Goal: Information Seeking & Learning: Learn about a topic

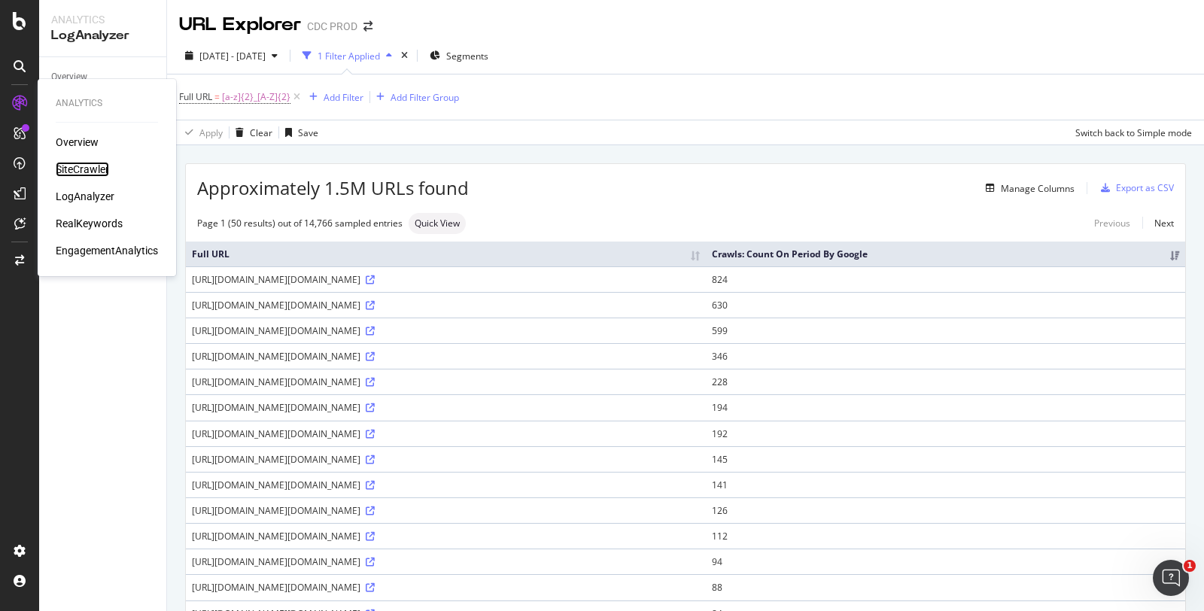
click at [93, 167] on div "SiteCrawler" at bounding box center [82, 169] width 53 height 15
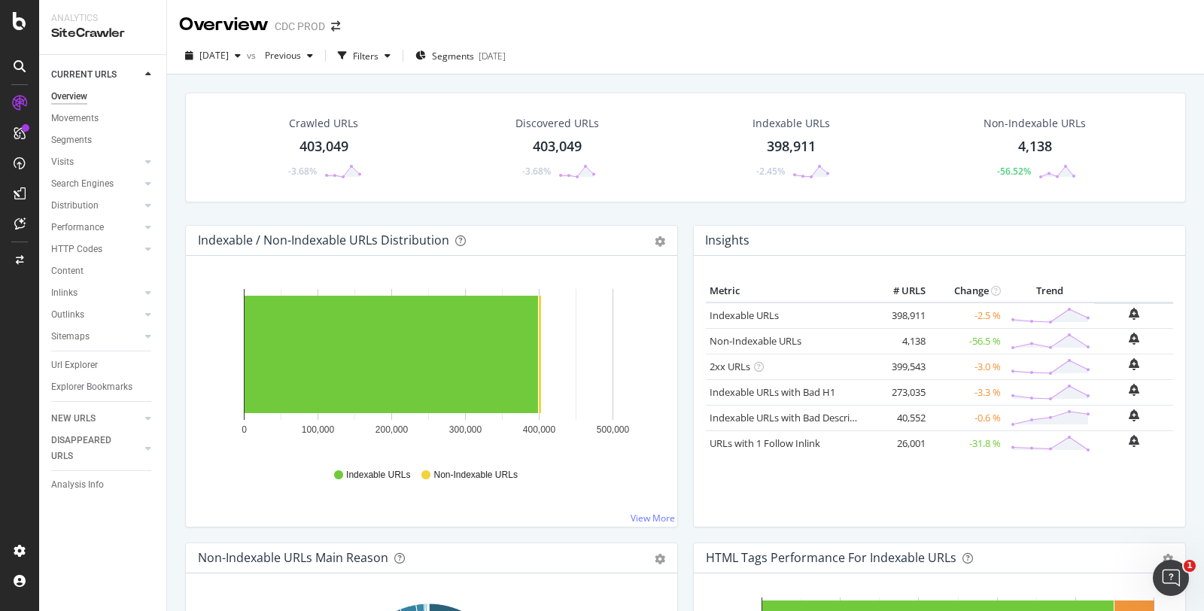
click at [386, 47] on div "Filters" at bounding box center [364, 55] width 65 height 23
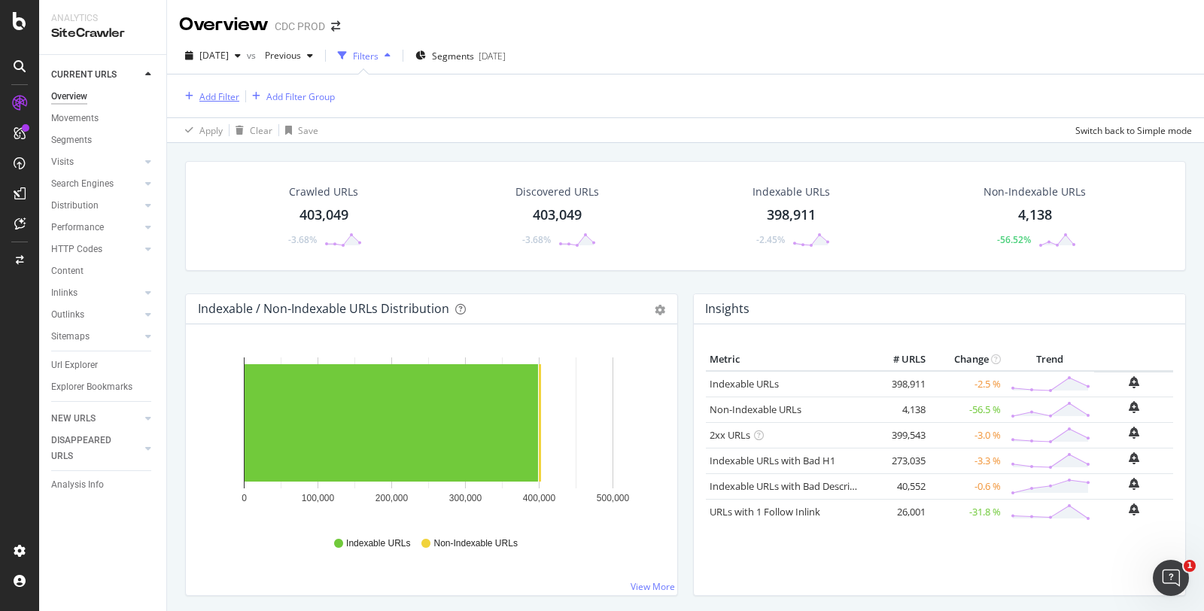
click at [215, 90] on div "Add Filter" at bounding box center [219, 96] width 40 height 13
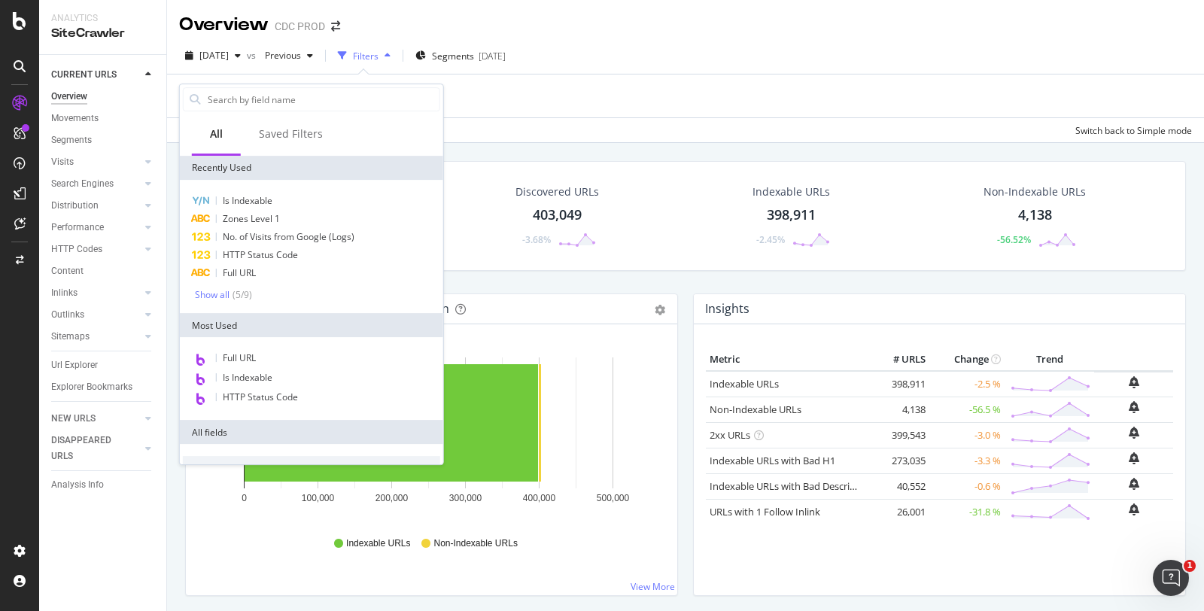
click at [266, 211] on div "Zones Level 1" at bounding box center [311, 219] width 257 height 18
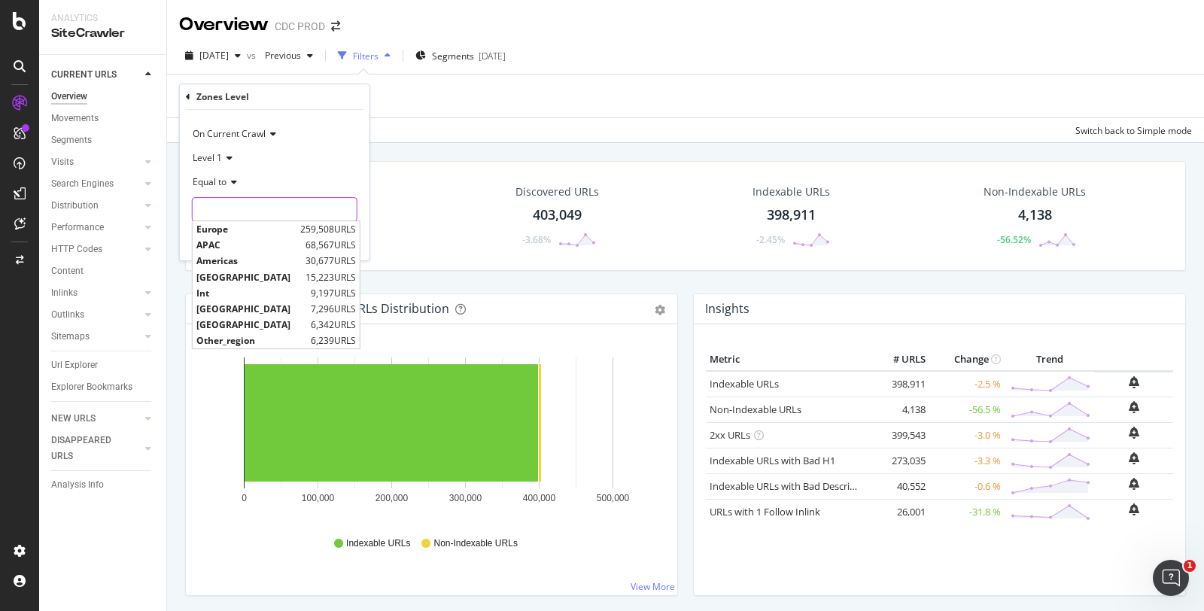
click at [266, 211] on input "text" at bounding box center [275, 209] width 164 height 24
click at [250, 230] on span "Europe" at bounding box center [246, 229] width 100 height 13
type input "Europe"
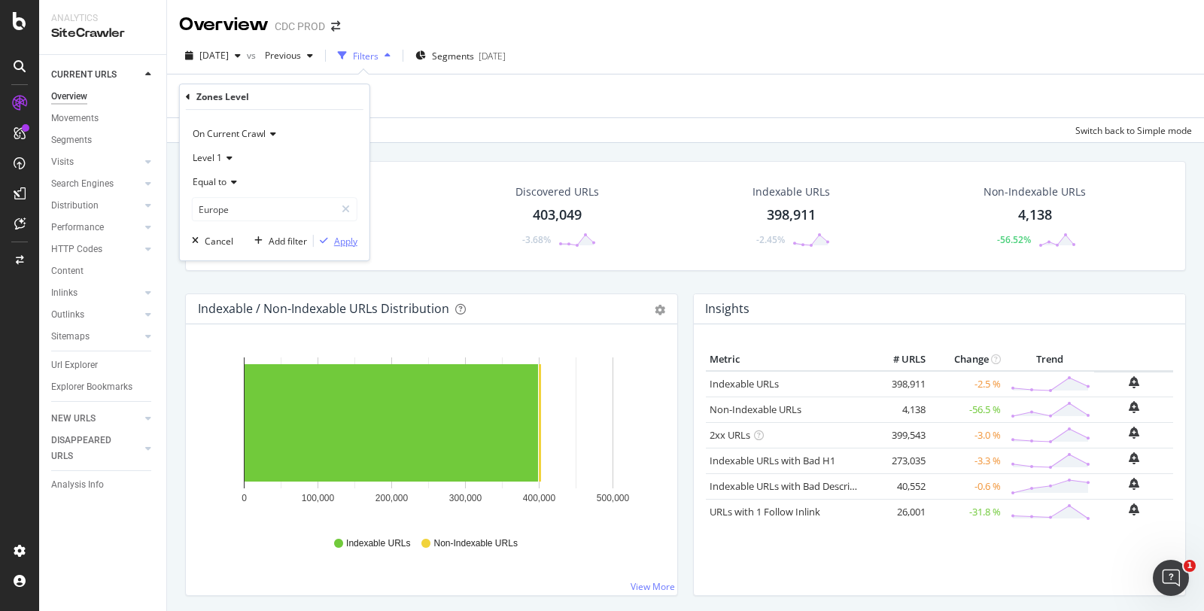
click at [344, 238] on div "Apply" at bounding box center [345, 241] width 23 height 13
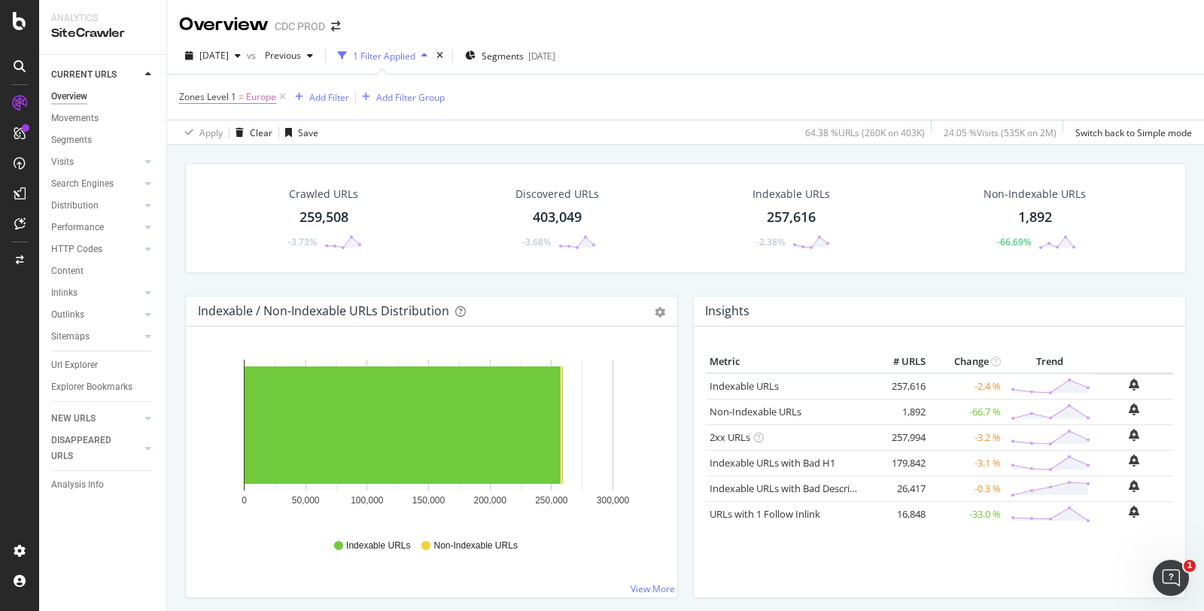
click at [77, 363] on div "Url Explorer" at bounding box center [74, 365] width 47 height 16
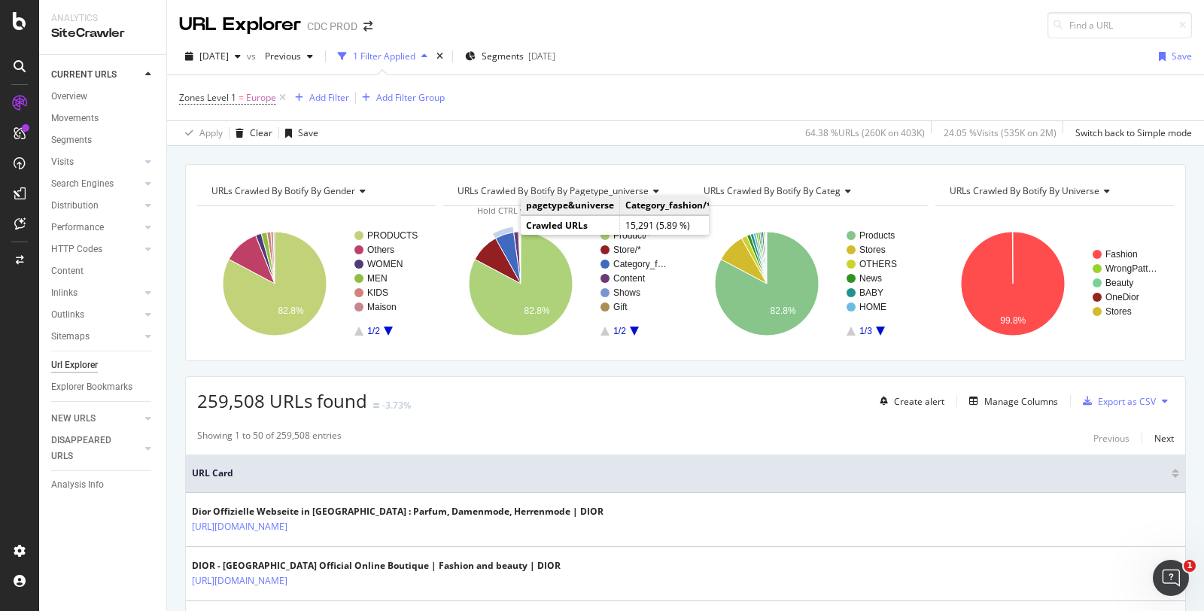
click at [503, 235] on icon "A chart." at bounding box center [508, 257] width 26 height 51
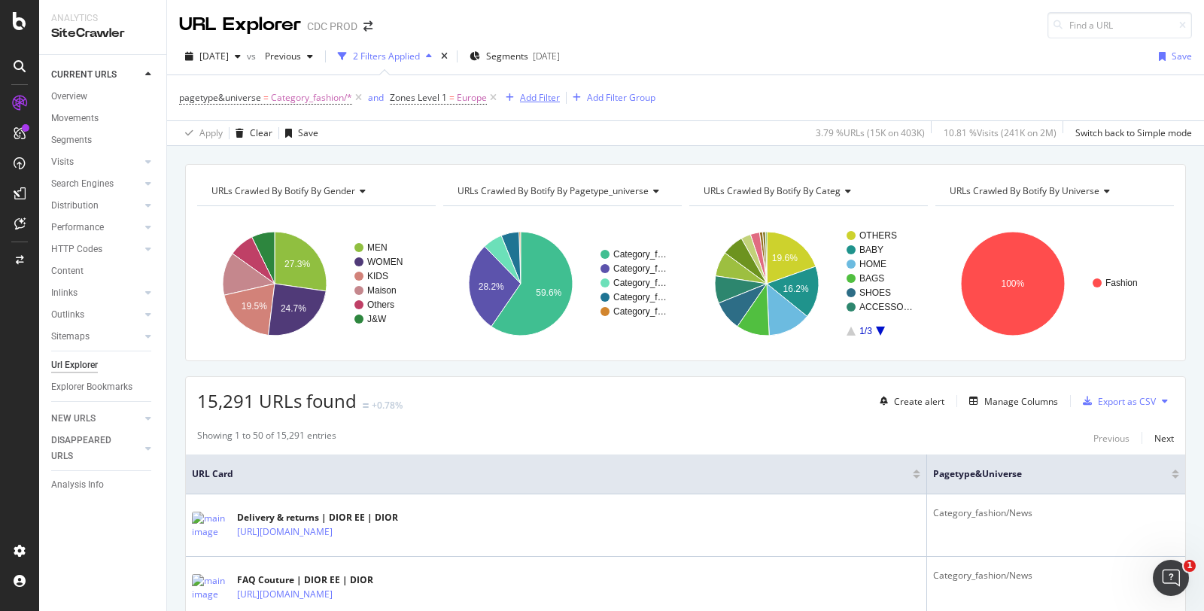
click at [530, 92] on div "Add Filter" at bounding box center [540, 97] width 40 height 13
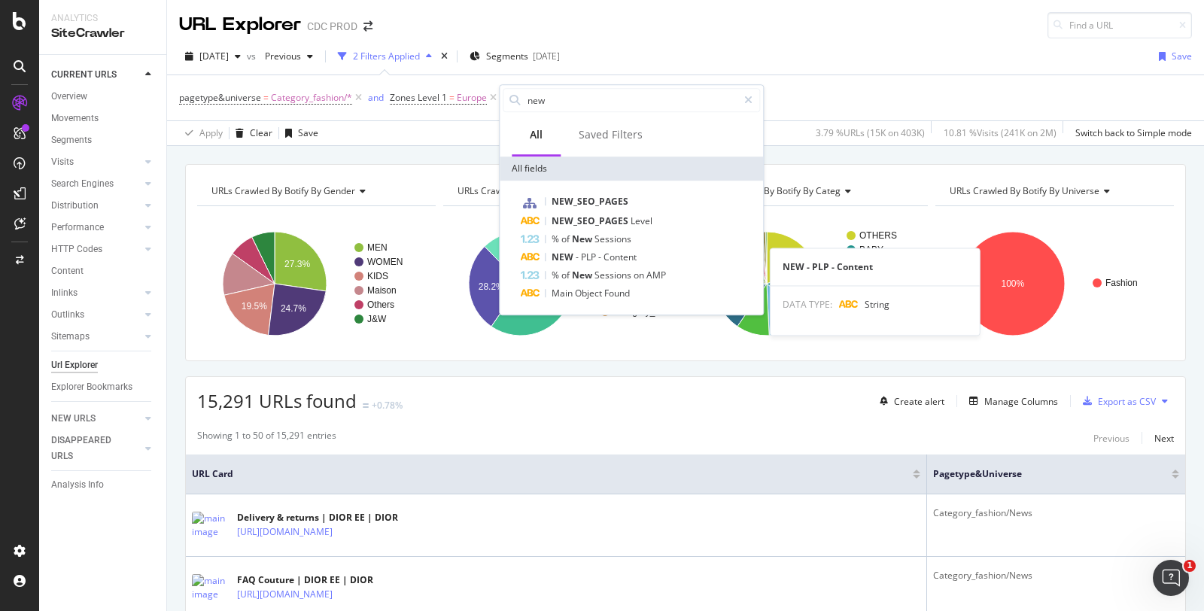
type input "new"
click at [639, 257] on div "NEW - PLP - Content" at bounding box center [640, 257] width 239 height 18
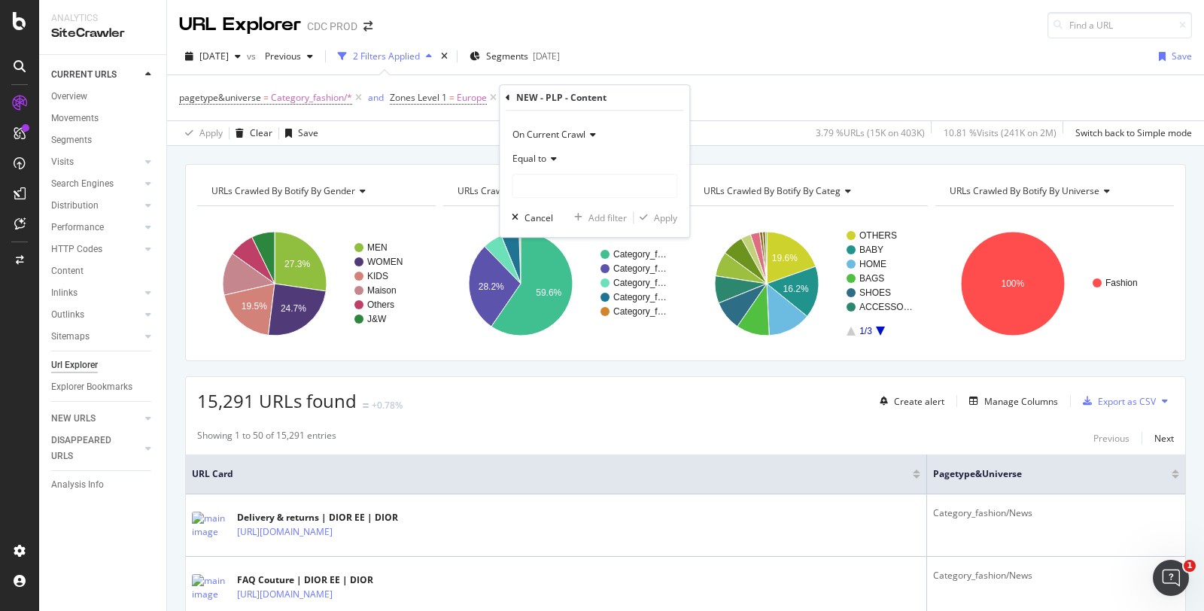
click at [542, 158] on span "Equal to" at bounding box center [529, 158] width 34 height 13
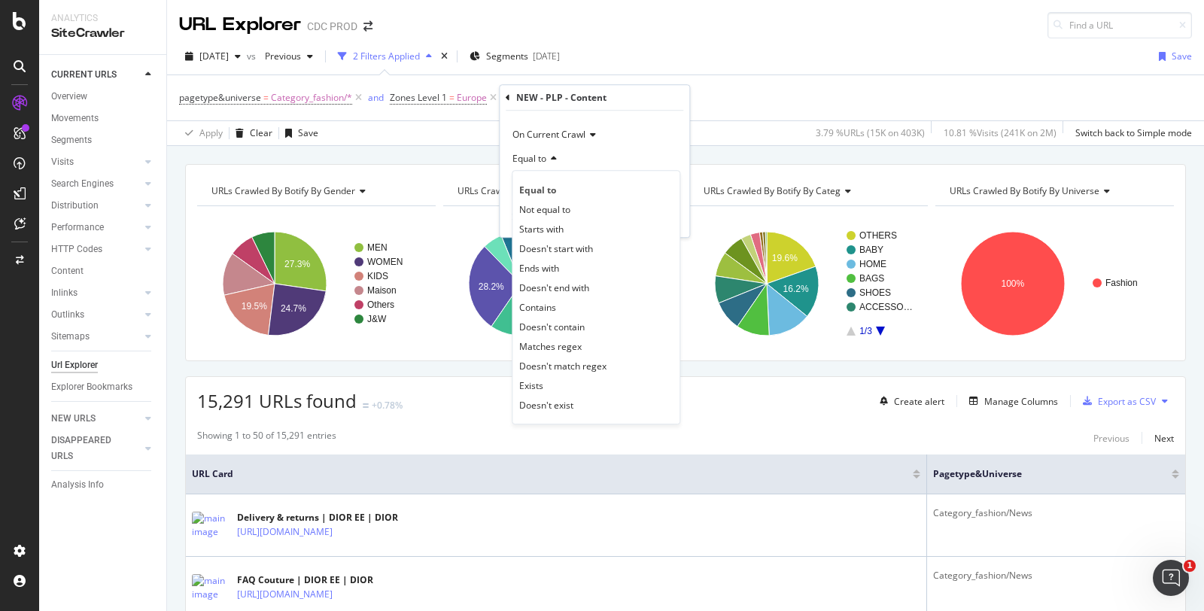
click at [570, 381] on div "Exists" at bounding box center [595, 385] width 161 height 20
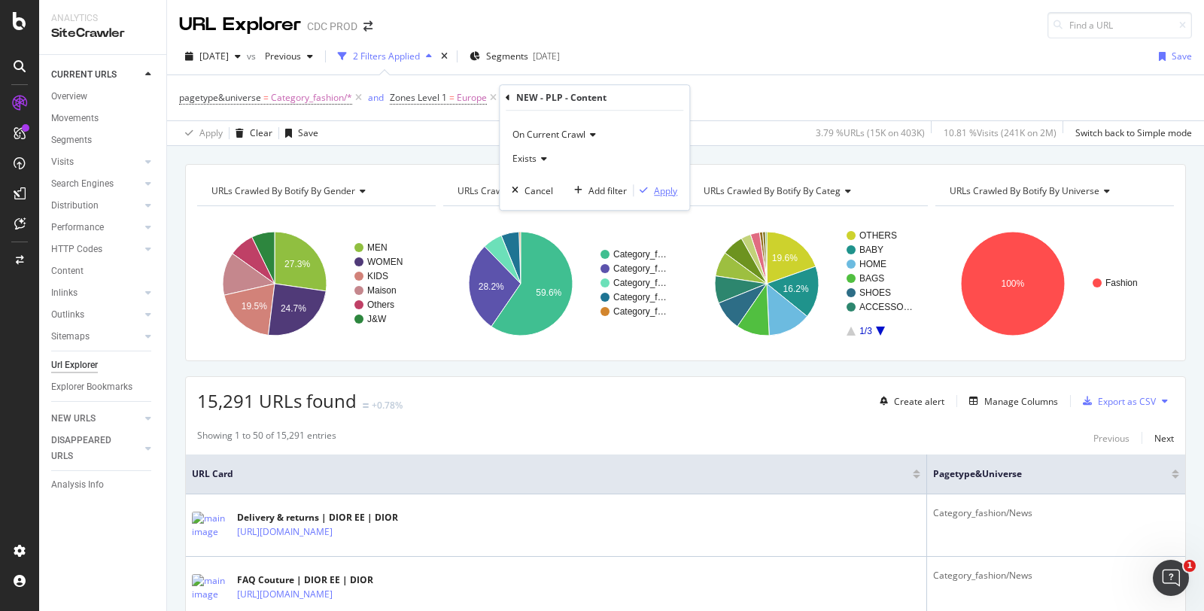
click at [662, 186] on div "Apply" at bounding box center [665, 190] width 23 height 13
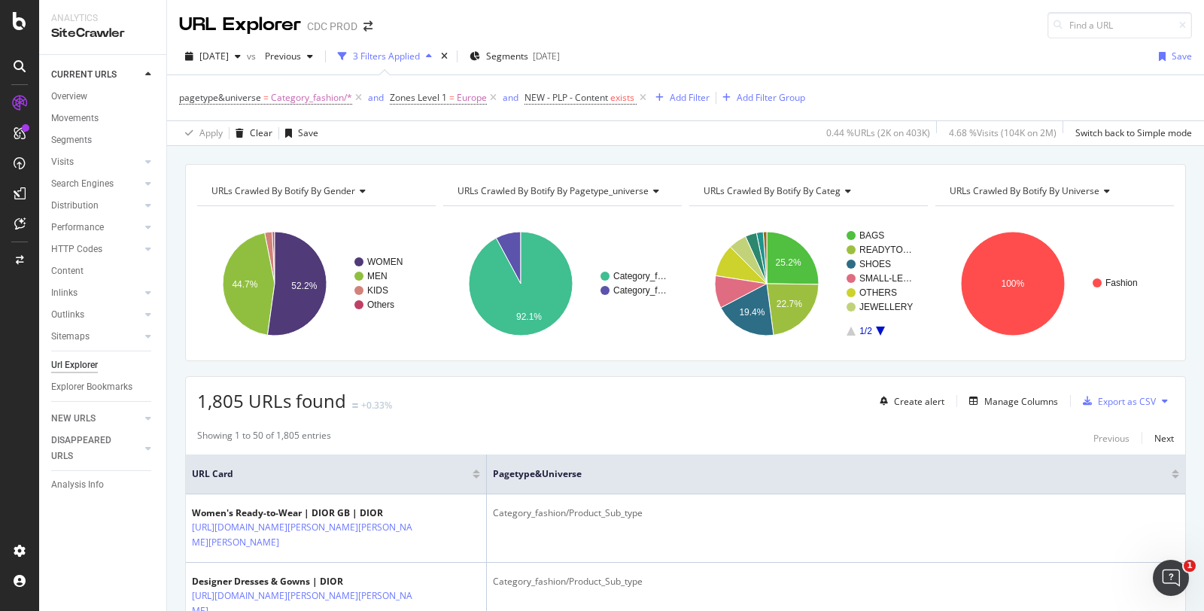
scroll to position [1, 0]
click at [247, 51] on div "button" at bounding box center [238, 55] width 18 height 9
click at [301, 51] on span "Previous" at bounding box center [280, 55] width 42 height 13
click at [356, 187] on div "2025 Jul. 25th" at bounding box center [333, 194] width 80 height 14
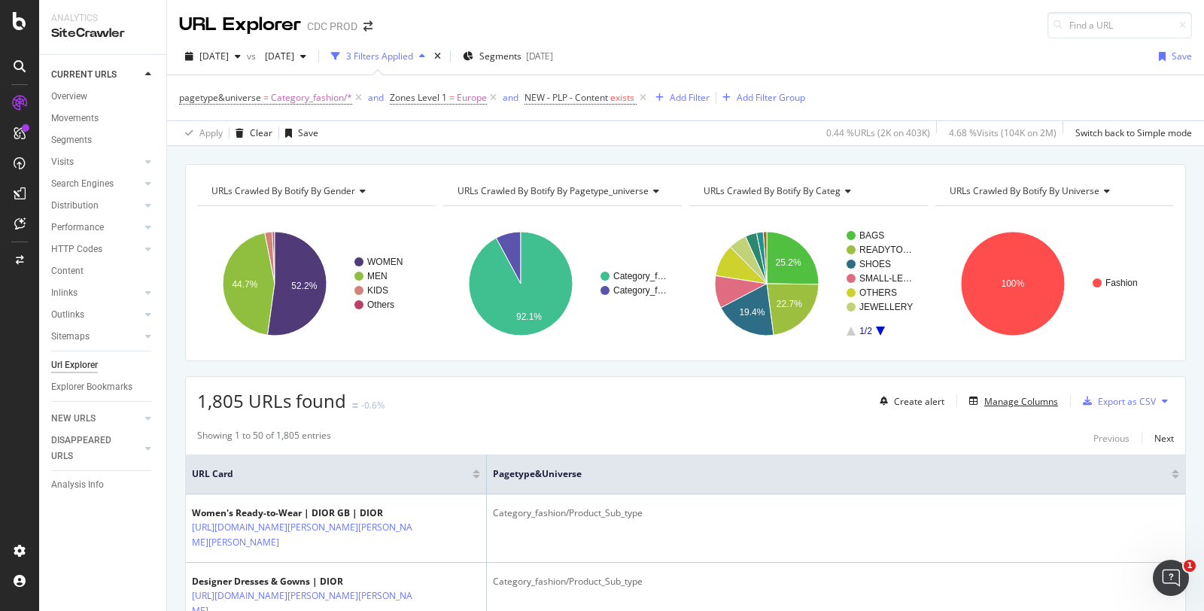
click at [992, 392] on button "Manage Columns" at bounding box center [1010, 401] width 95 height 18
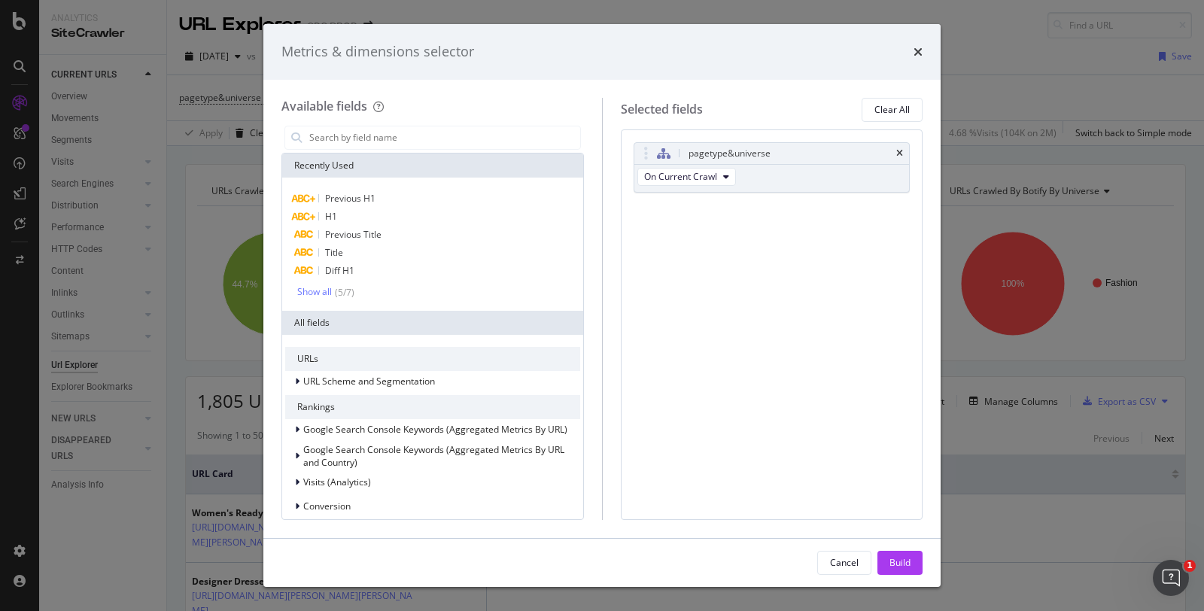
click at [418, 134] on input "modal" at bounding box center [444, 137] width 272 height 23
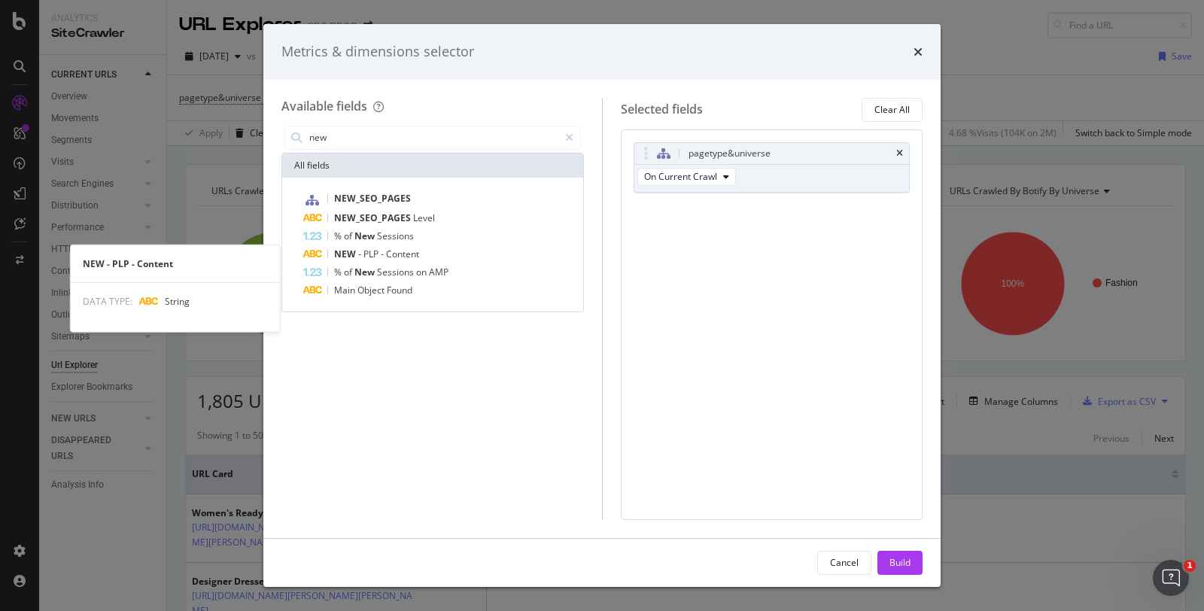
type input "new"
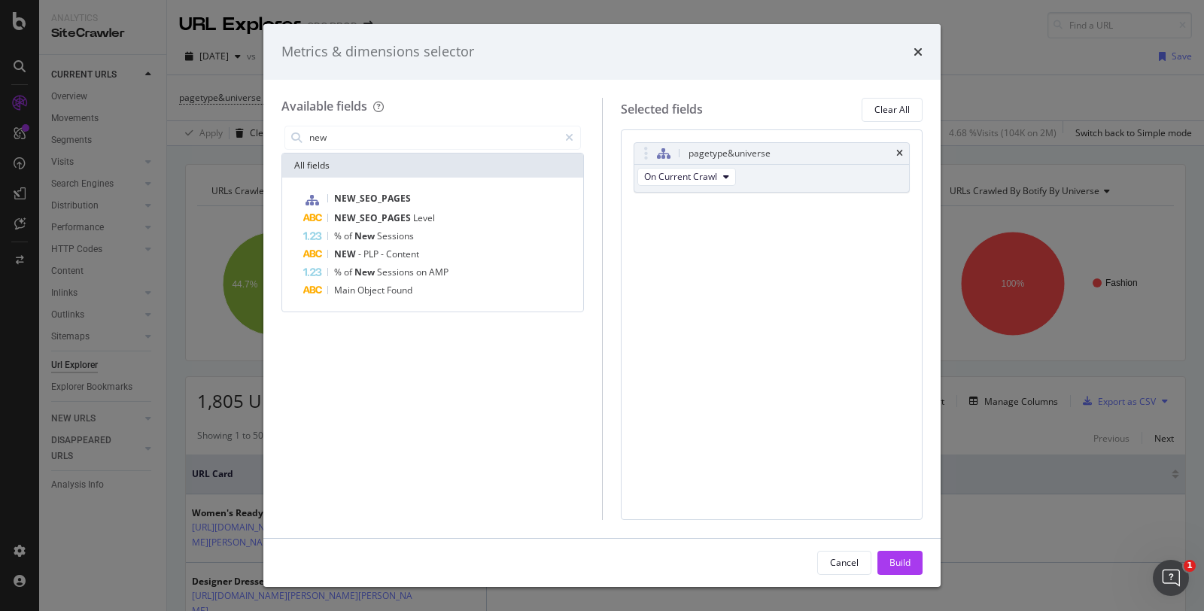
click at [418, 254] on span "Content" at bounding box center [402, 254] width 33 height 13
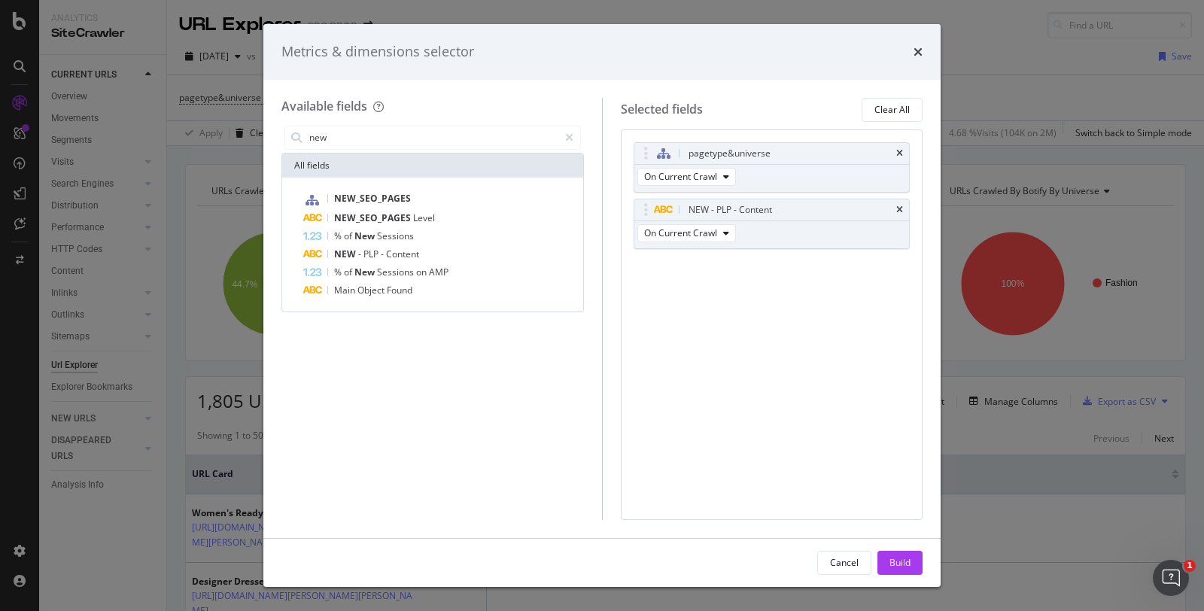
click at [896, 560] on div "Build" at bounding box center [899, 562] width 21 height 13
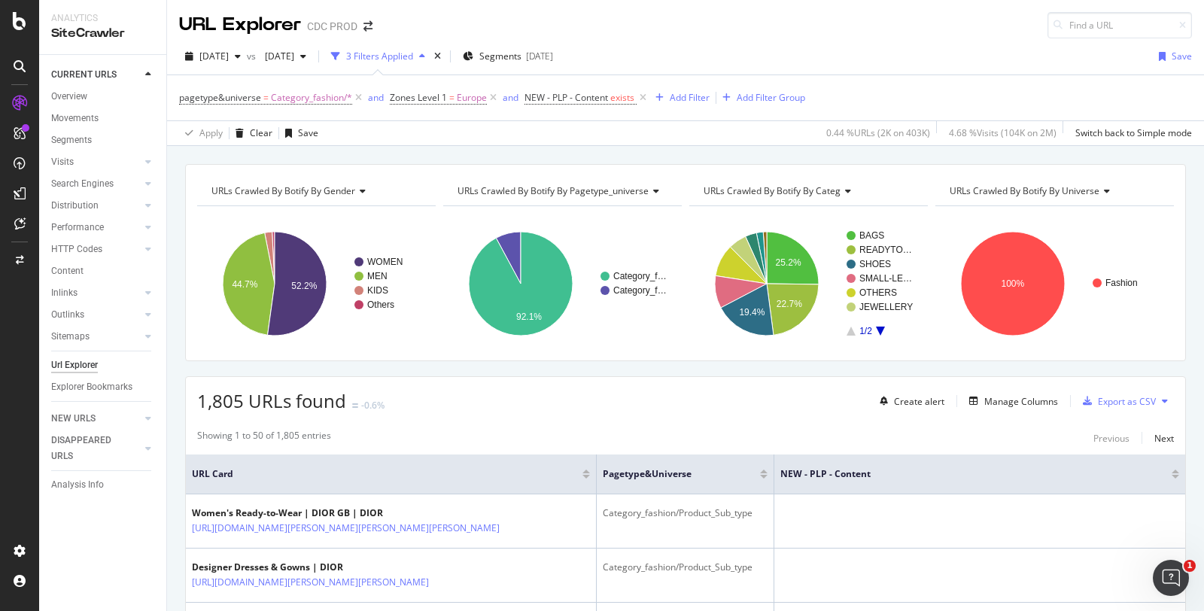
click at [515, 533] on icon at bounding box center [510, 528] width 9 height 9
click at [579, 99] on span "NEW - PLP - Content" at bounding box center [566, 97] width 84 height 13
click at [563, 156] on icon at bounding box center [567, 155] width 11 height 9
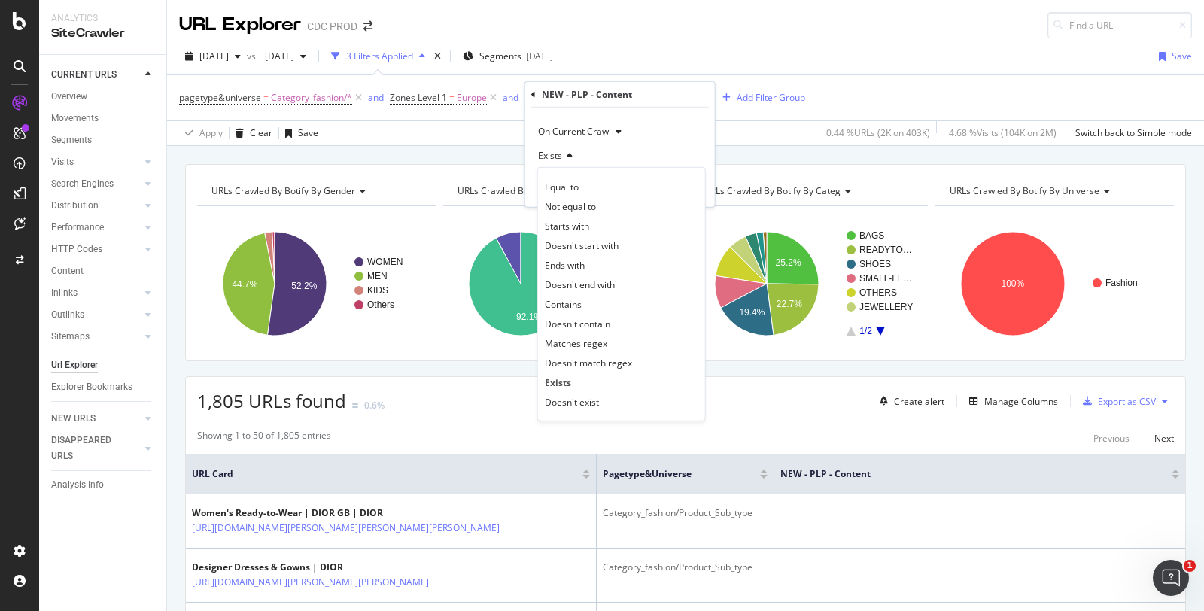
click at [601, 314] on div "Doesn't contain" at bounding box center [621, 324] width 161 height 20
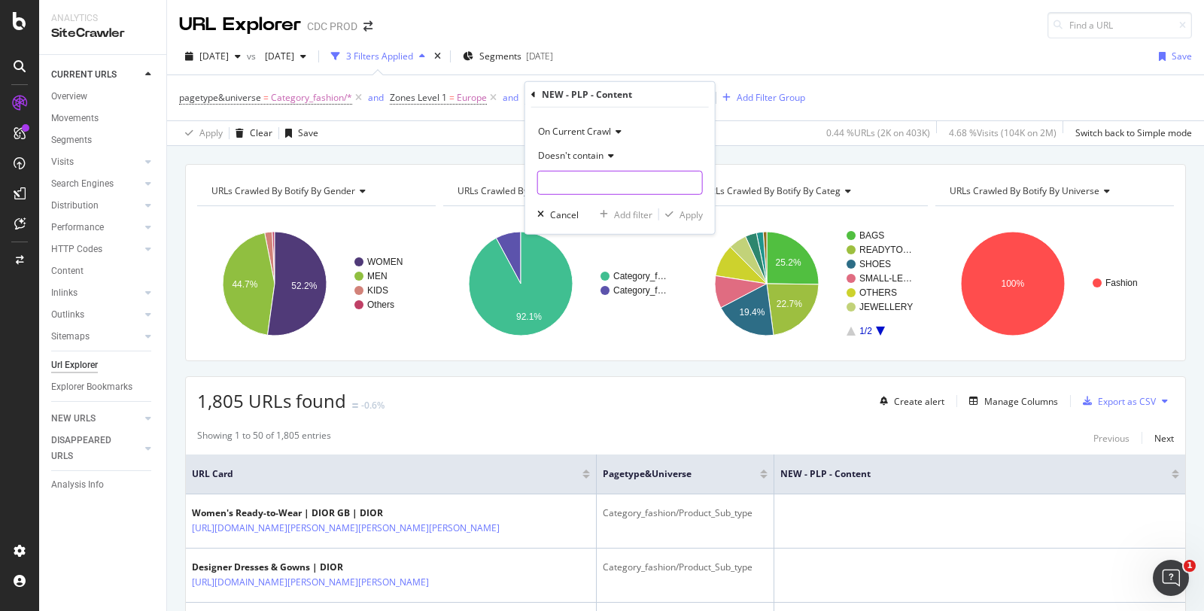
click at [598, 175] on input "text" at bounding box center [620, 183] width 164 height 24
click at [596, 154] on span "Doesn't contain" at bounding box center [570, 155] width 65 height 13
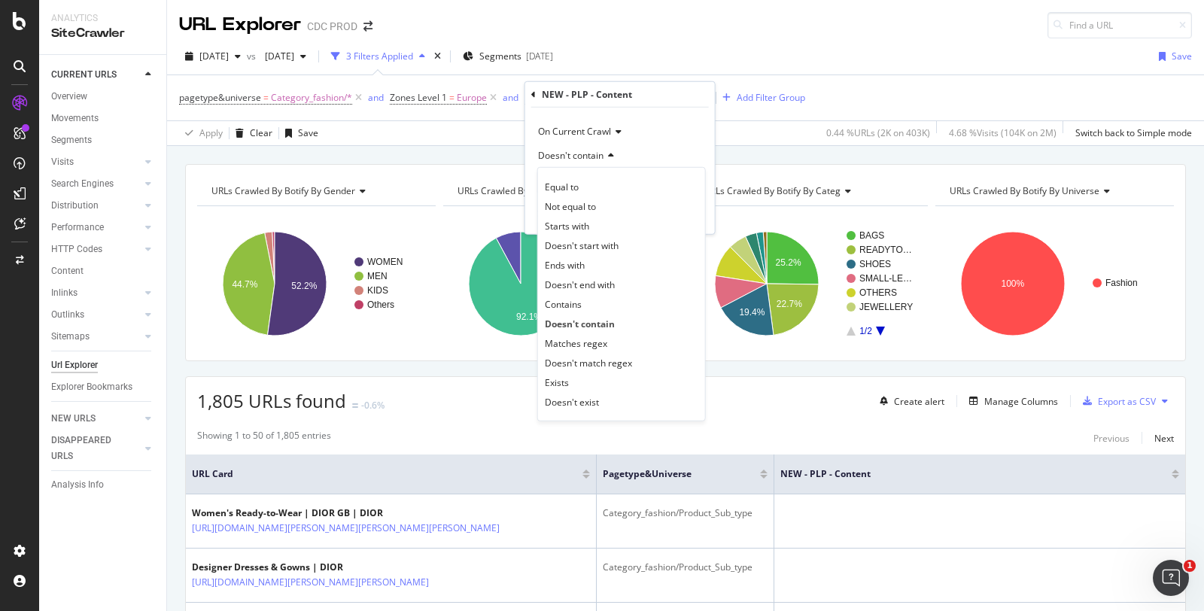
click at [569, 376] on div "Exists" at bounding box center [621, 382] width 161 height 20
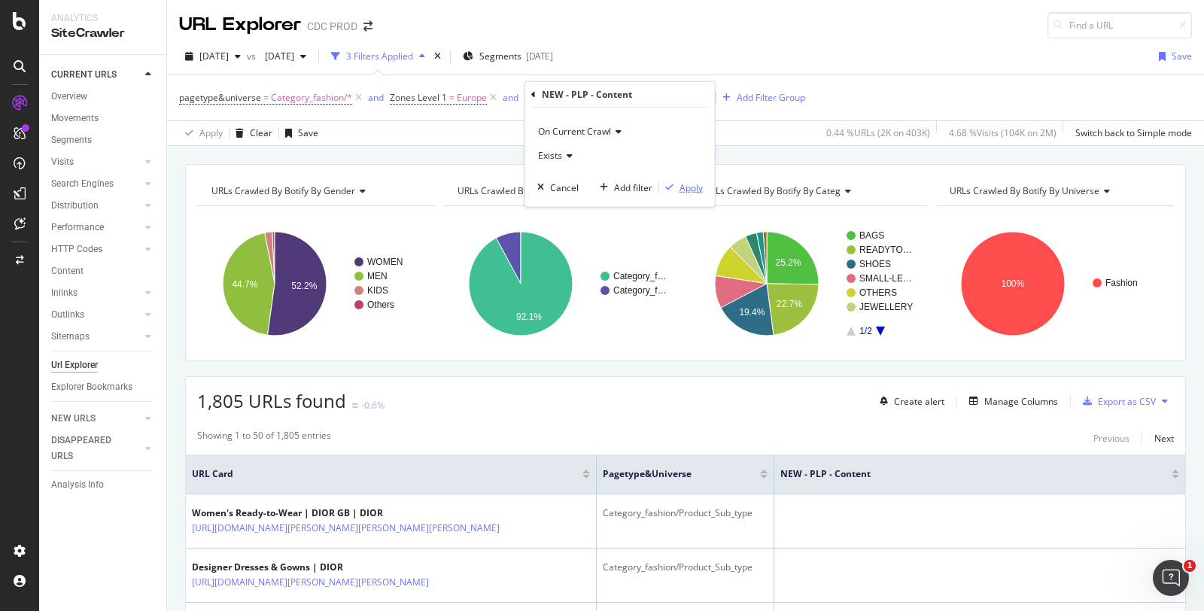
click at [679, 181] on div "Apply" at bounding box center [690, 187] width 23 height 13
click at [612, 93] on span "exists" at bounding box center [622, 97] width 24 height 13
click at [567, 153] on icon at bounding box center [567, 155] width 11 height 9
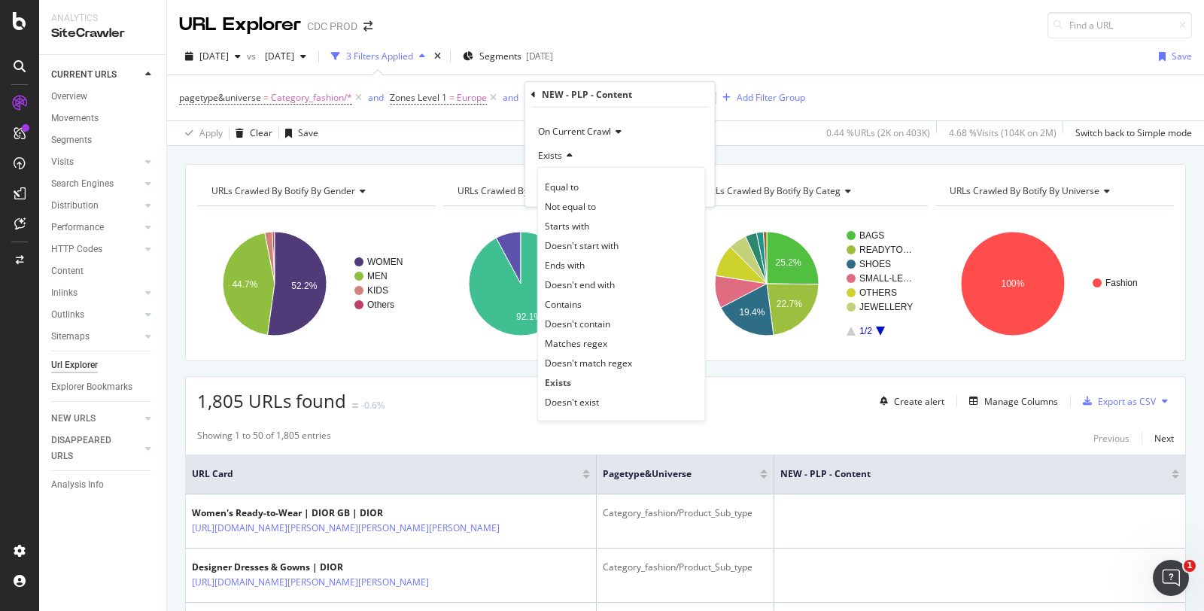
click at [588, 300] on div "Contains" at bounding box center [621, 304] width 161 height 20
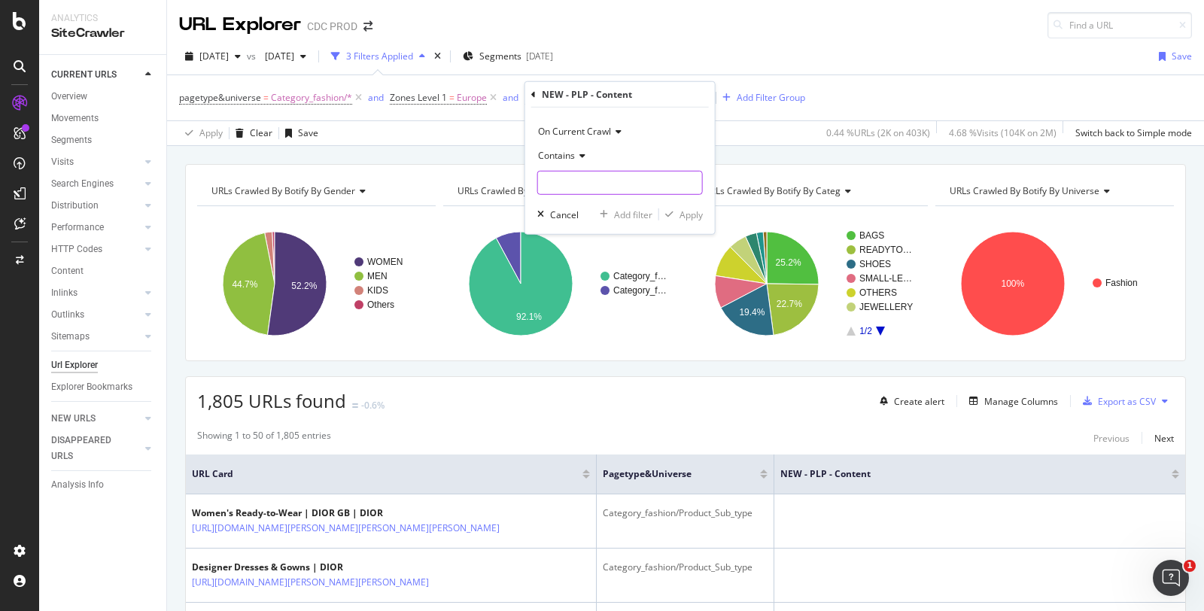
click at [586, 182] on input "text" at bounding box center [620, 183] width 164 height 24
type input "a"
click at [681, 212] on div "Apply" at bounding box center [690, 214] width 23 height 13
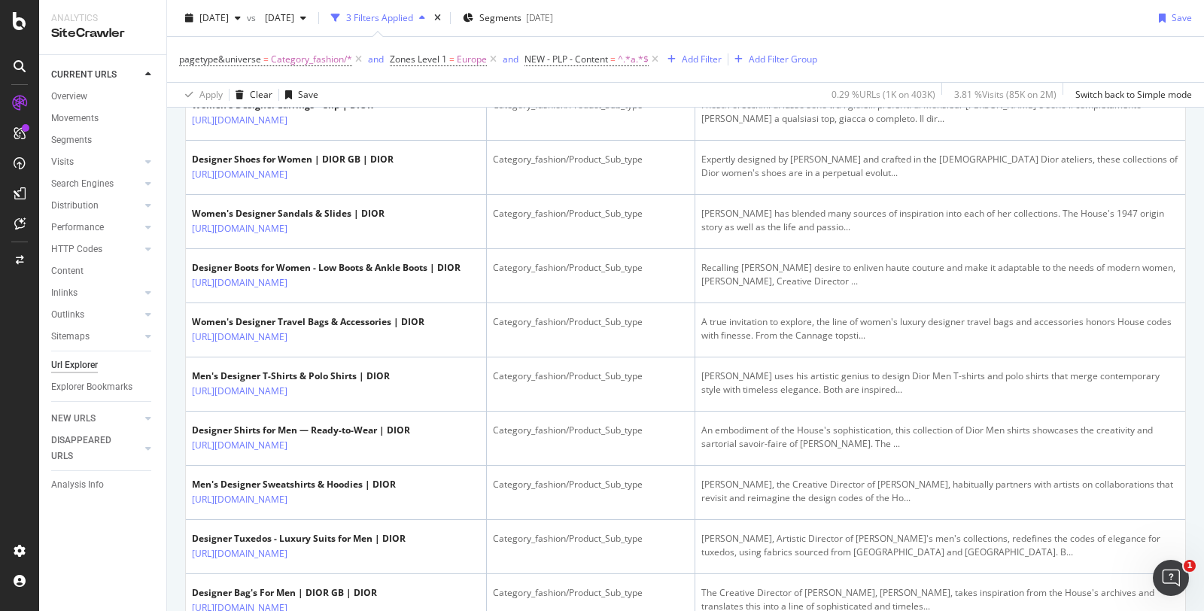
scroll to position [2101, 0]
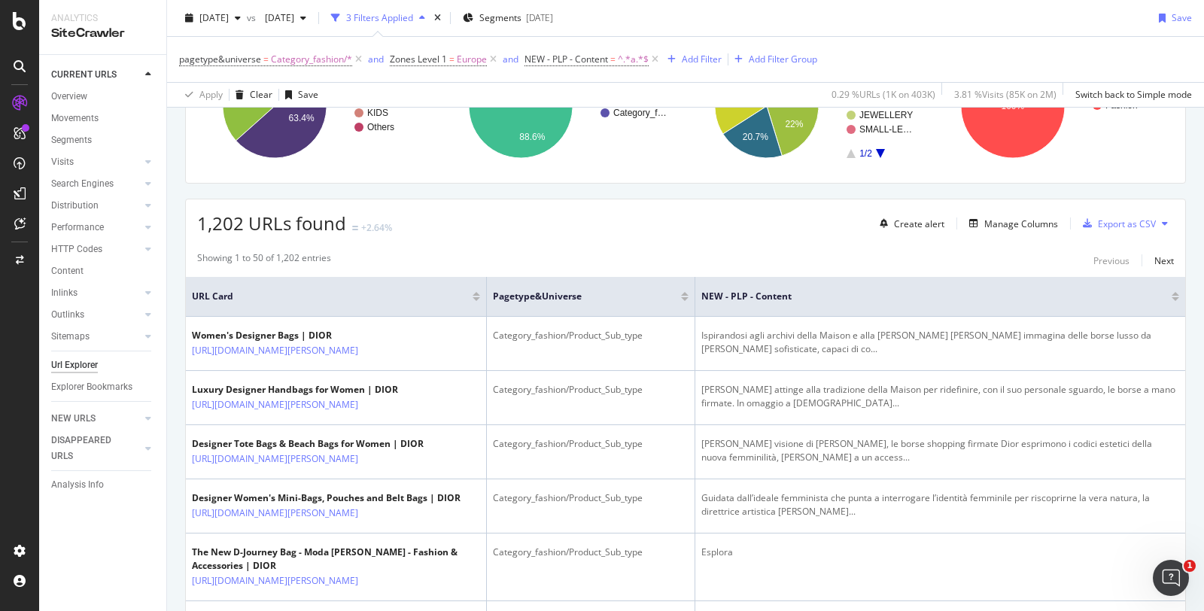
scroll to position [0, 0]
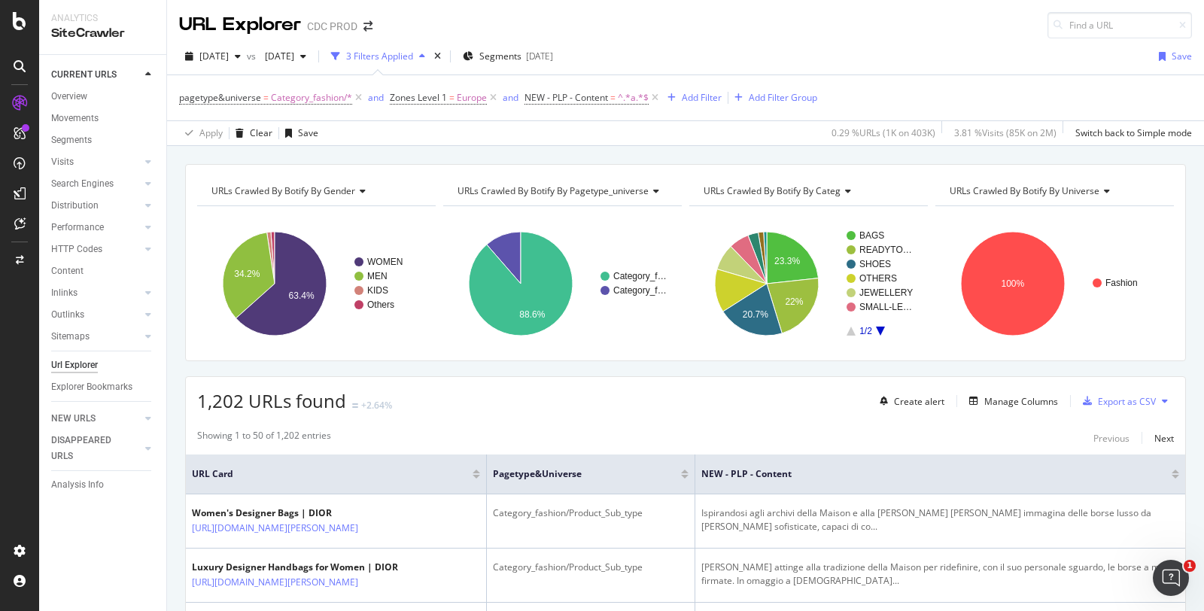
click at [1010, 187] on span "URLs Crawled By Botify By universe" at bounding box center [1024, 190] width 150 height 13
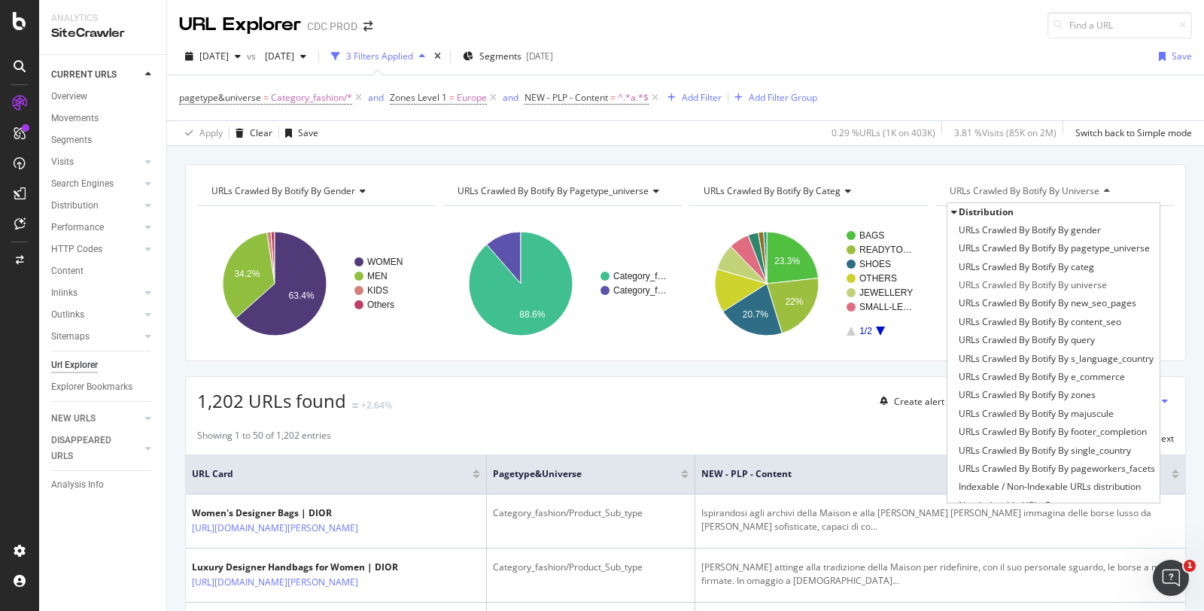
click at [1051, 360] on span "URLs Crawled By Botify By s_language_country" at bounding box center [1055, 358] width 195 height 15
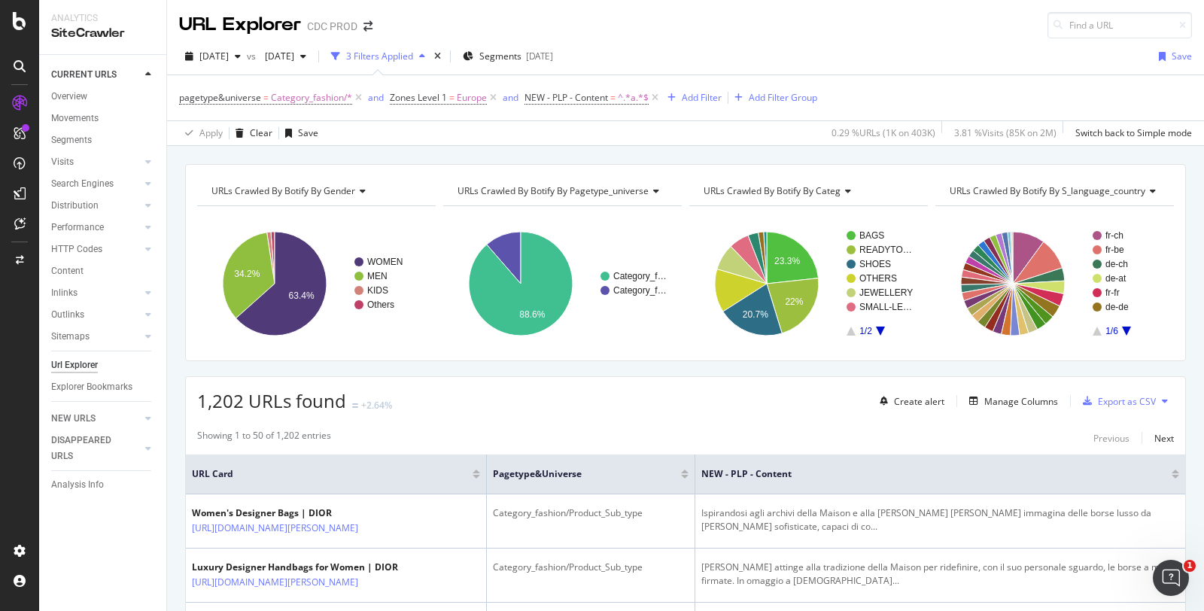
click at [655, 98] on icon at bounding box center [655, 97] width 13 height 15
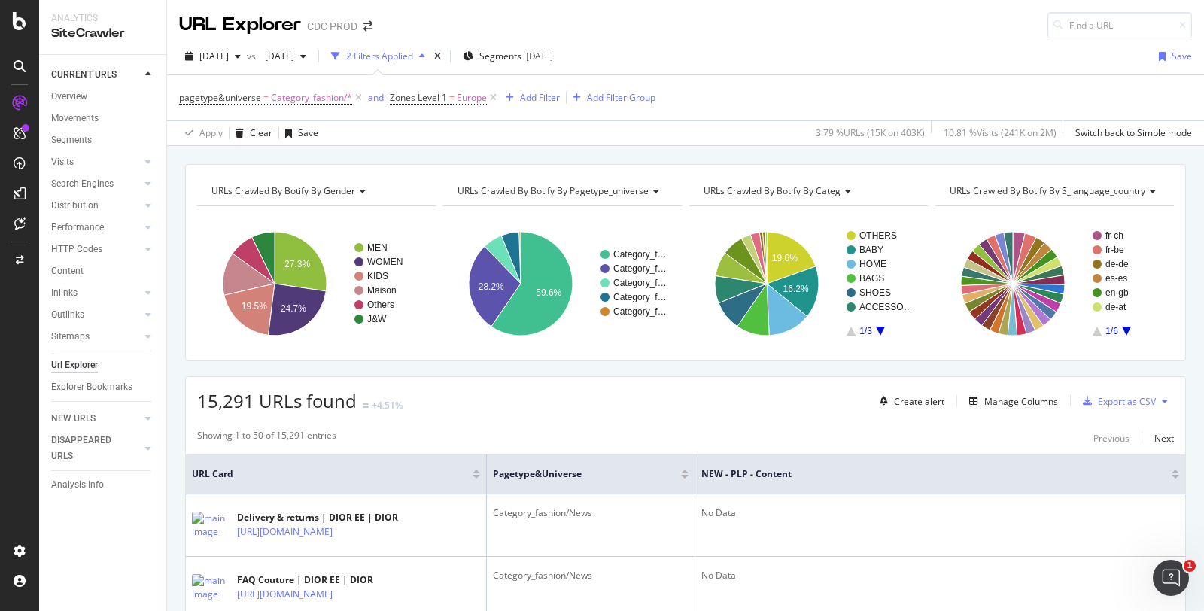
click at [148, 229] on icon at bounding box center [148, 227] width 6 height 9
click at [84, 245] on div "Top Charts" at bounding box center [80, 249] width 44 height 16
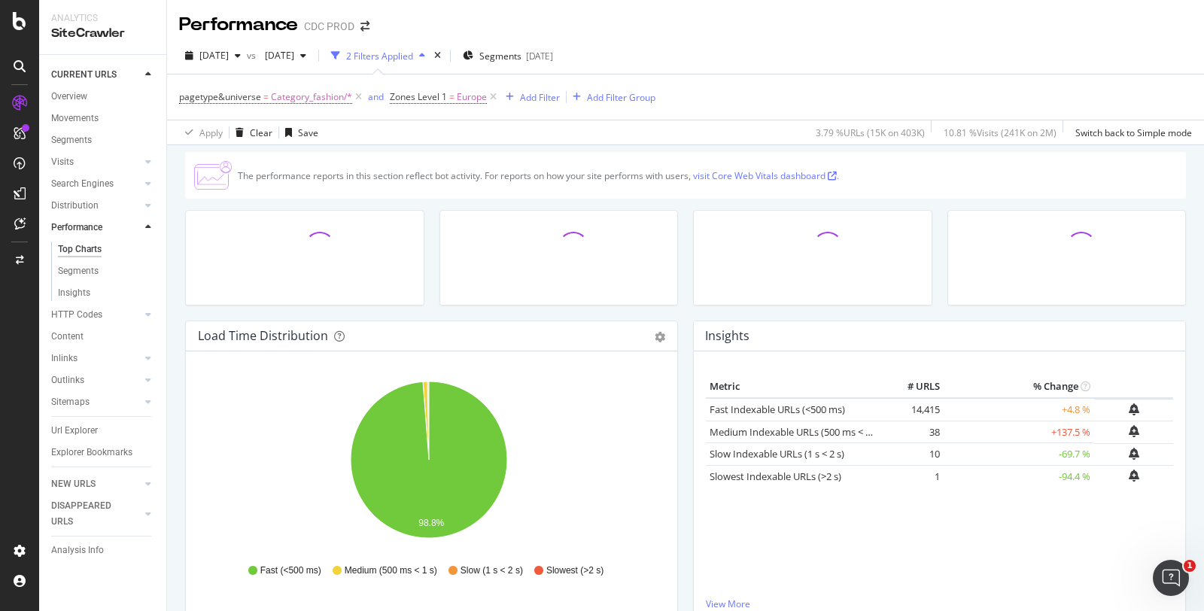
click at [71, 92] on div "Overview" at bounding box center [69, 97] width 36 height 16
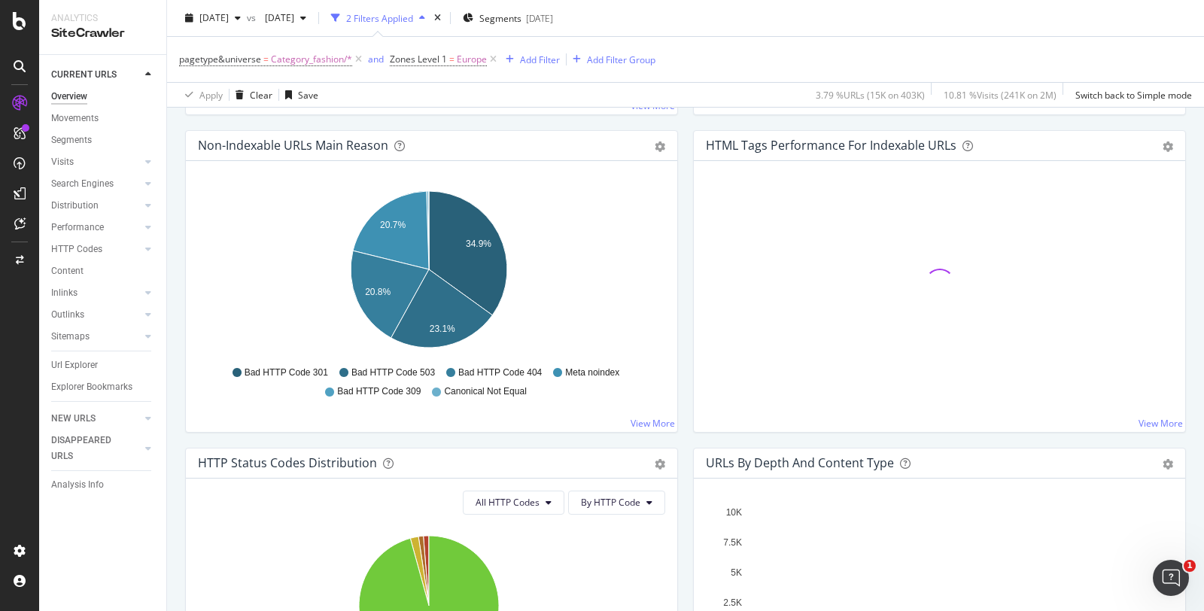
scroll to position [470, 0]
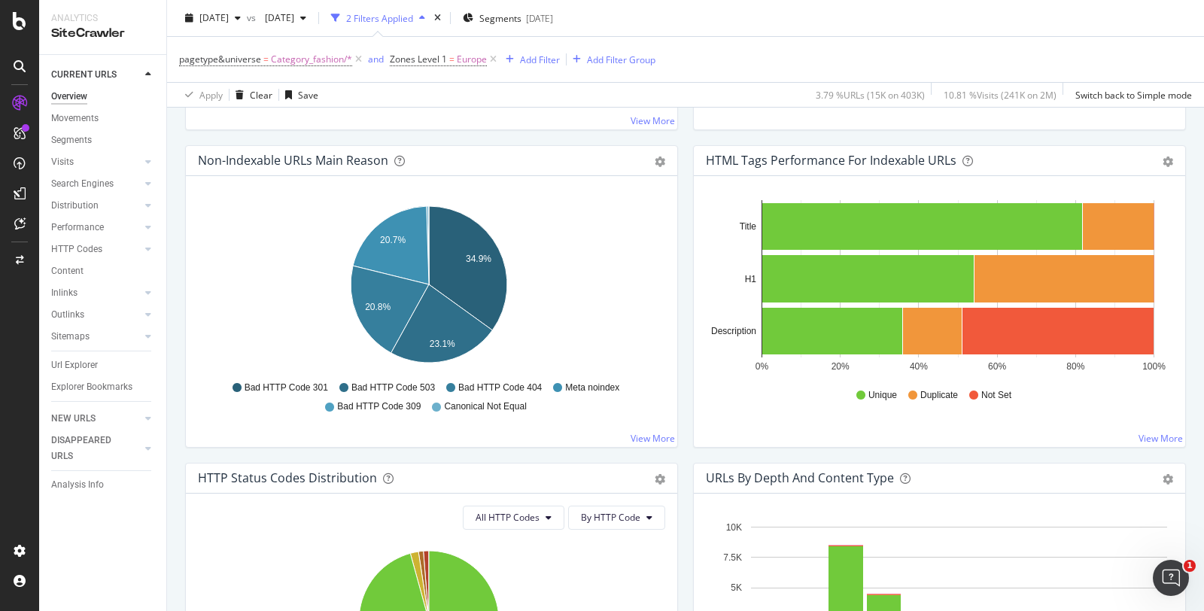
click at [1157, 435] on link "View More" at bounding box center [1160, 438] width 44 height 13
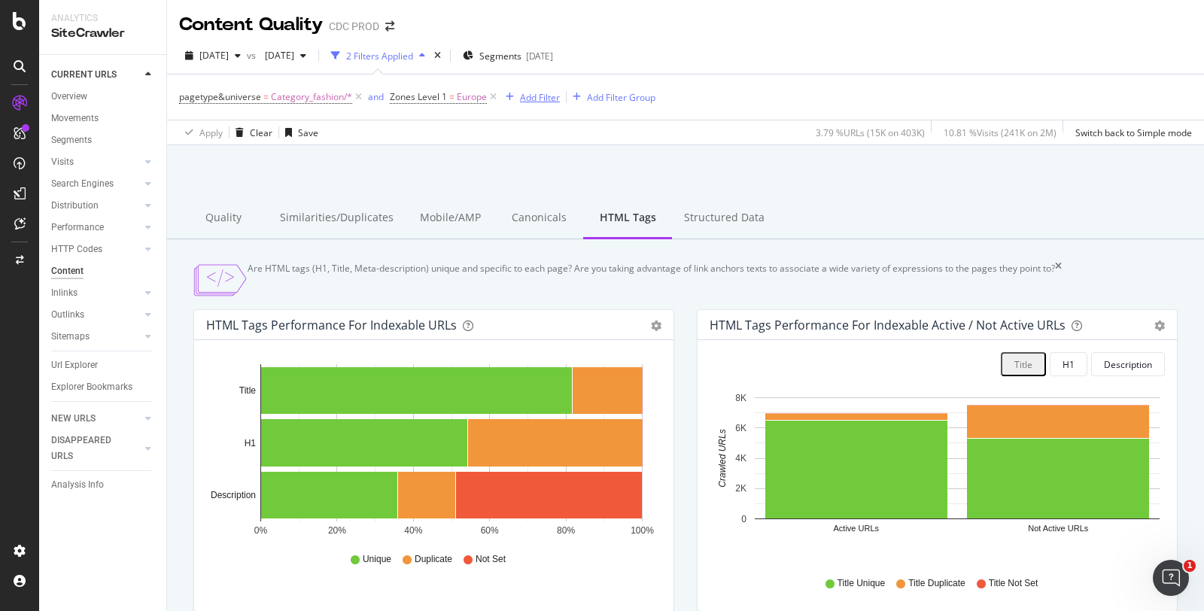
click at [537, 99] on div "Add Filter" at bounding box center [540, 97] width 40 height 13
click at [879, 159] on div at bounding box center [685, 184] width 1001 height 64
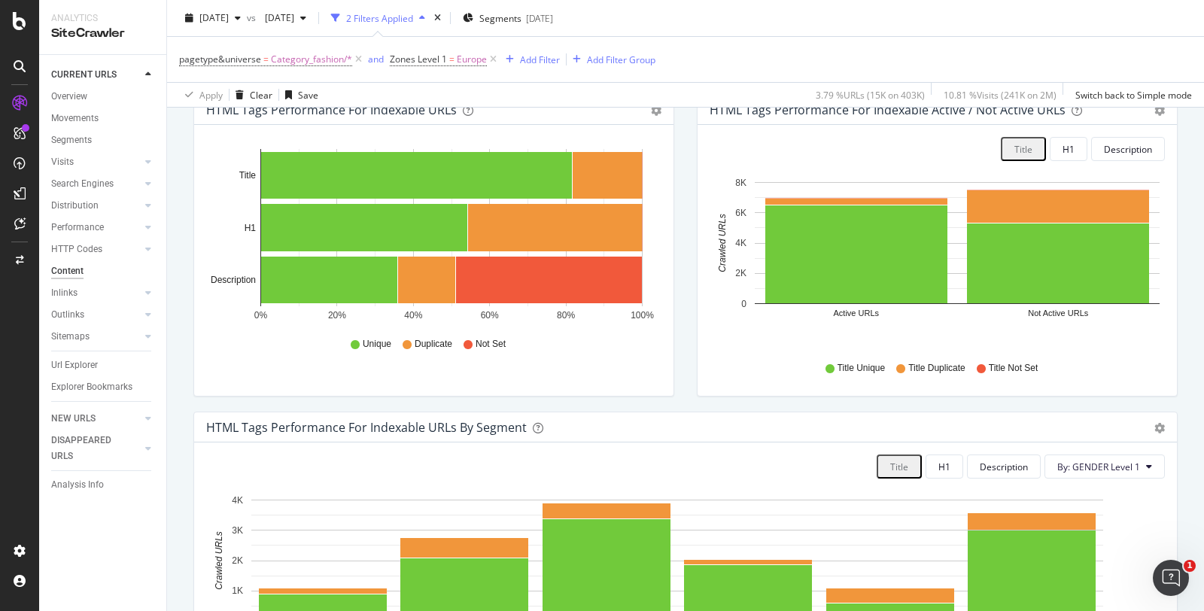
scroll to position [130, 0]
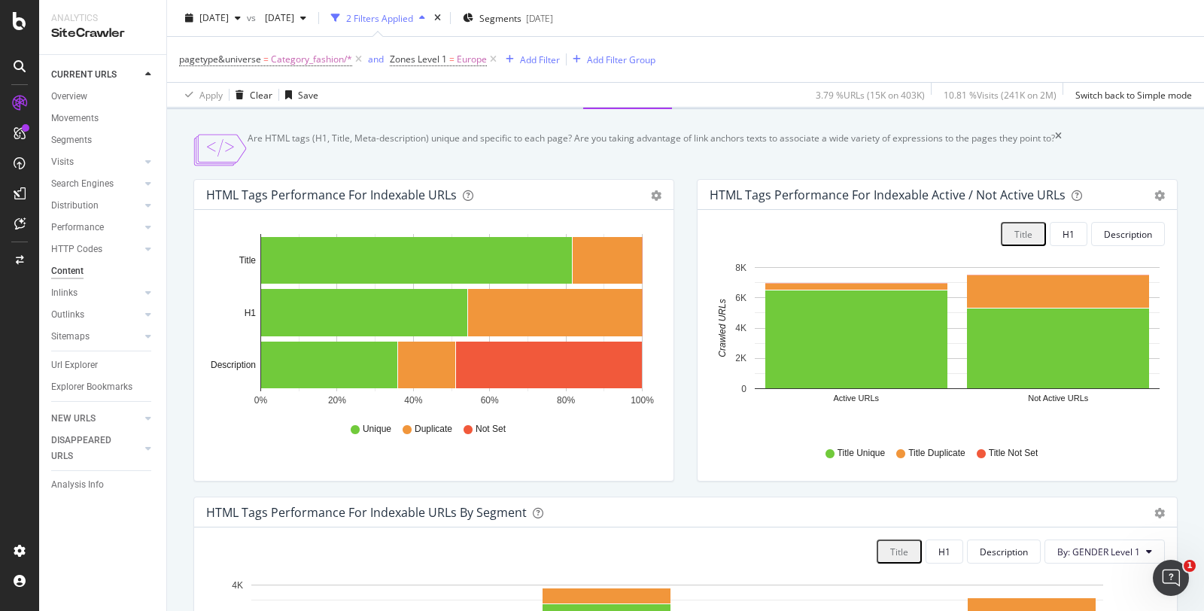
click at [651, 201] on icon "gear" at bounding box center [656, 195] width 11 height 11
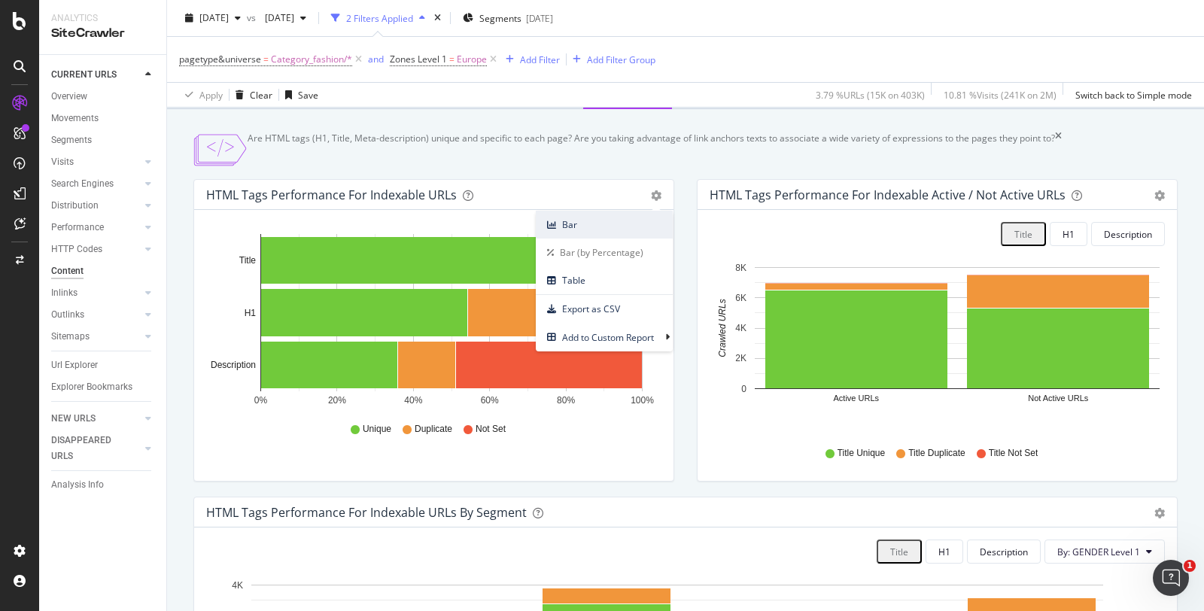
click at [578, 235] on span "Bar" at bounding box center [604, 224] width 137 height 20
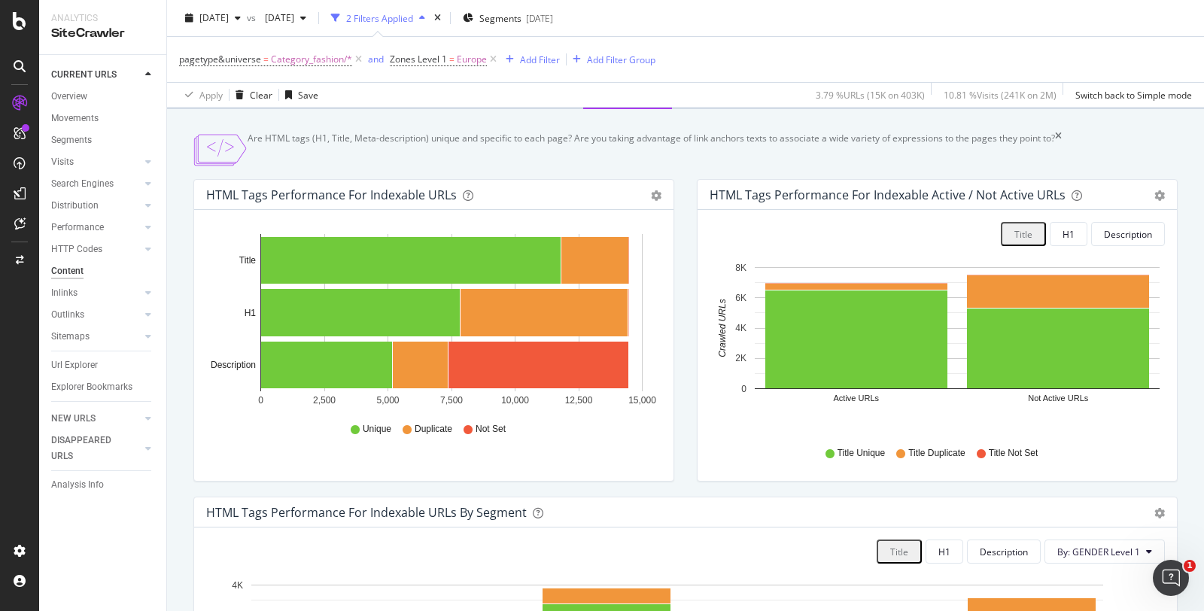
click at [652, 201] on icon "gear" at bounding box center [656, 195] width 11 height 11
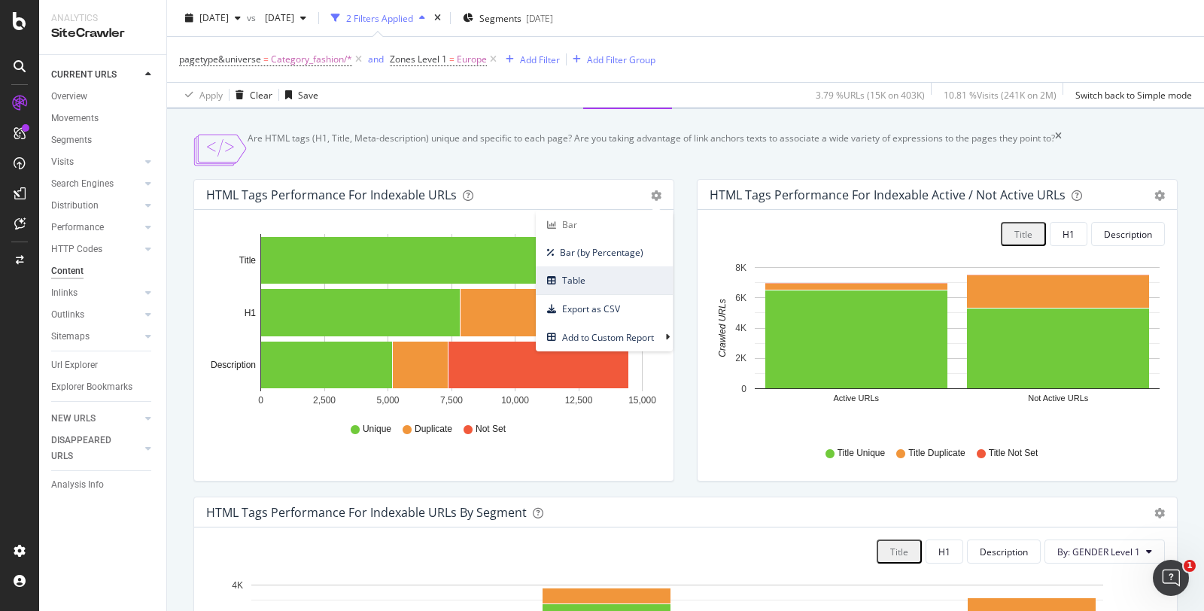
click at [610, 289] on span "Table" at bounding box center [604, 280] width 137 height 20
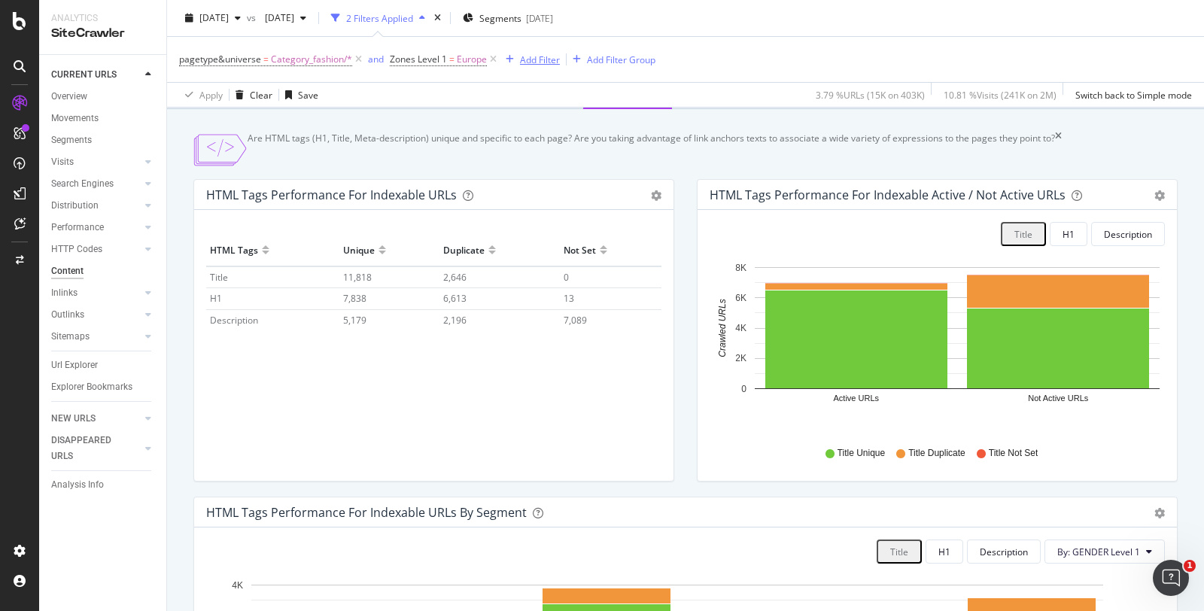
click at [530, 63] on div "Add Filter" at bounding box center [540, 59] width 40 height 13
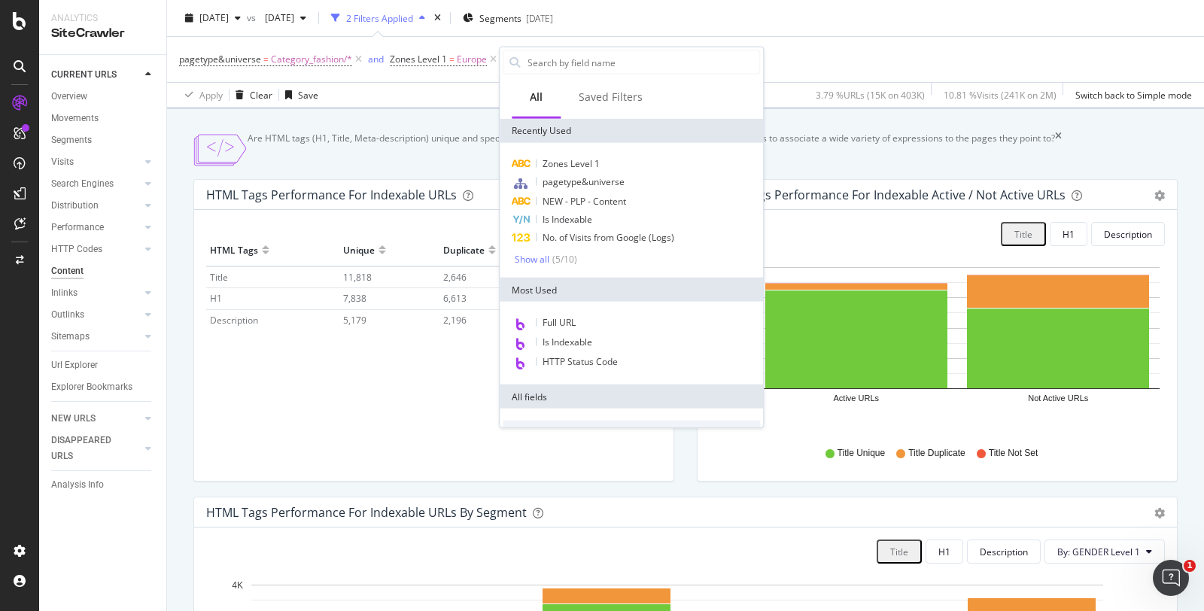
click at [573, 65] on input "text" at bounding box center [642, 62] width 233 height 23
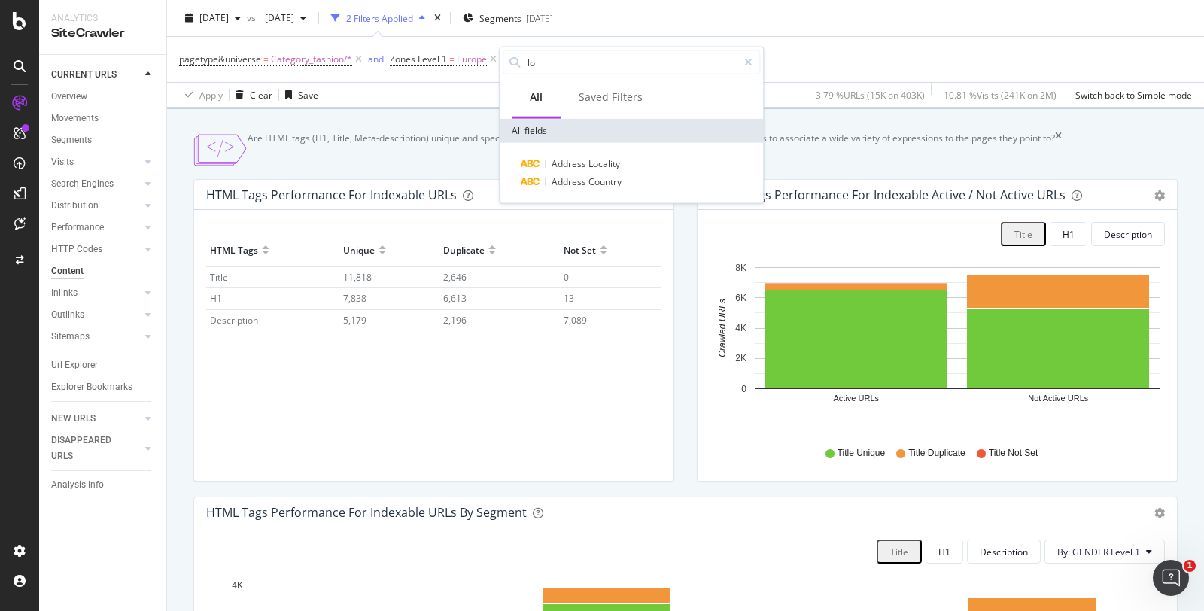
type input "l"
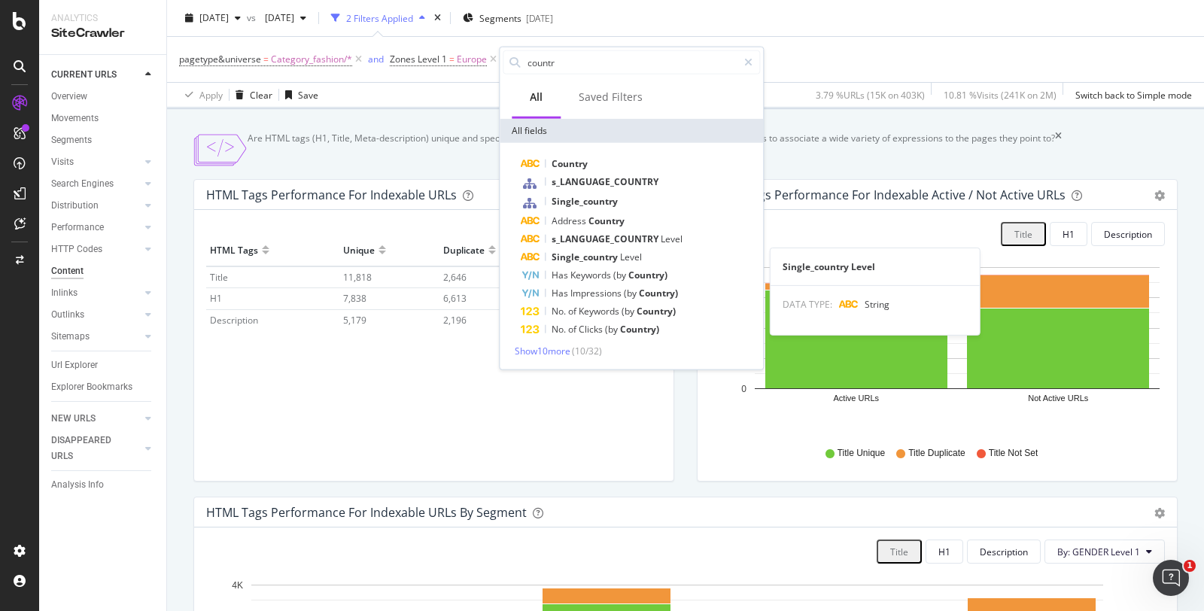
type input "countr"
click at [609, 248] on div "Single_country Level" at bounding box center [640, 257] width 239 height 18
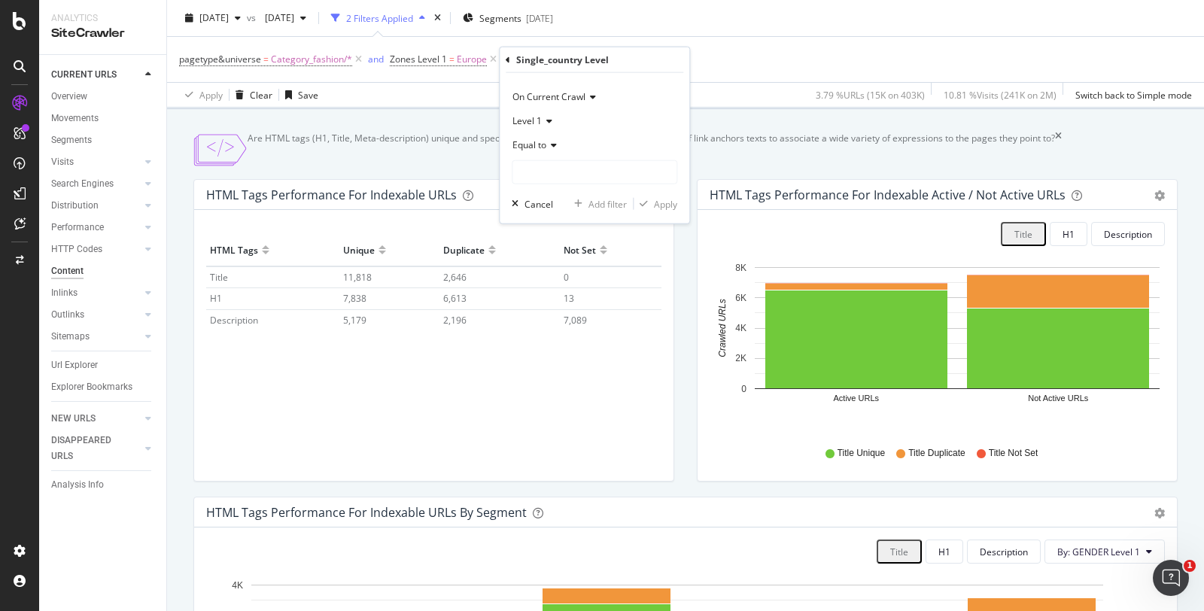
click at [506, 57] on icon at bounding box center [508, 59] width 5 height 9
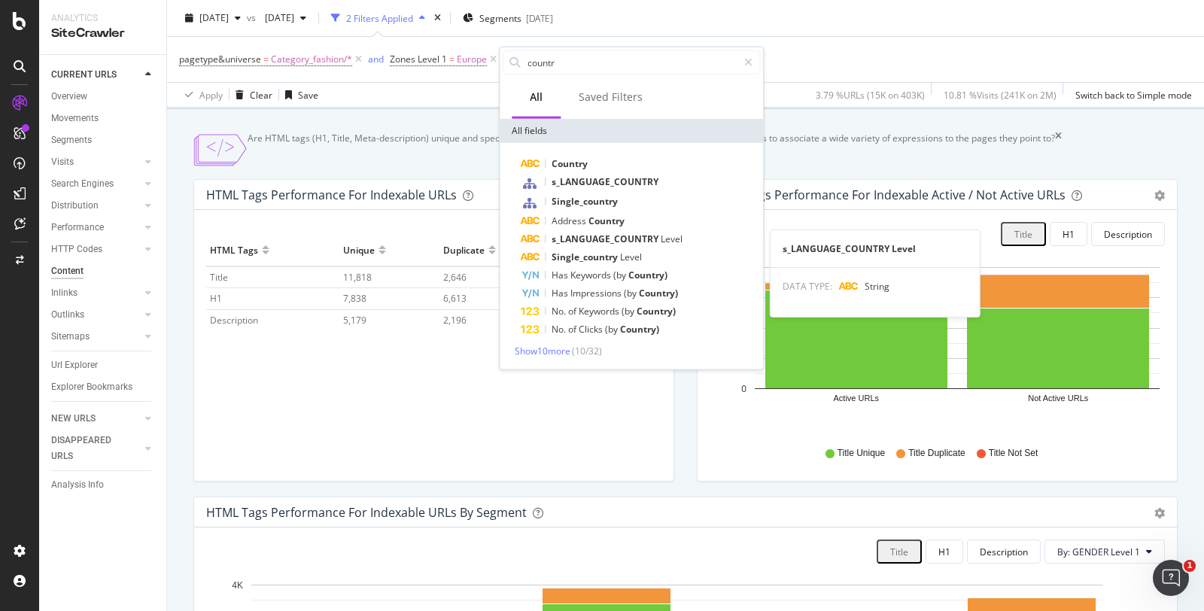
click at [643, 236] on span "s_LANGUAGE_COUNTRY" at bounding box center [605, 238] width 109 height 13
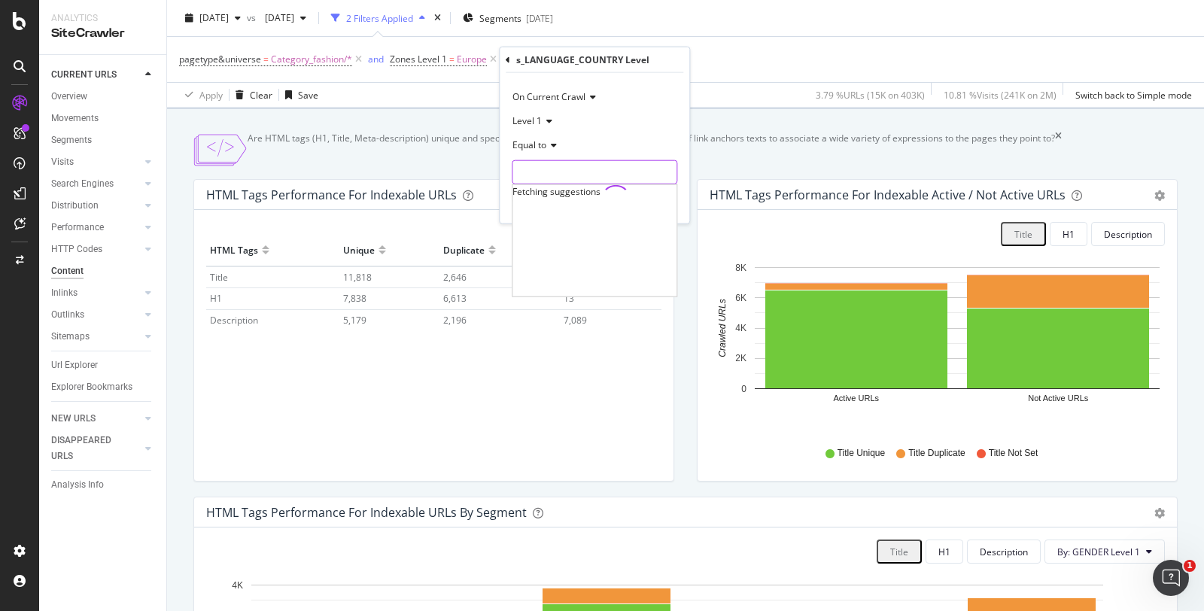
click at [573, 175] on input "text" at bounding box center [594, 172] width 164 height 24
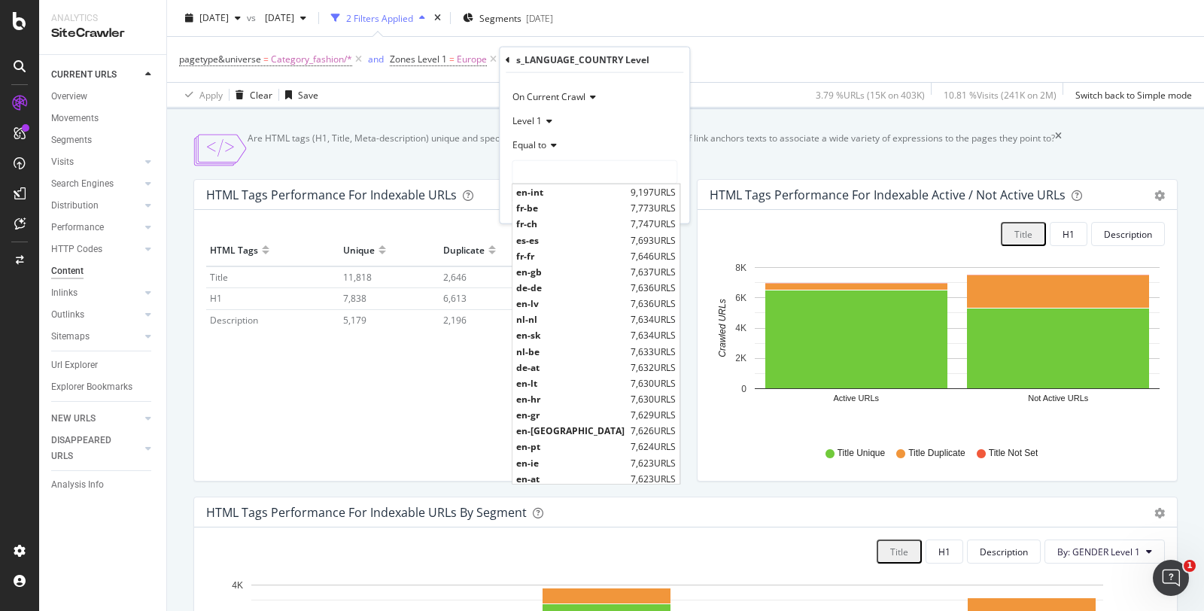
click at [553, 252] on span "fr-fr" at bounding box center [571, 255] width 111 height 13
type input "fr-fr"
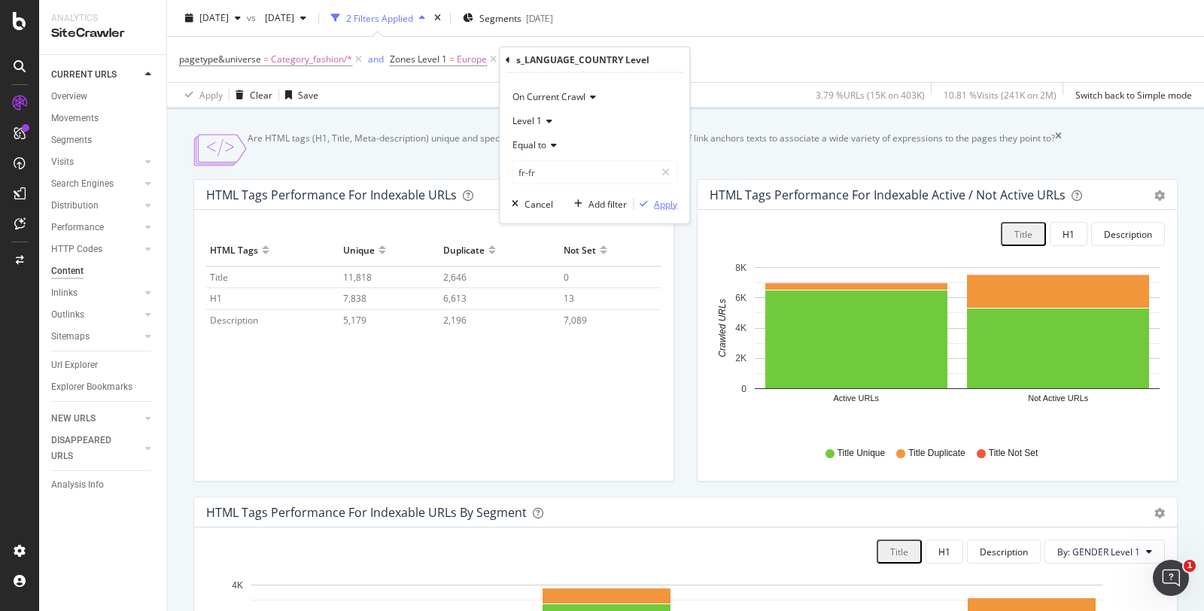
click at [658, 203] on div "Apply" at bounding box center [665, 203] width 23 height 13
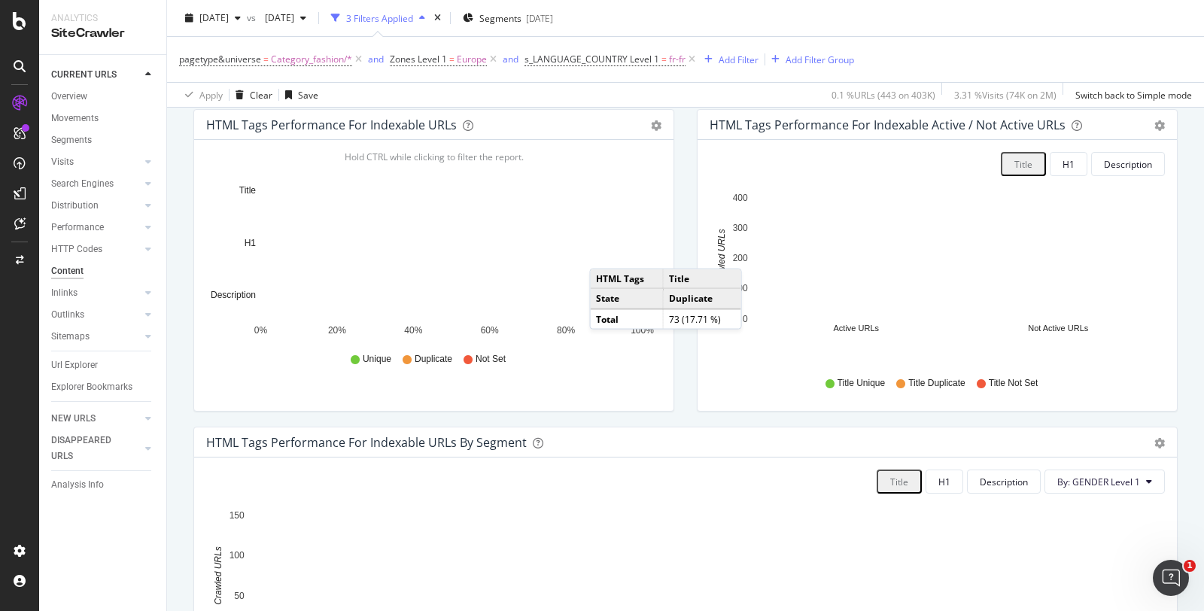
scroll to position [203, 0]
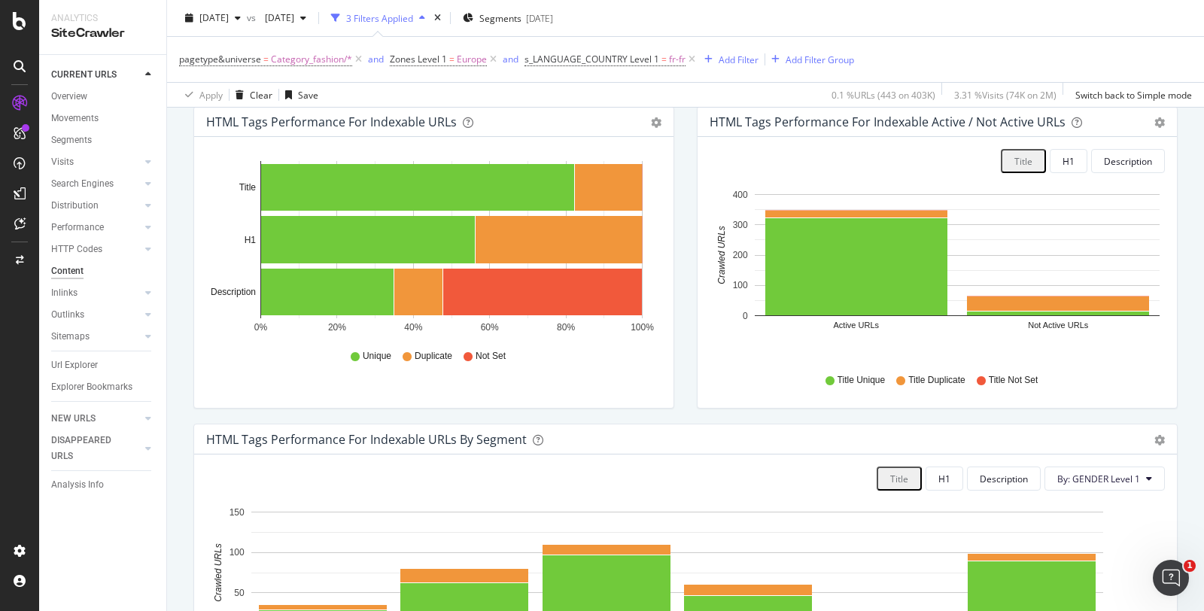
click at [664, 62] on span "s_LANGUAGE_COUNTRY Level 1 = fr-fr" at bounding box center [604, 60] width 161 height 14
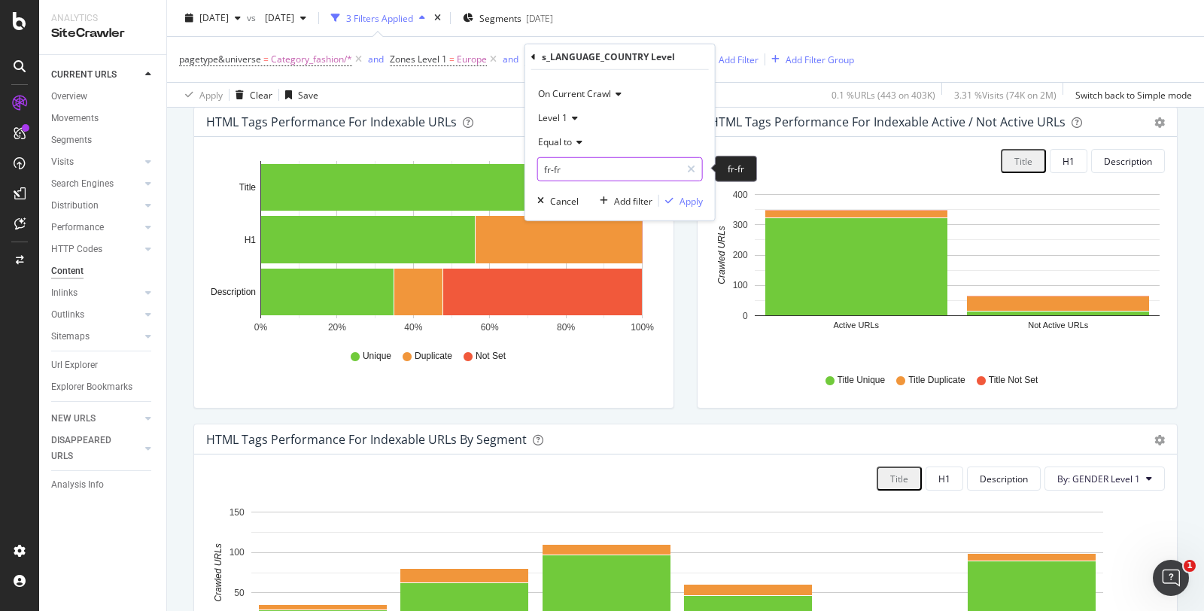
click at [572, 164] on input "fr-fr" at bounding box center [609, 169] width 142 height 24
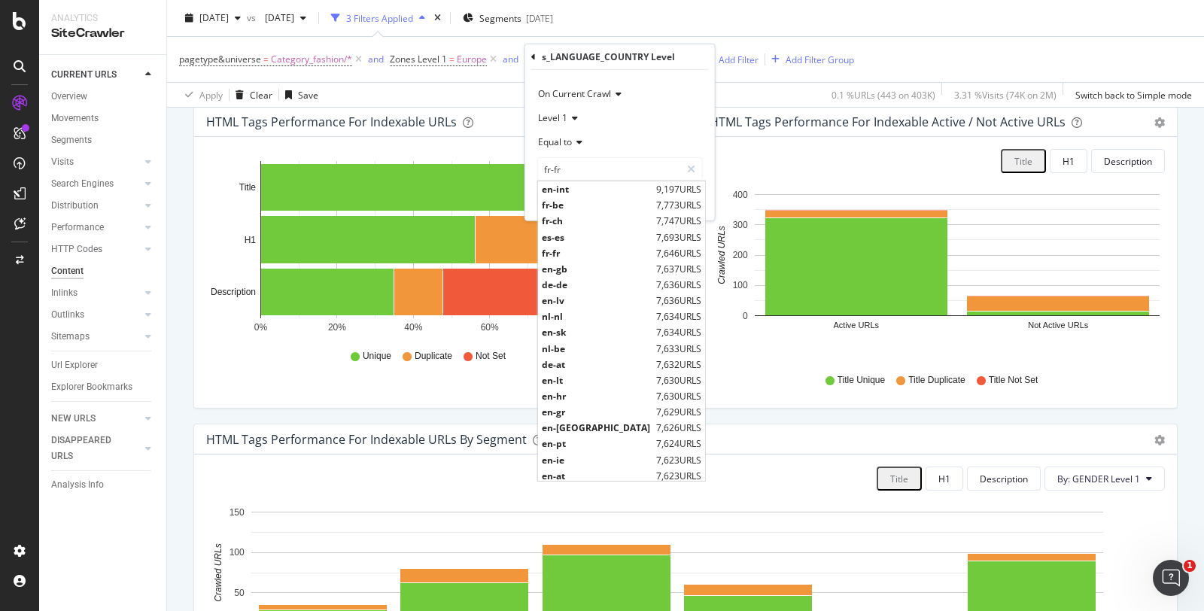
click at [575, 269] on span "en-gb" at bounding box center [597, 269] width 111 height 13
type input "en-gb"
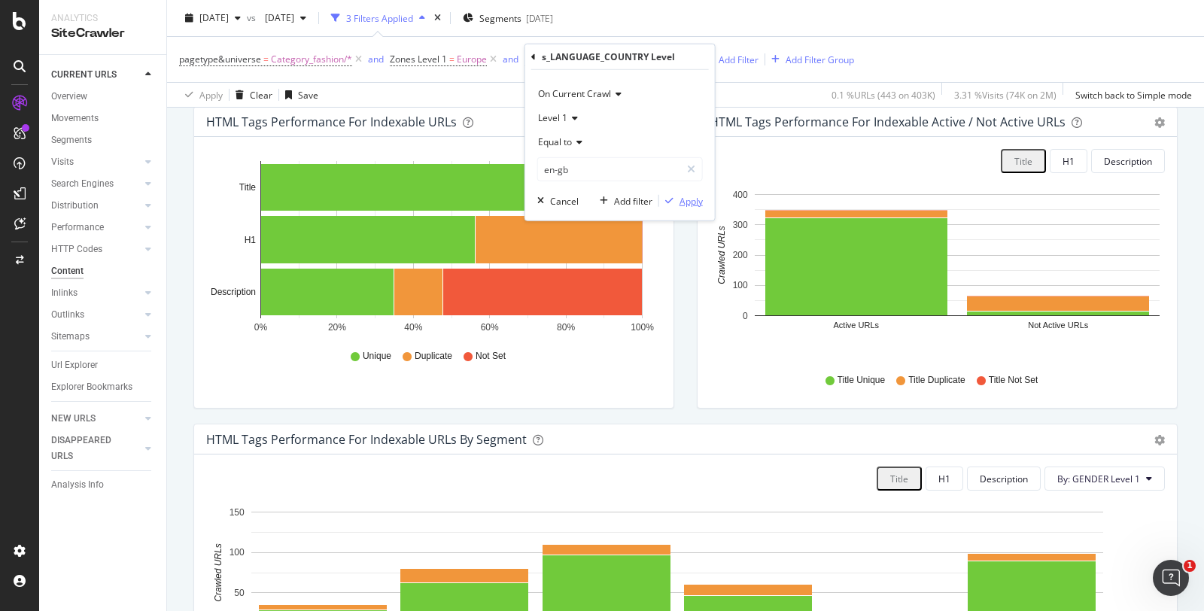
click at [680, 196] on div "Apply" at bounding box center [690, 200] width 23 height 13
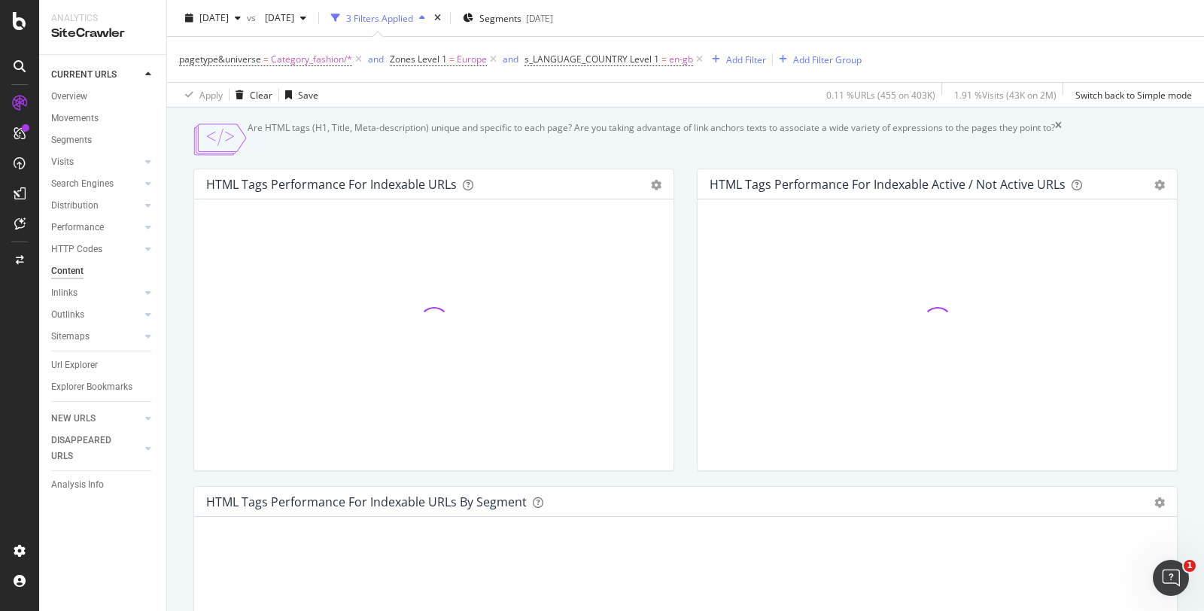
scroll to position [141, 0]
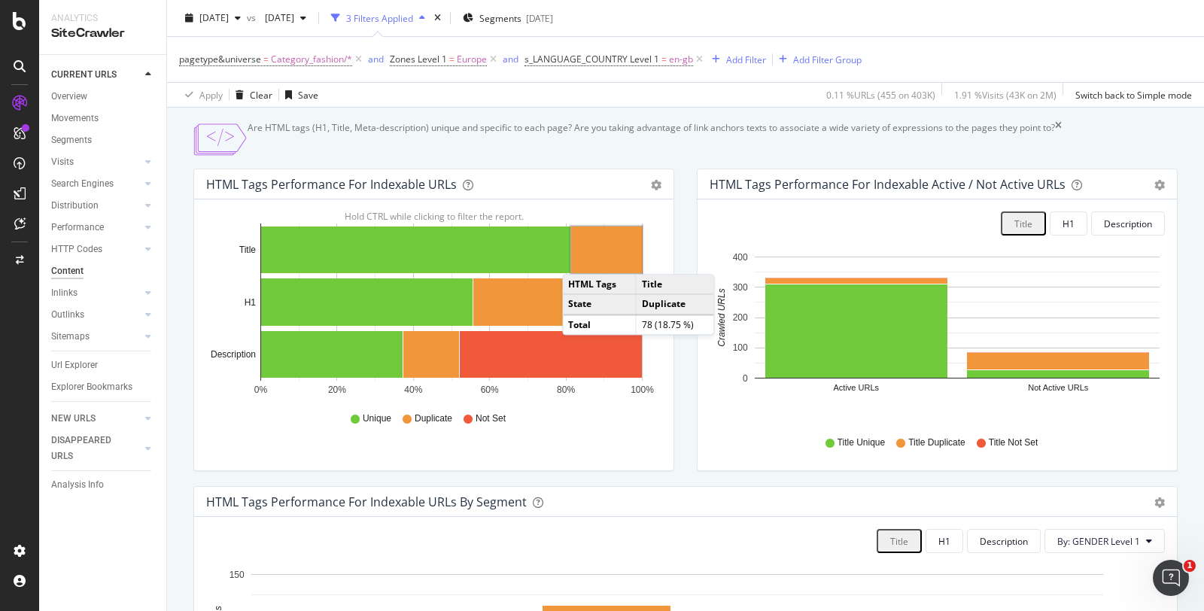
click at [675, 62] on span "en-gb" at bounding box center [681, 59] width 24 height 21
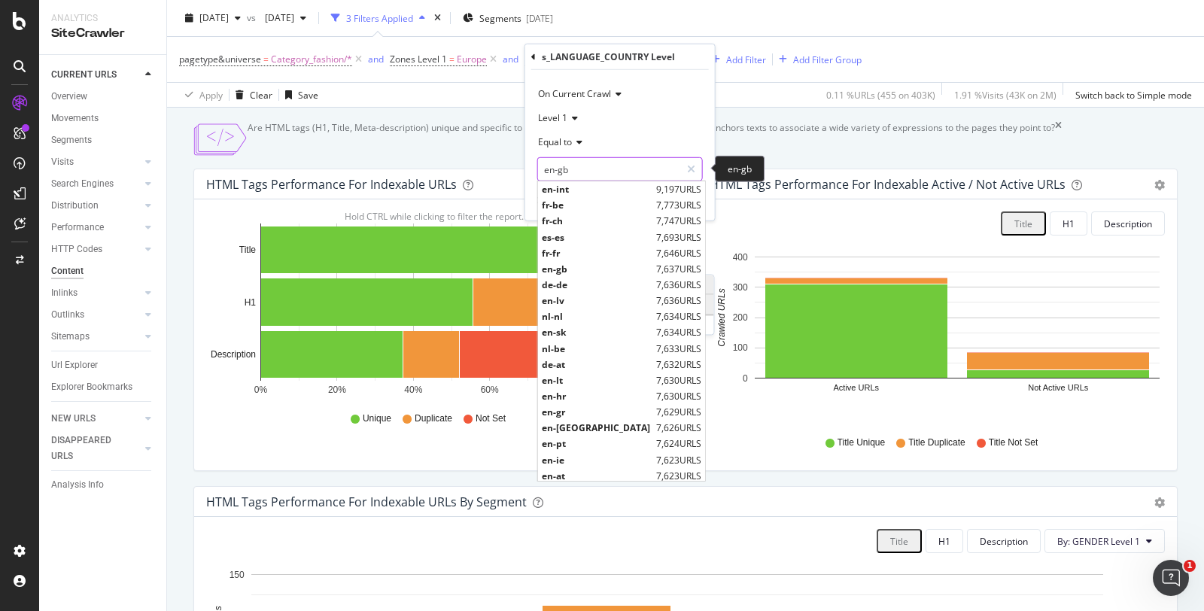
click at [613, 162] on input "en-gb" at bounding box center [609, 169] width 142 height 24
click at [593, 282] on span "de-de" at bounding box center [597, 284] width 111 height 13
type input "de-de"
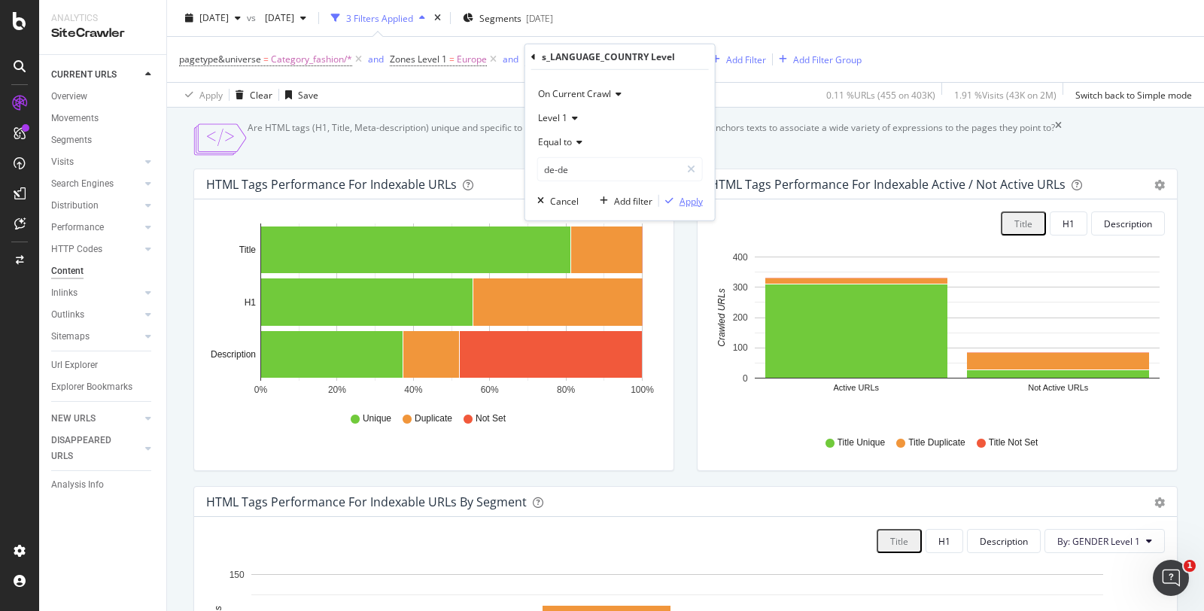
click at [683, 197] on div "Apply" at bounding box center [690, 200] width 23 height 13
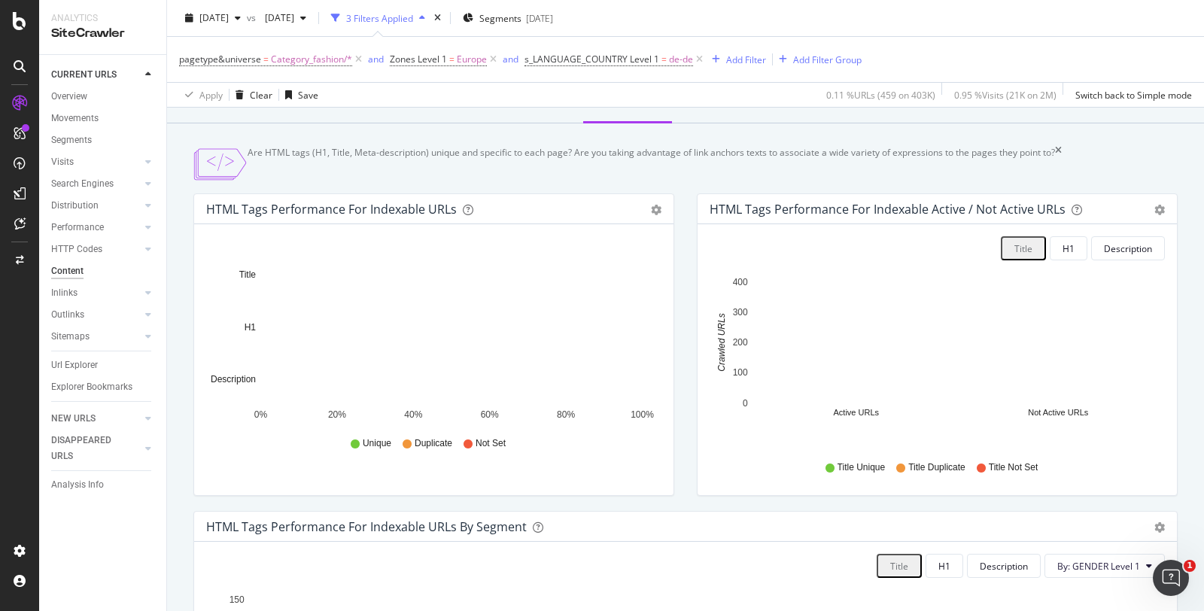
scroll to position [117, 0]
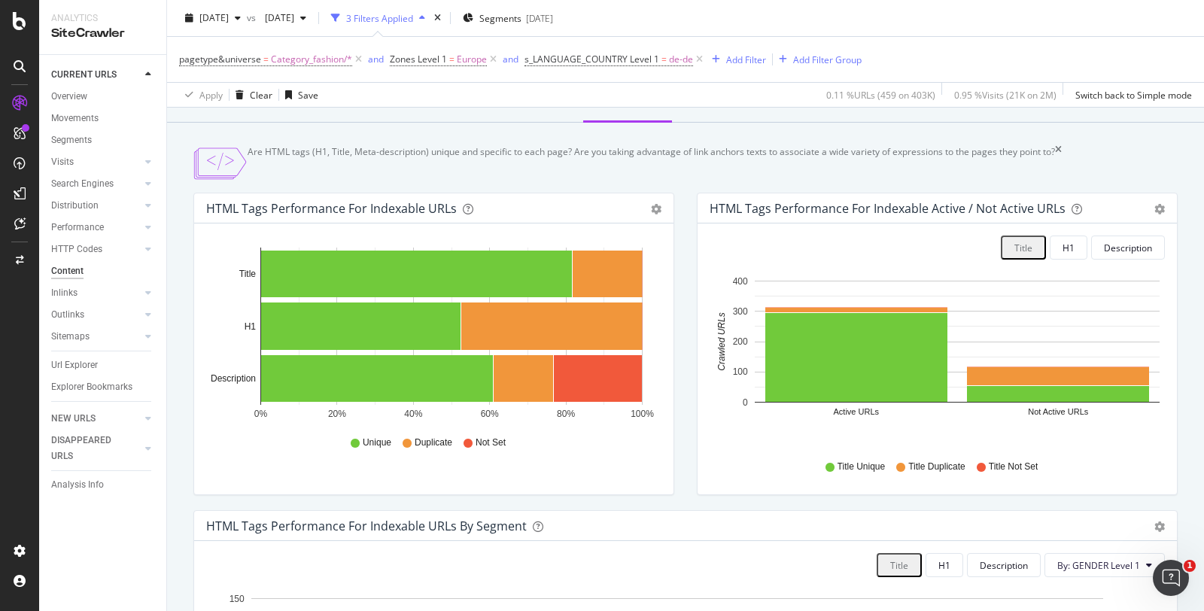
click at [144, 295] on div at bounding box center [148, 292] width 15 height 15
click at [62, 290] on div "Inlinks" at bounding box center [64, 293] width 26 height 16
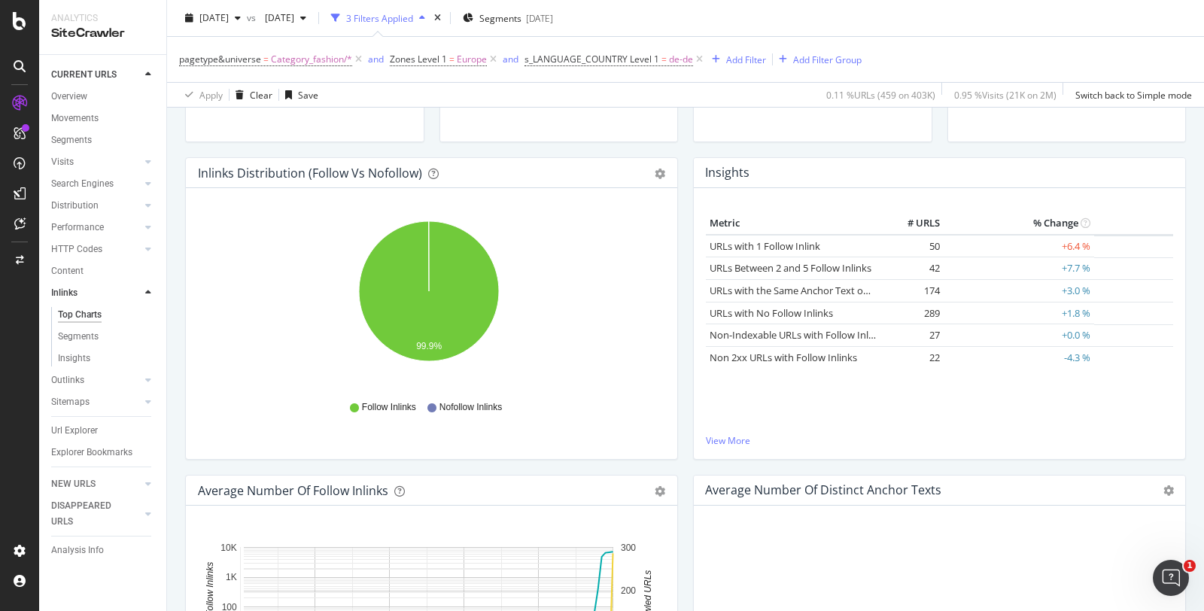
click at [701, 61] on icon at bounding box center [699, 59] width 13 height 15
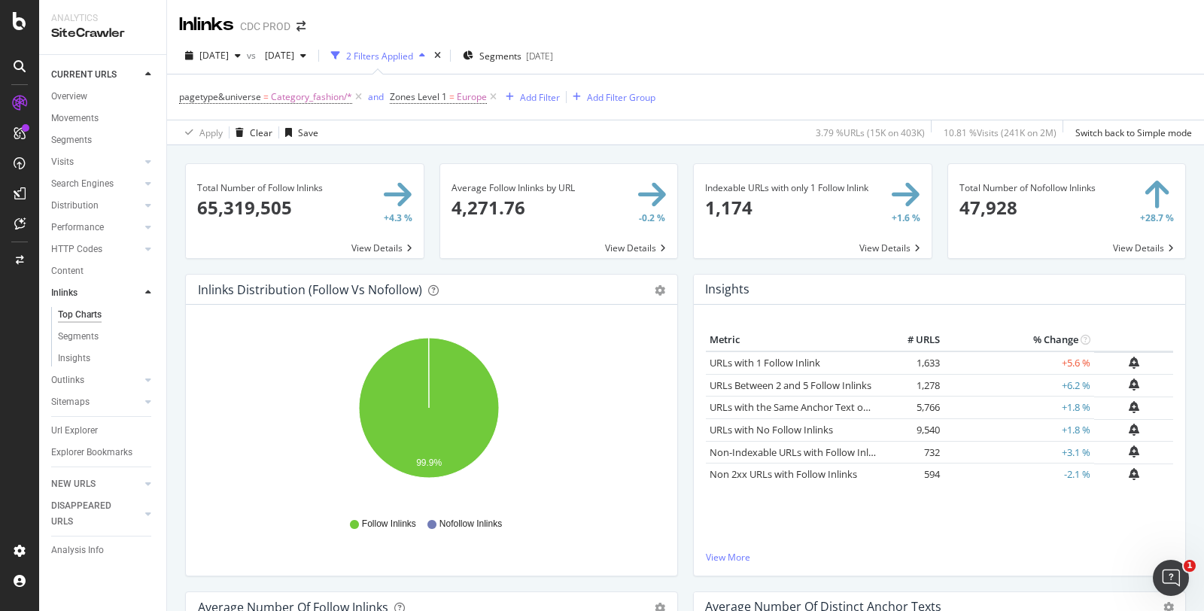
click at [85, 425] on div "Url Explorer" at bounding box center [74, 431] width 47 height 16
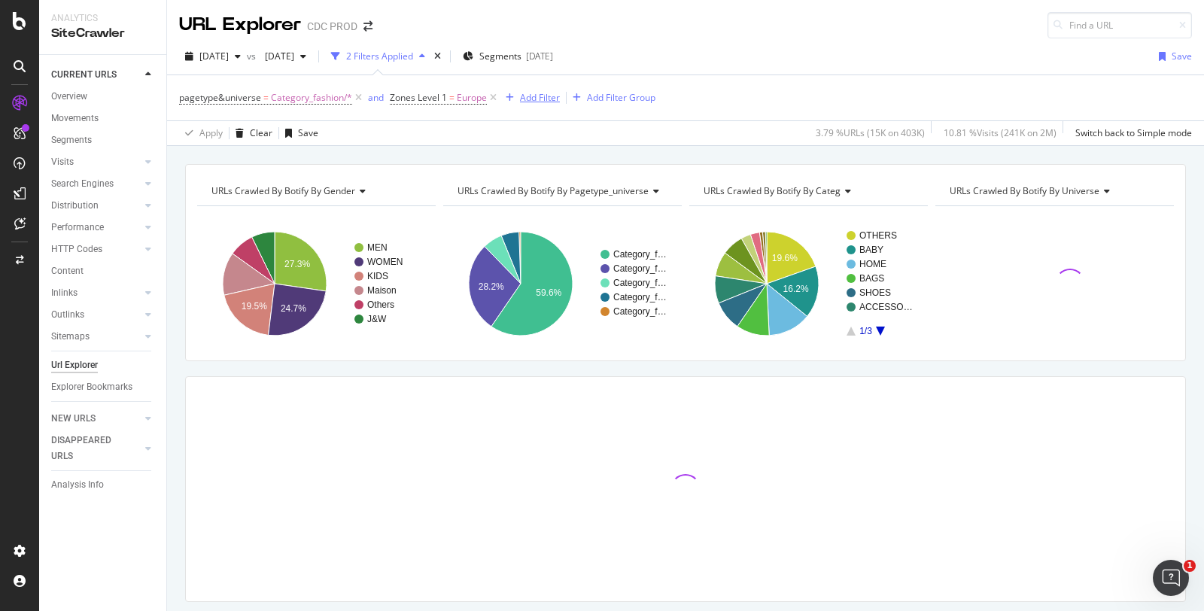
click at [530, 96] on div "Add Filter" at bounding box center [540, 97] width 40 height 13
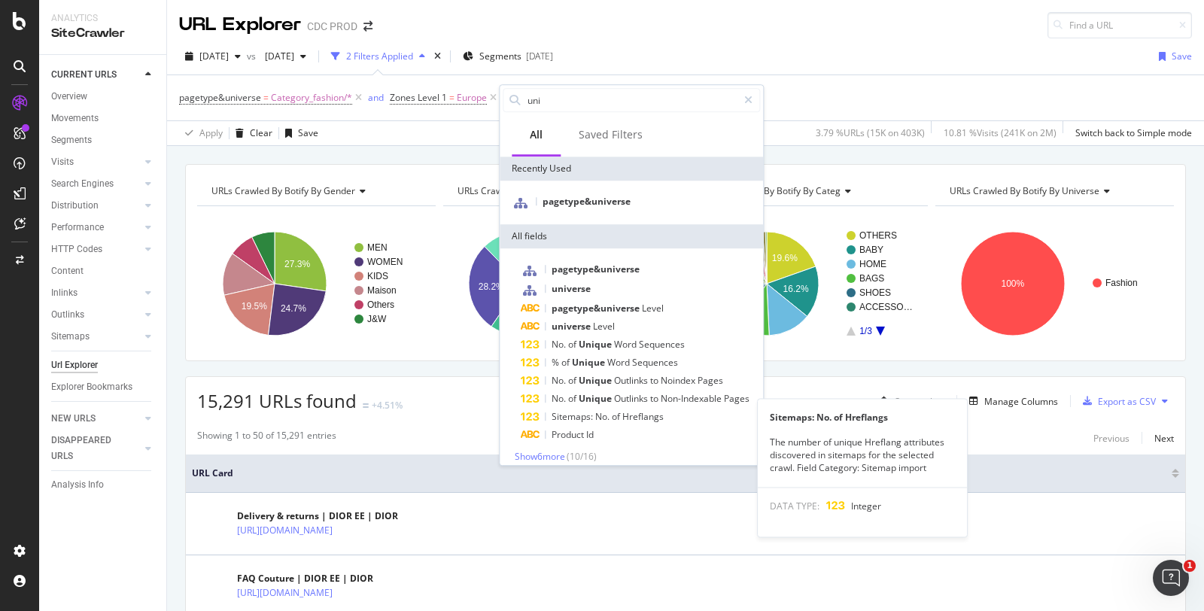
scroll to position [8, 0]
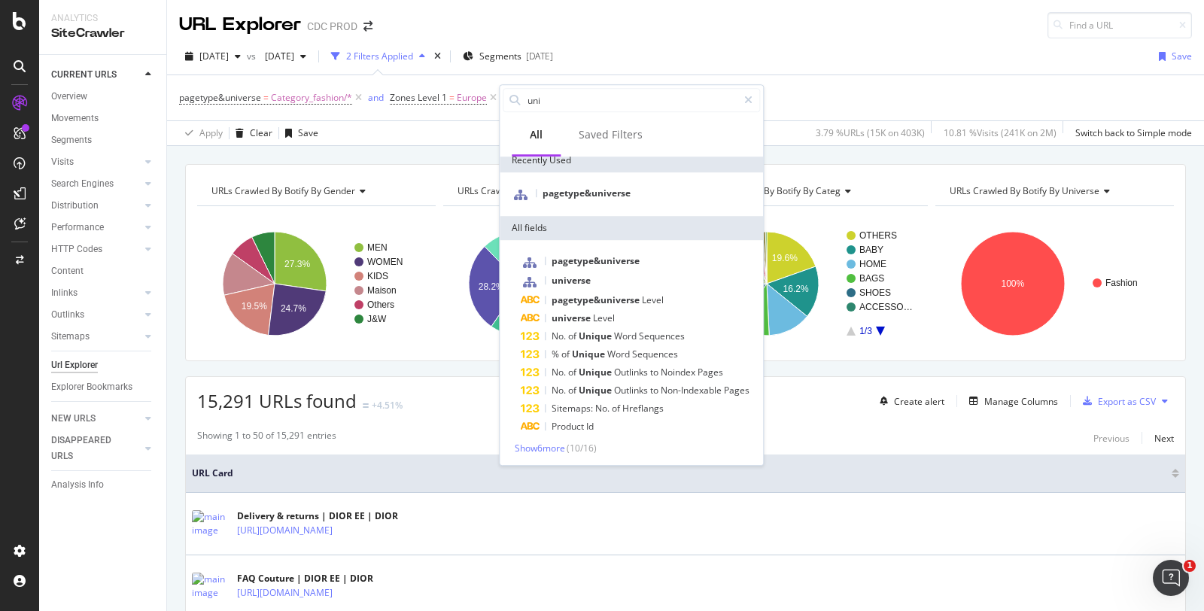
click at [573, 107] on input "uni" at bounding box center [631, 100] width 211 height 23
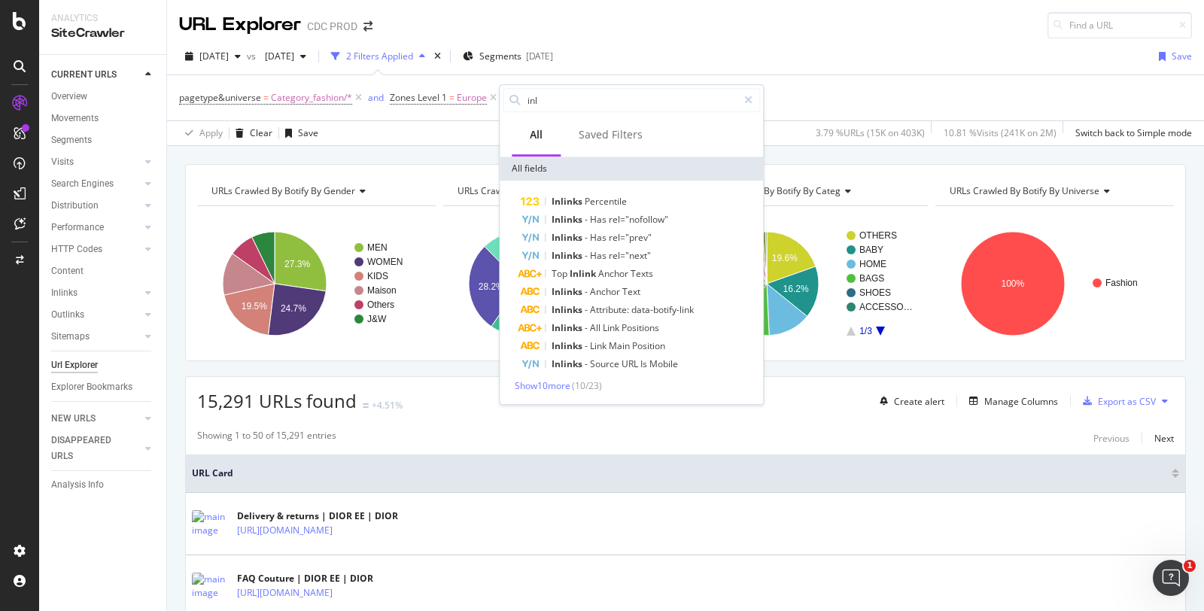
scroll to position [0, 0]
type input "inlink"
click at [570, 388] on span "Show 10 more" at bounding box center [543, 385] width 56 height 13
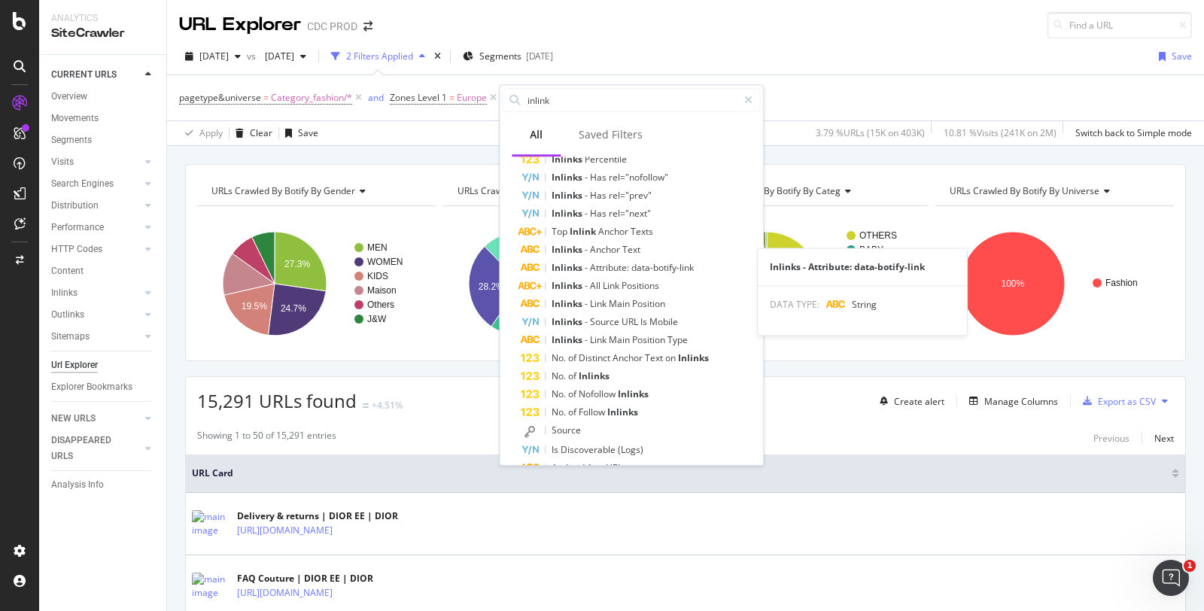
scroll to position [62, 0]
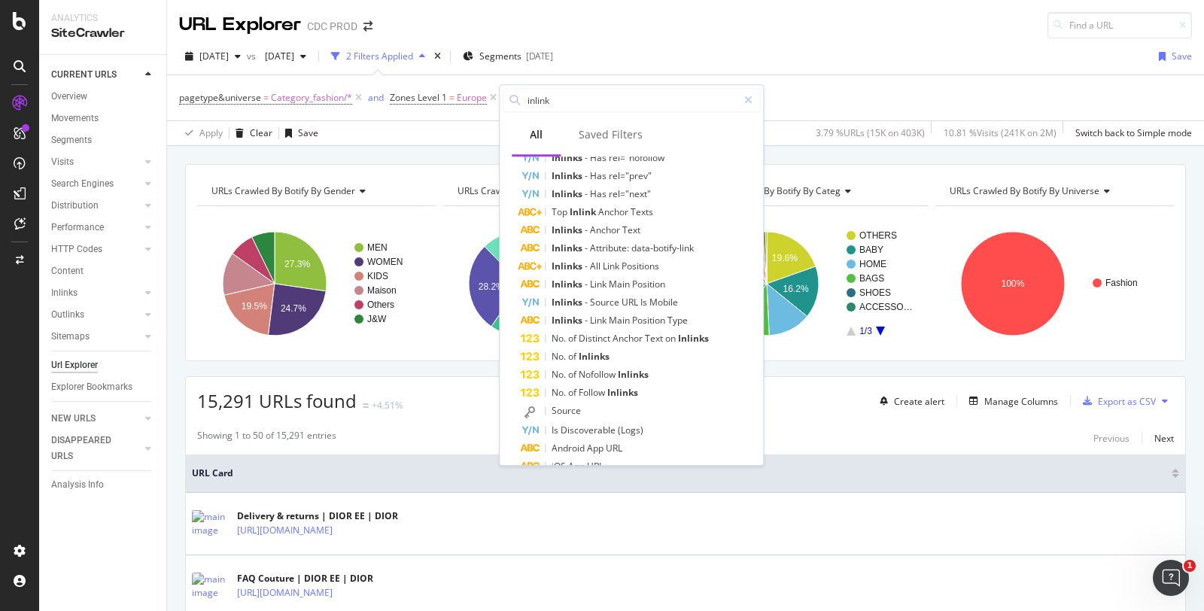
click at [606, 352] on span "Inlinks" at bounding box center [594, 356] width 31 height 13
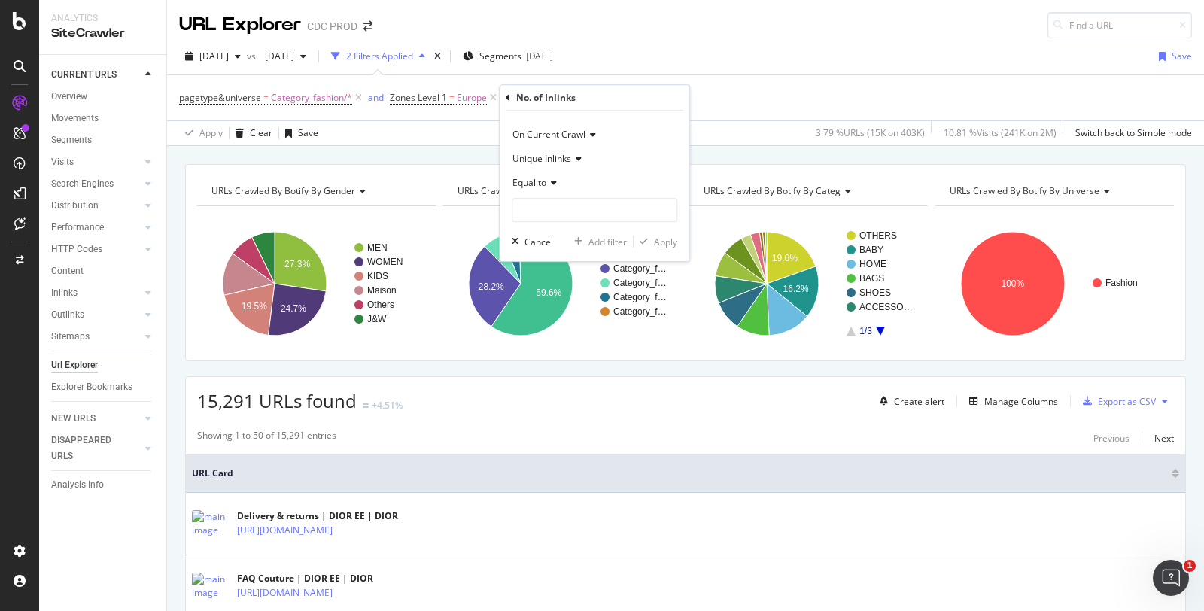
click at [545, 185] on span "Equal to" at bounding box center [529, 182] width 34 height 13
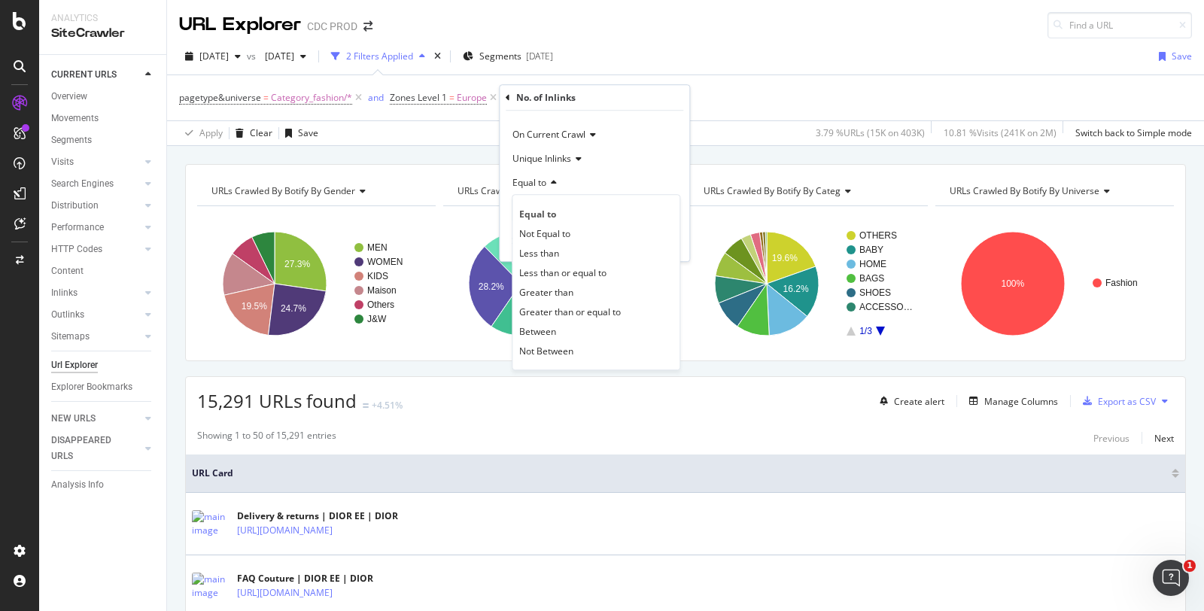
click at [564, 325] on div "Between" at bounding box center [595, 331] width 161 height 20
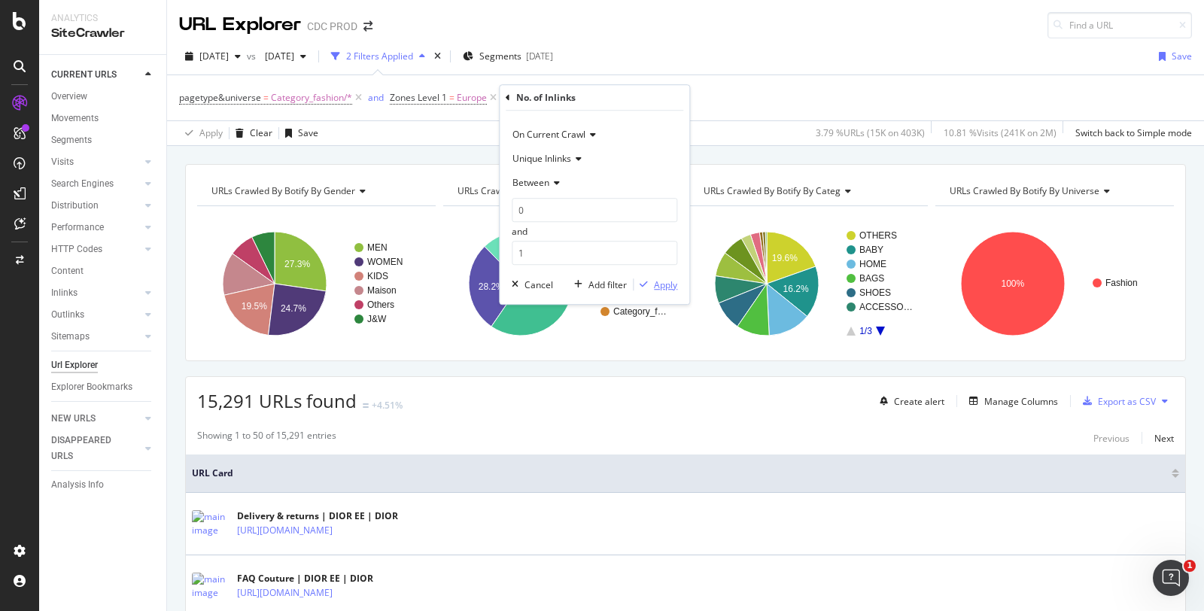
click at [666, 284] on div "Apply" at bounding box center [665, 284] width 23 height 13
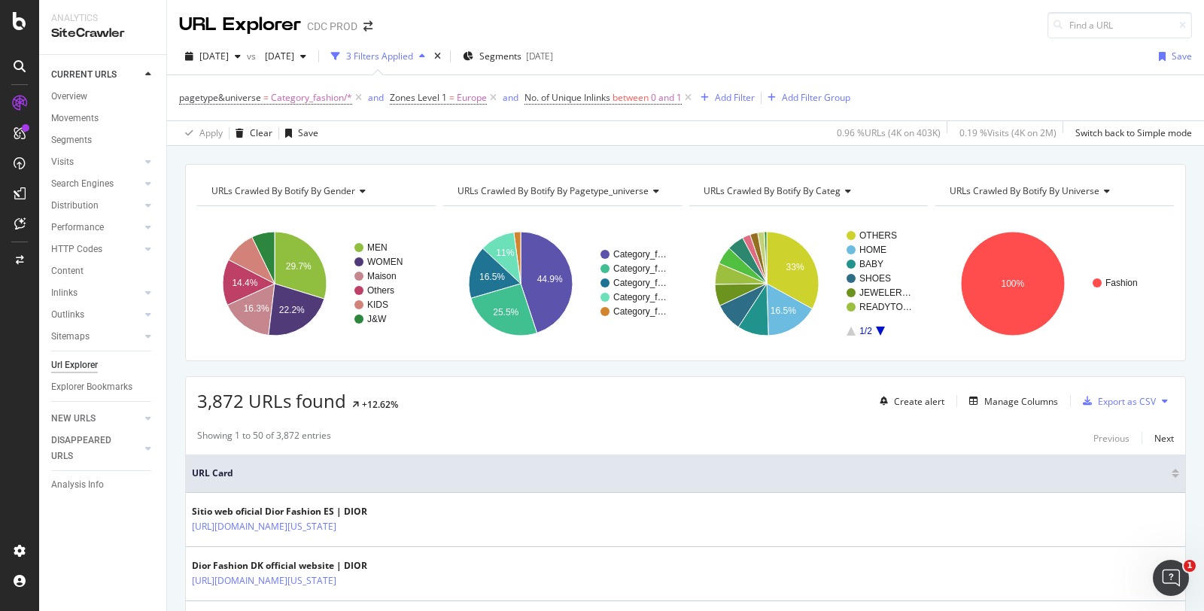
click at [997, 184] on span "URLs Crawled By Botify By universe" at bounding box center [1024, 190] width 150 height 13
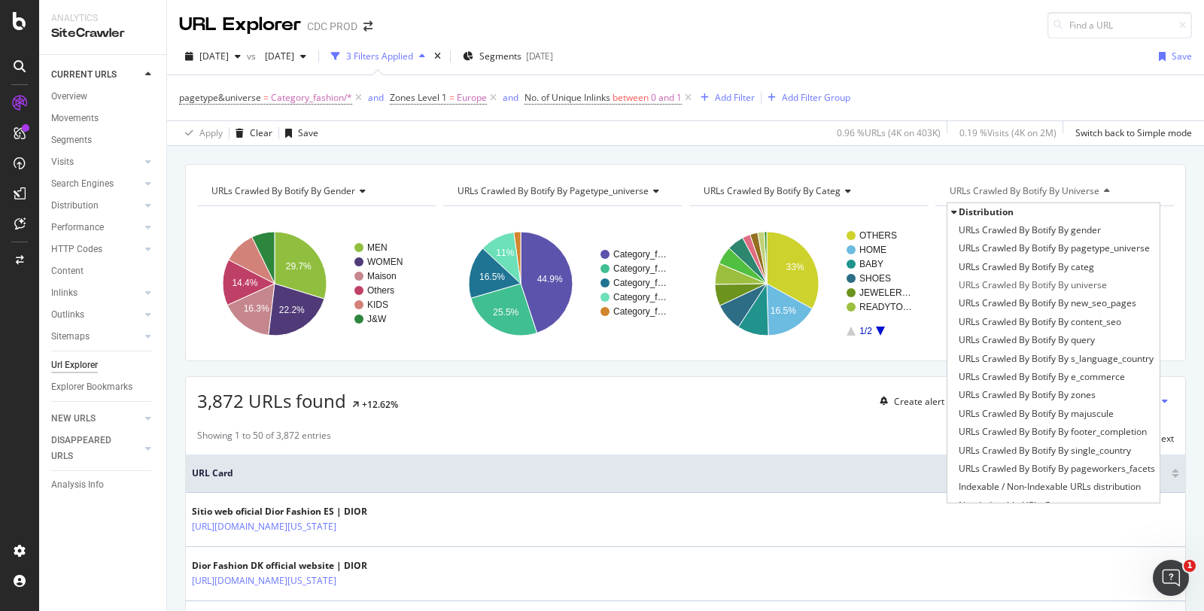
click at [1039, 357] on span "URLs Crawled By Botify By s_language_country" at bounding box center [1055, 358] width 195 height 15
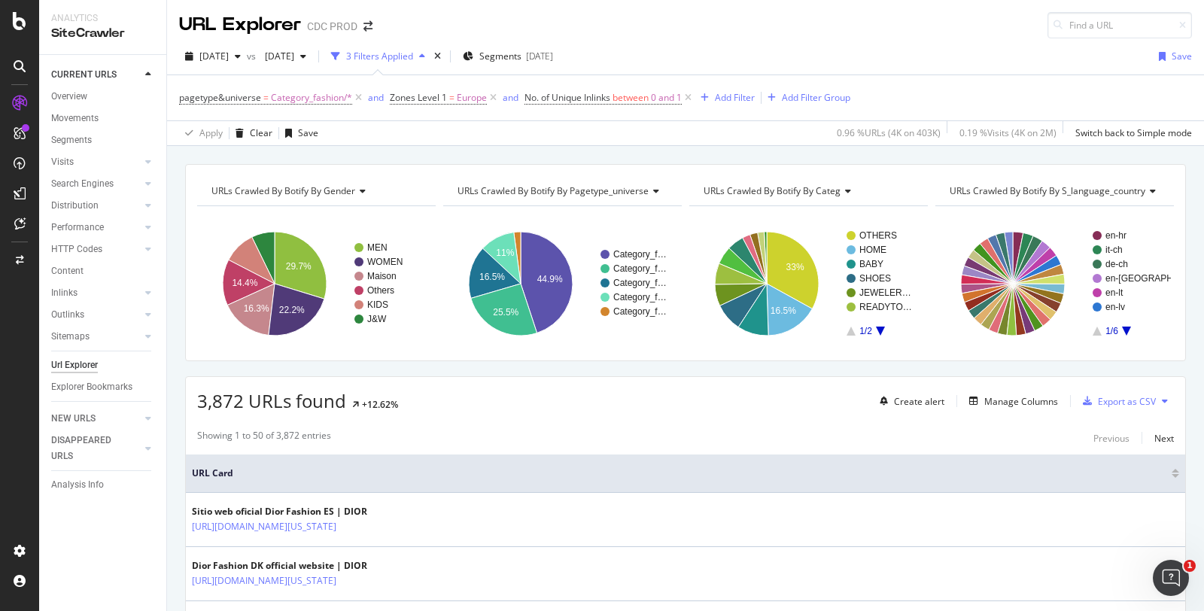
click at [5, 184] on link at bounding box center [20, 193] width 36 height 24
click at [724, 101] on div "Add Filter" at bounding box center [735, 97] width 40 height 13
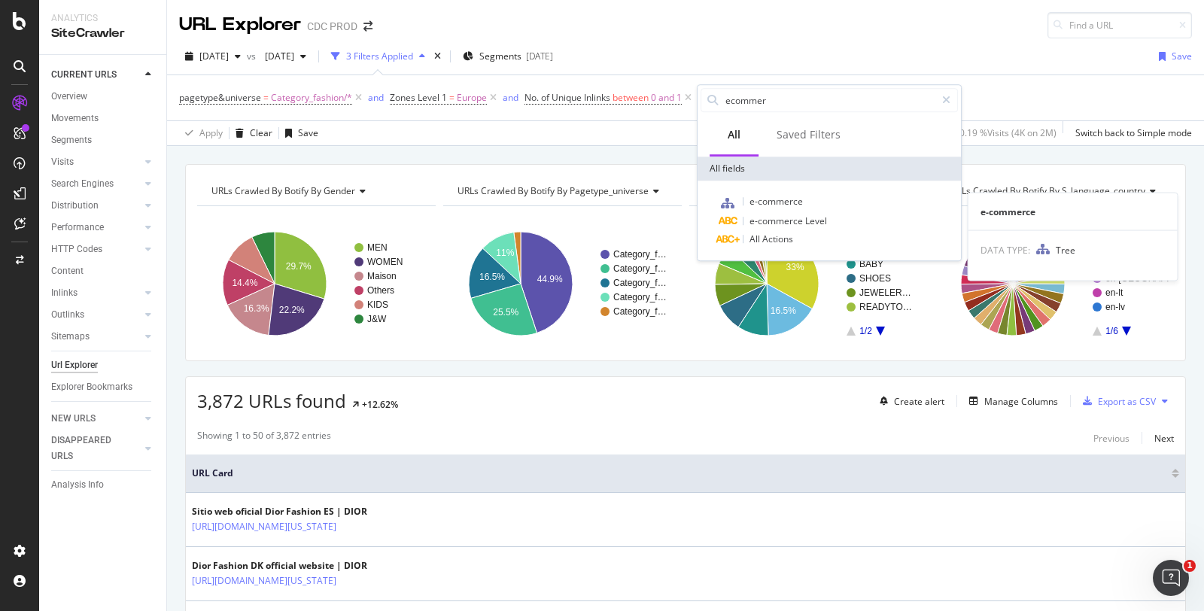
type input "ecommer"
click at [776, 205] on span "e-commerce" at bounding box center [775, 201] width 53 height 13
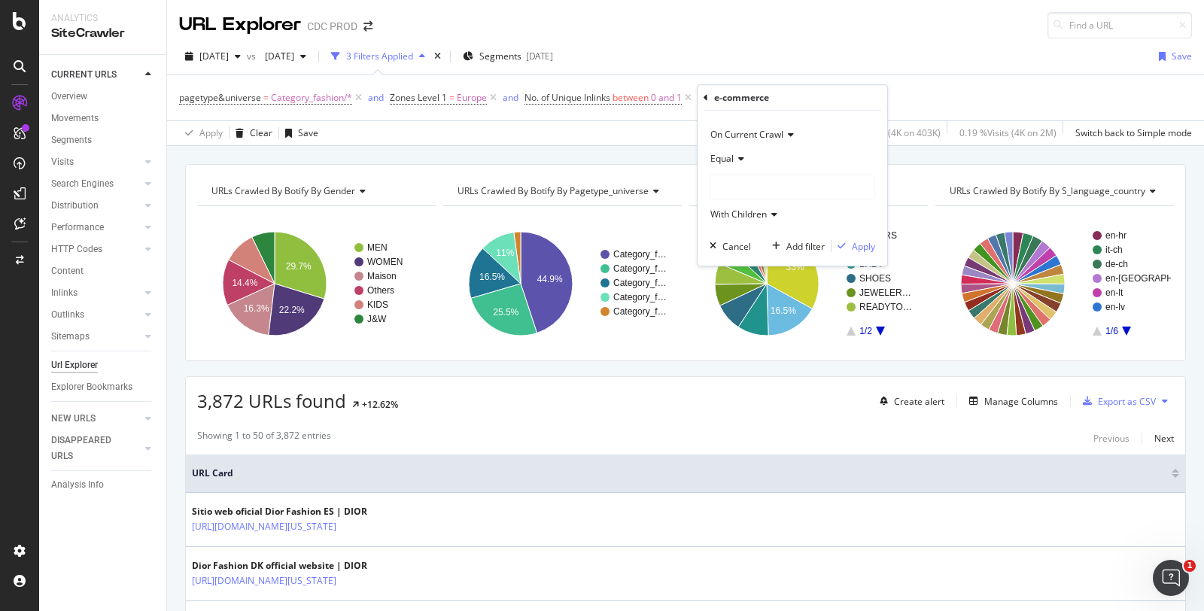
click at [749, 184] on div at bounding box center [792, 187] width 164 height 24
click at [758, 218] on span "ecommerce" at bounding box center [750, 217] width 50 height 13
click at [857, 248] on div "Apply" at bounding box center [863, 246] width 23 height 13
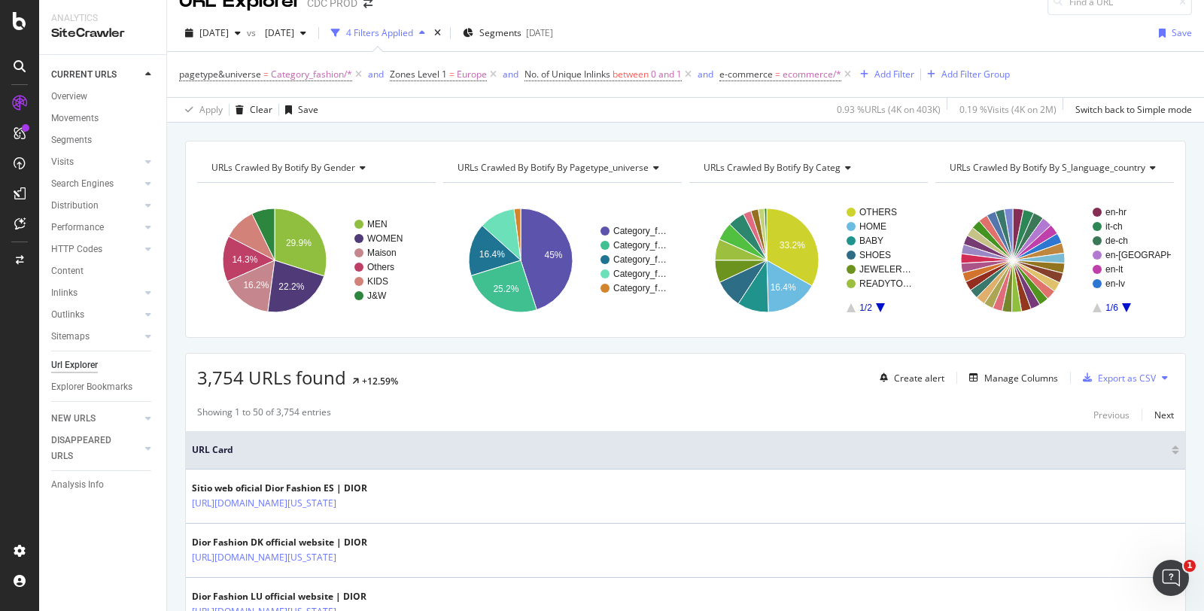
scroll to position [24, 0]
click at [890, 77] on div "Add Filter" at bounding box center [894, 73] width 40 height 13
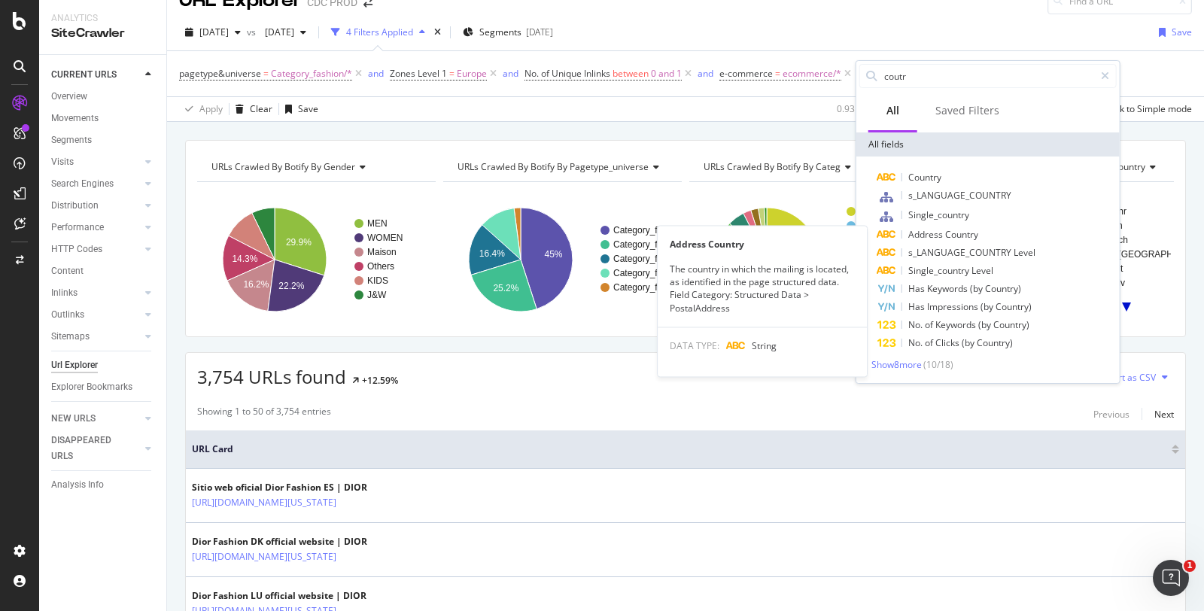
type input "coutr"
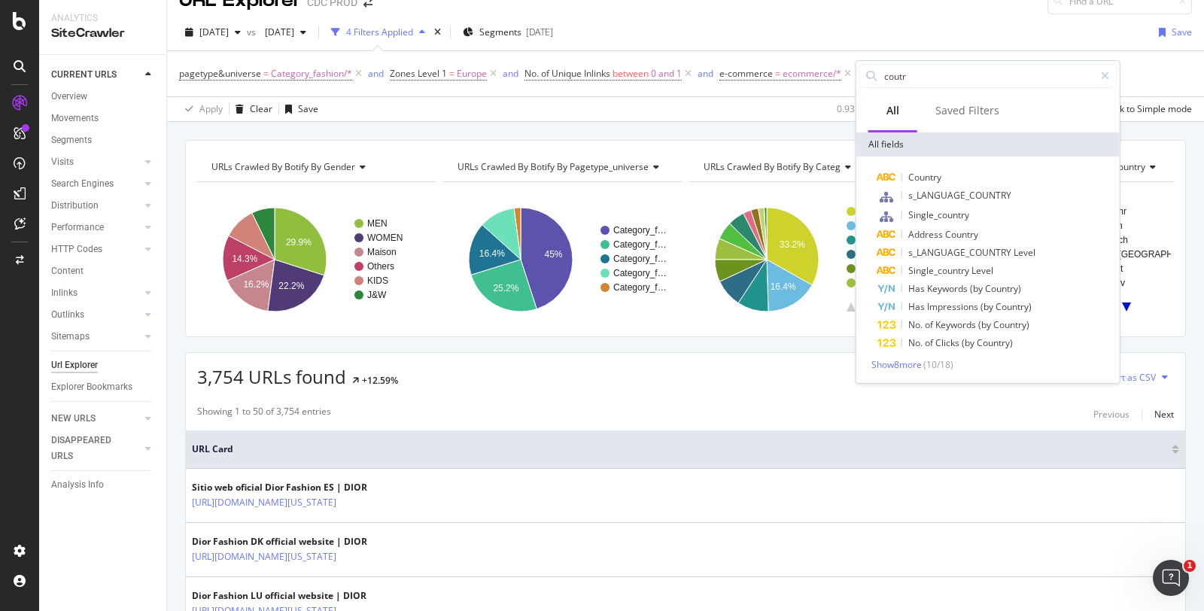
click at [952, 244] on div "s_LANGUAGE_COUNTRY Level" at bounding box center [996, 253] width 239 height 18
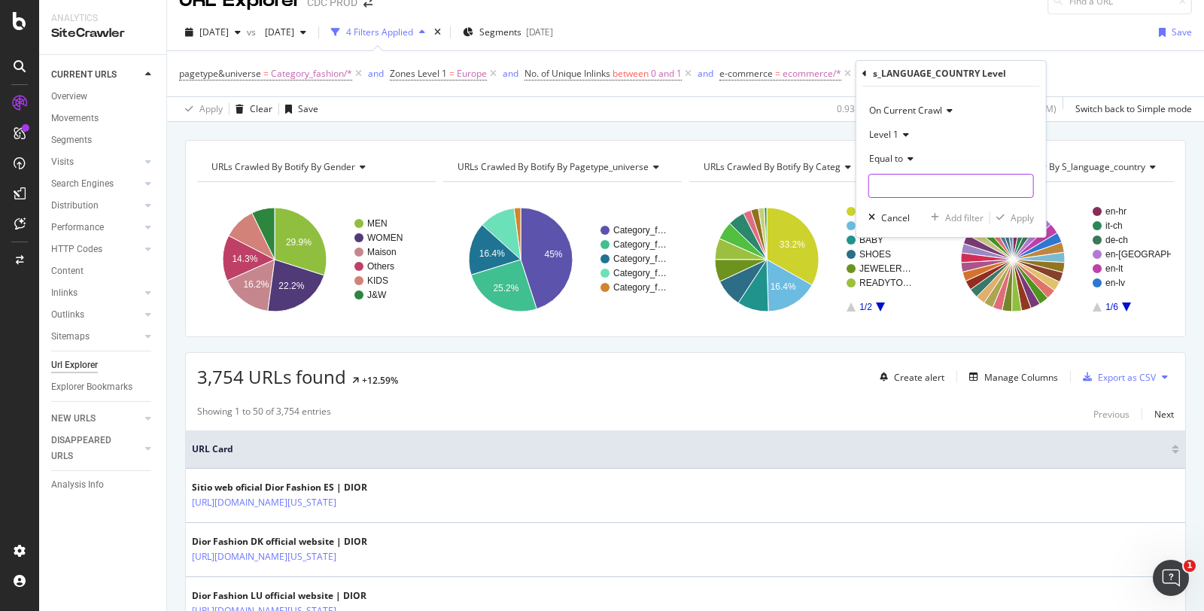
click at [898, 186] on input "text" at bounding box center [951, 186] width 164 height 24
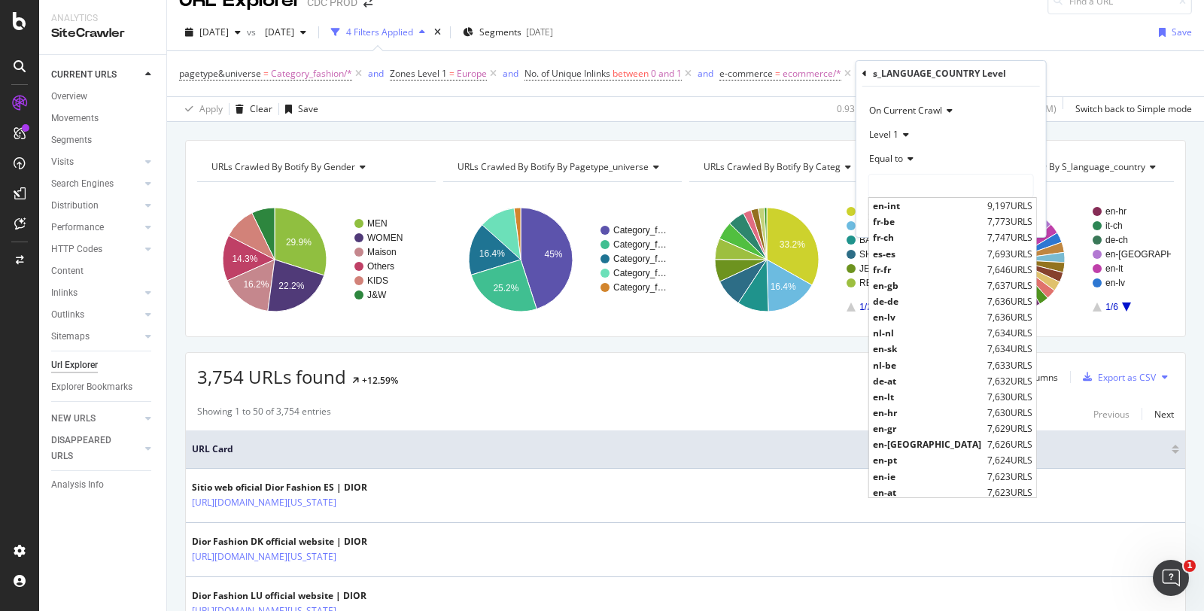
click at [893, 284] on span "en-gb" at bounding box center [928, 285] width 111 height 13
type input "en-gb"
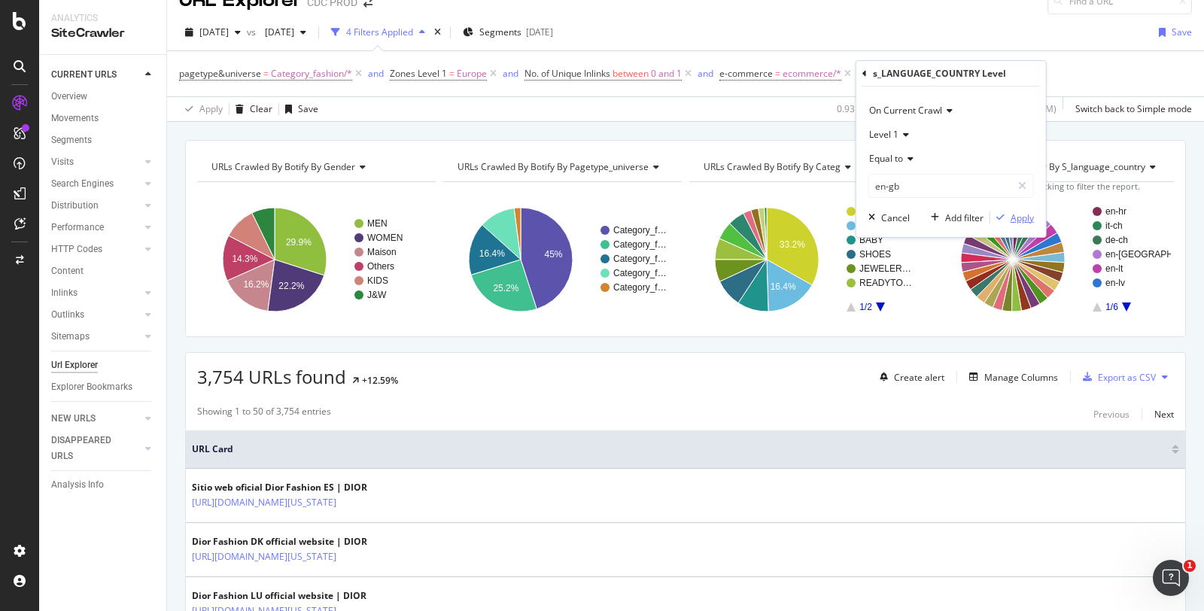
click at [1014, 218] on div "Apply" at bounding box center [1021, 217] width 23 height 13
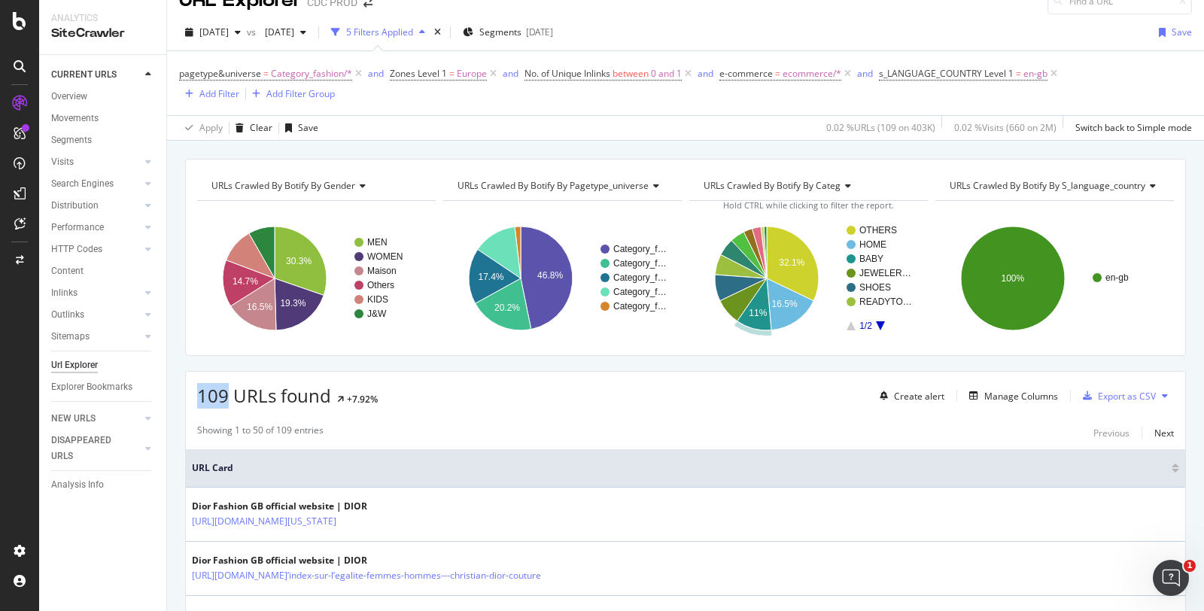
drag, startPoint x: 197, startPoint y: 393, endPoint x: 224, endPoint y: 397, distance: 27.5
click at [224, 397] on span "109 URLs found" at bounding box center [264, 395] width 134 height 25
copy span "109"
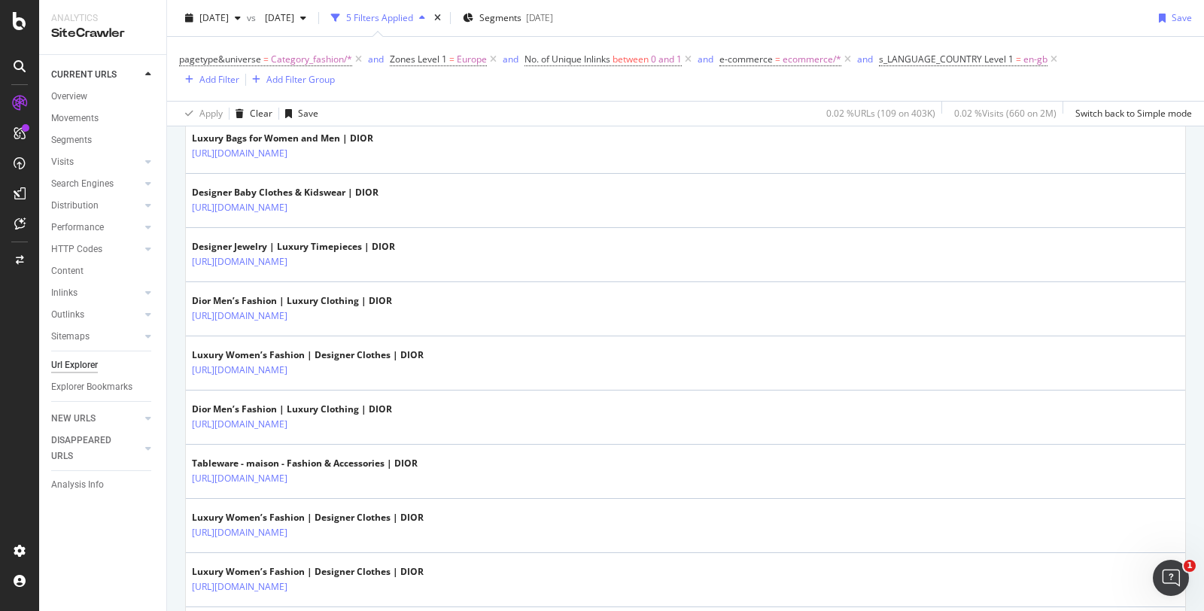
scroll to position [775, 0]
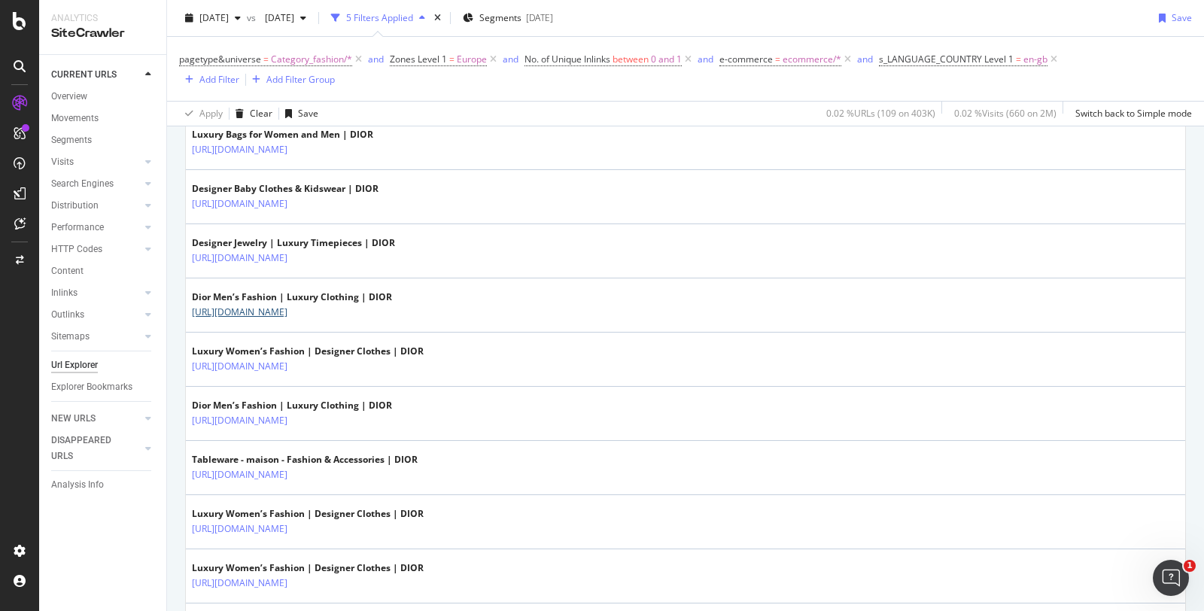
click at [287, 305] on link "https://www.dior.com/en_gb/fashion/mens-fashion/accessories" at bounding box center [240, 312] width 96 height 15
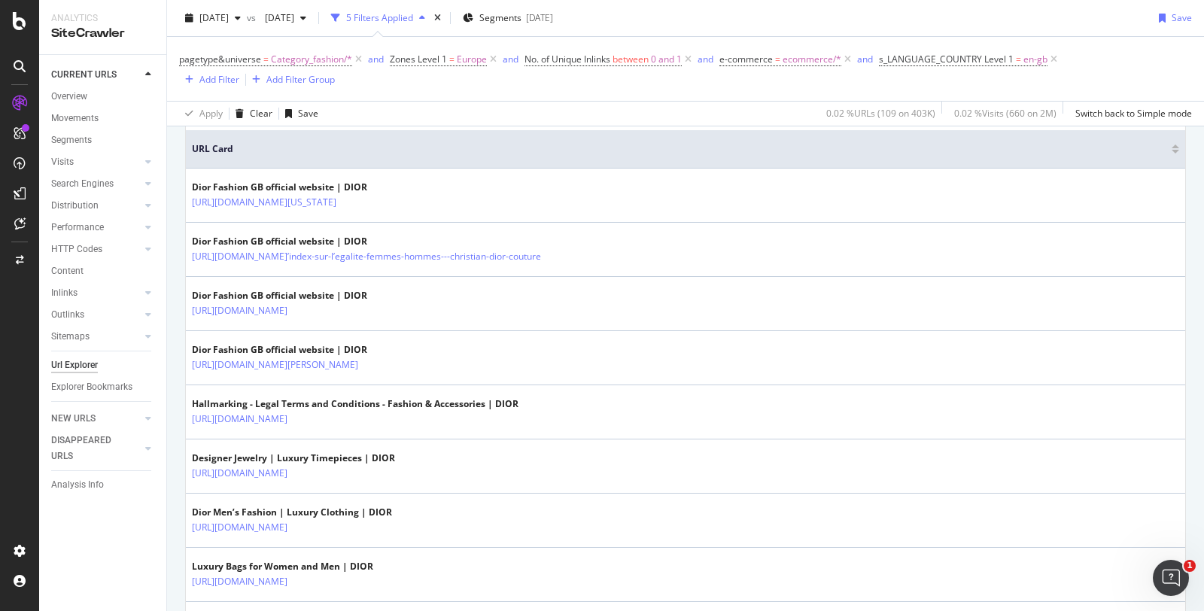
scroll to position [0, 0]
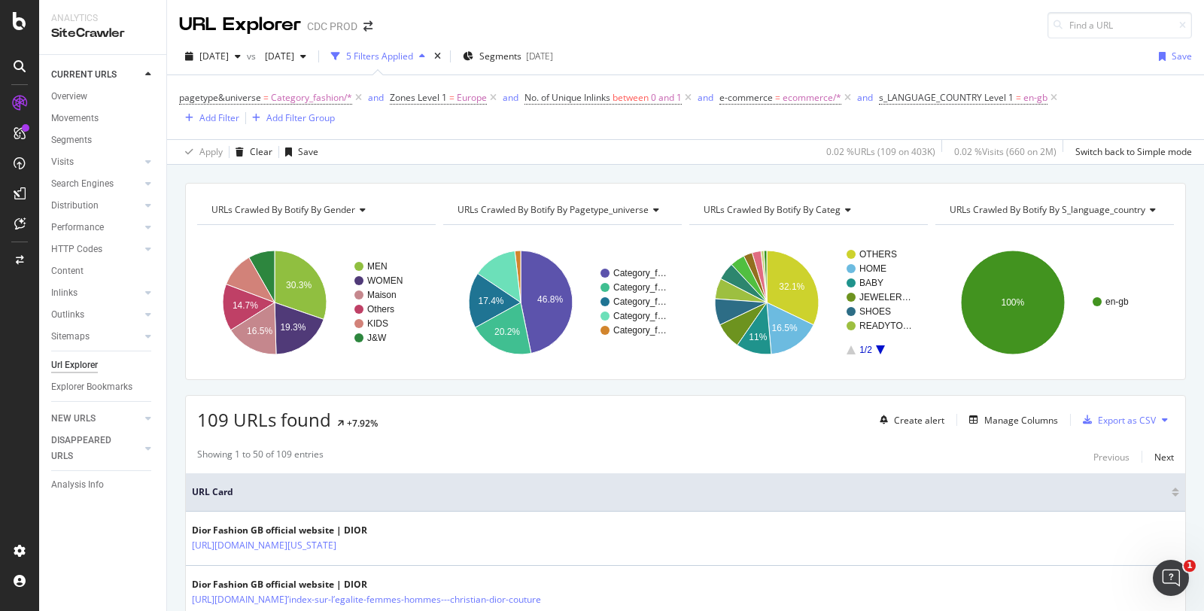
click at [1031, 92] on span "en-gb" at bounding box center [1035, 97] width 24 height 21
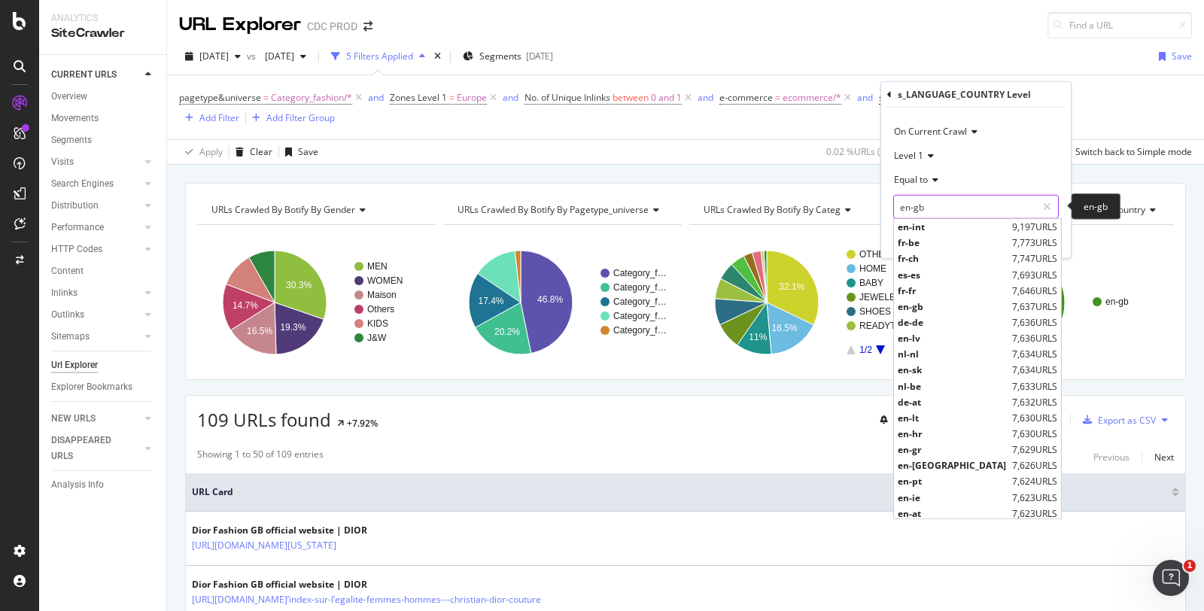
click at [935, 204] on input "en-gb" at bounding box center [965, 207] width 142 height 24
click at [925, 286] on span "fr-fr" at bounding box center [953, 290] width 111 height 13
type input "fr-fr"
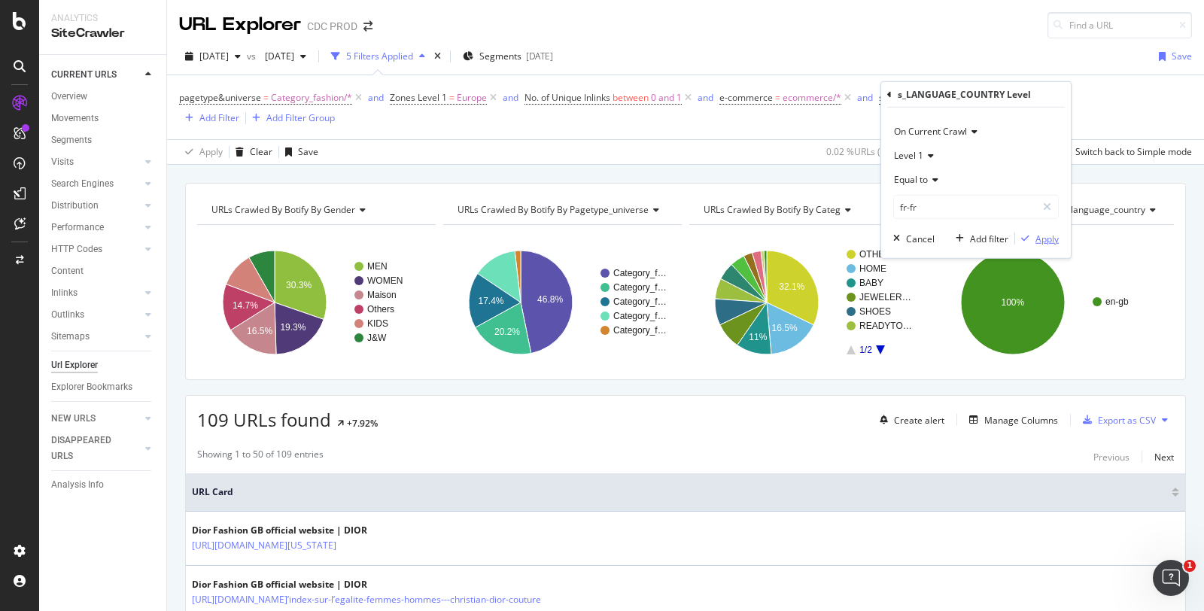
click at [1034, 238] on div "button" at bounding box center [1025, 238] width 20 height 9
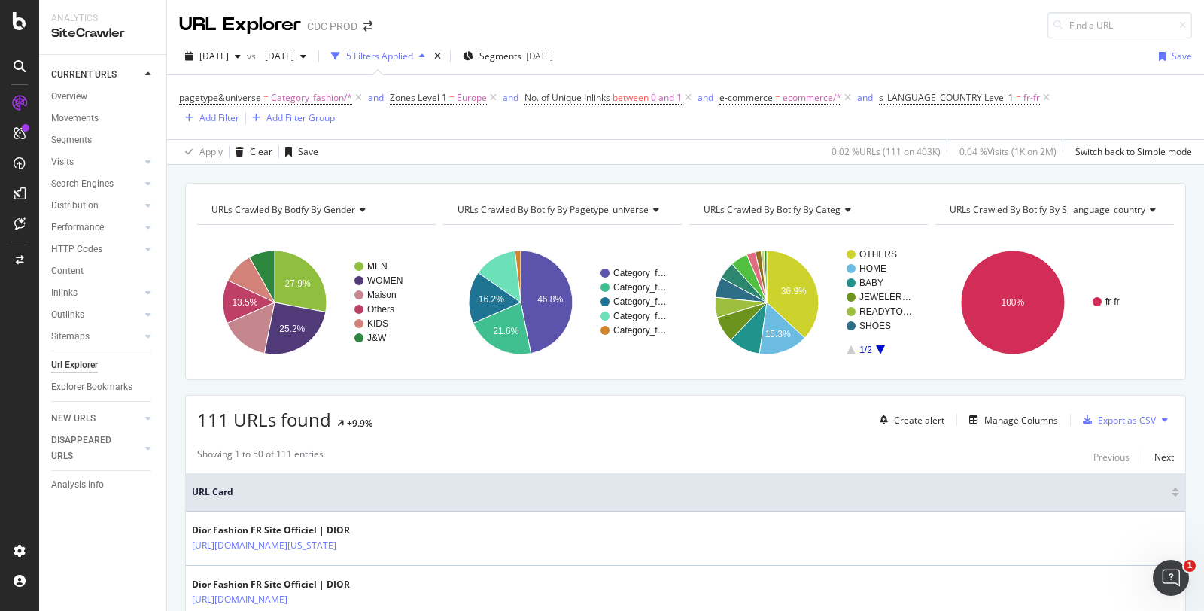
click at [1018, 96] on span "=" at bounding box center [1018, 97] width 5 height 13
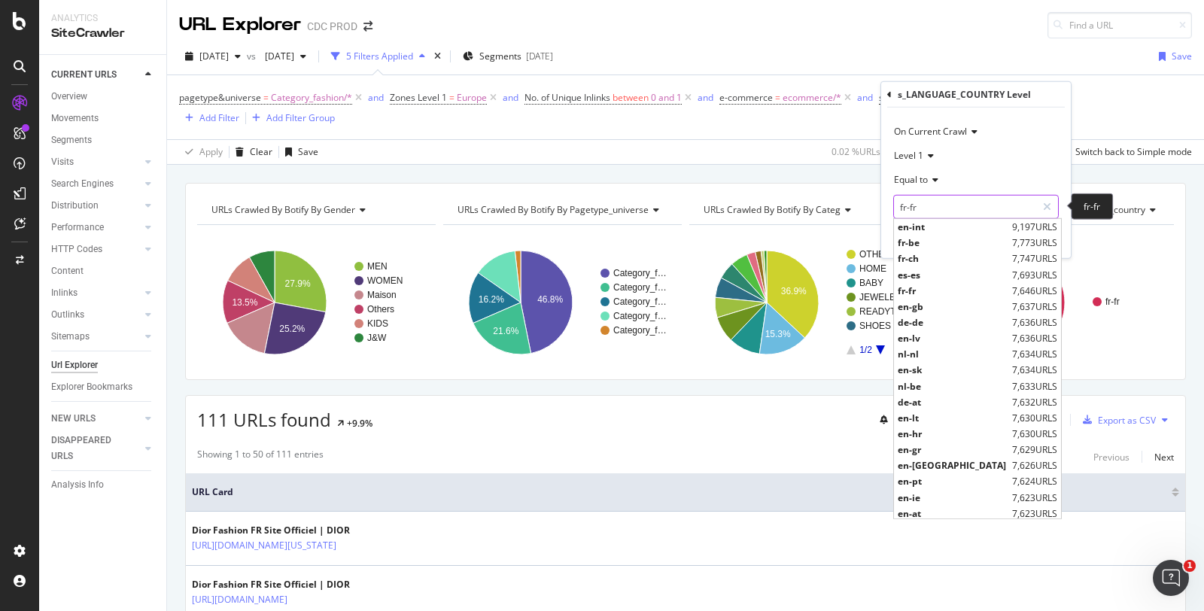
click at [930, 199] on input "fr-fr" at bounding box center [965, 207] width 142 height 24
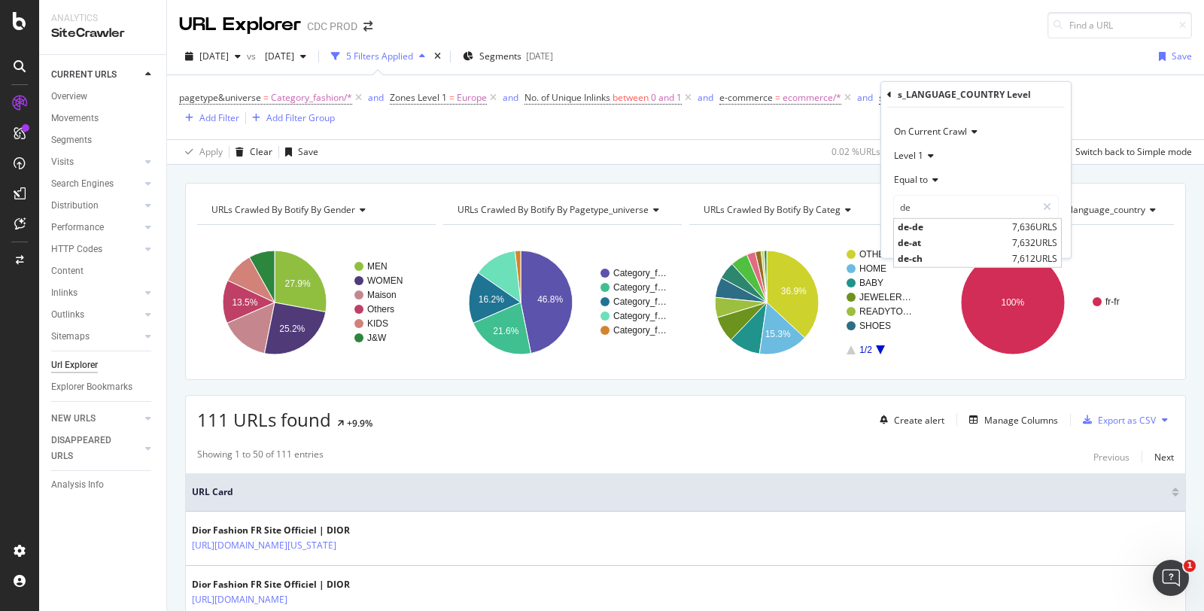
click at [925, 220] on span "de-de" at bounding box center [953, 226] width 111 height 13
type input "de-de"
click at [1039, 236] on div "Apply" at bounding box center [1046, 238] width 23 height 13
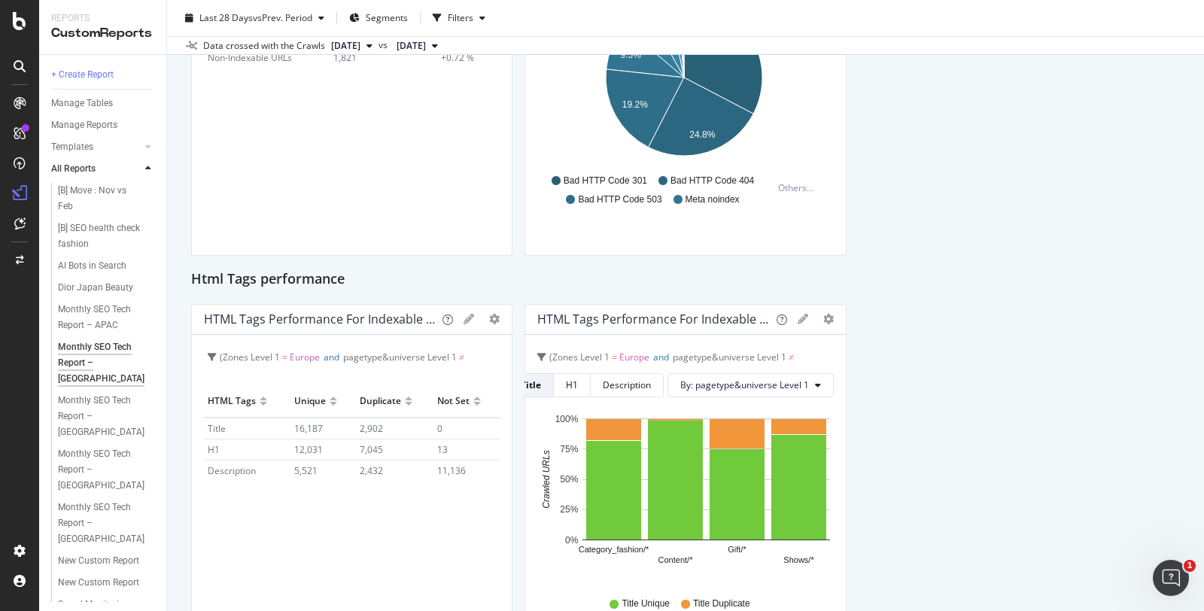
scroll to position [412, 0]
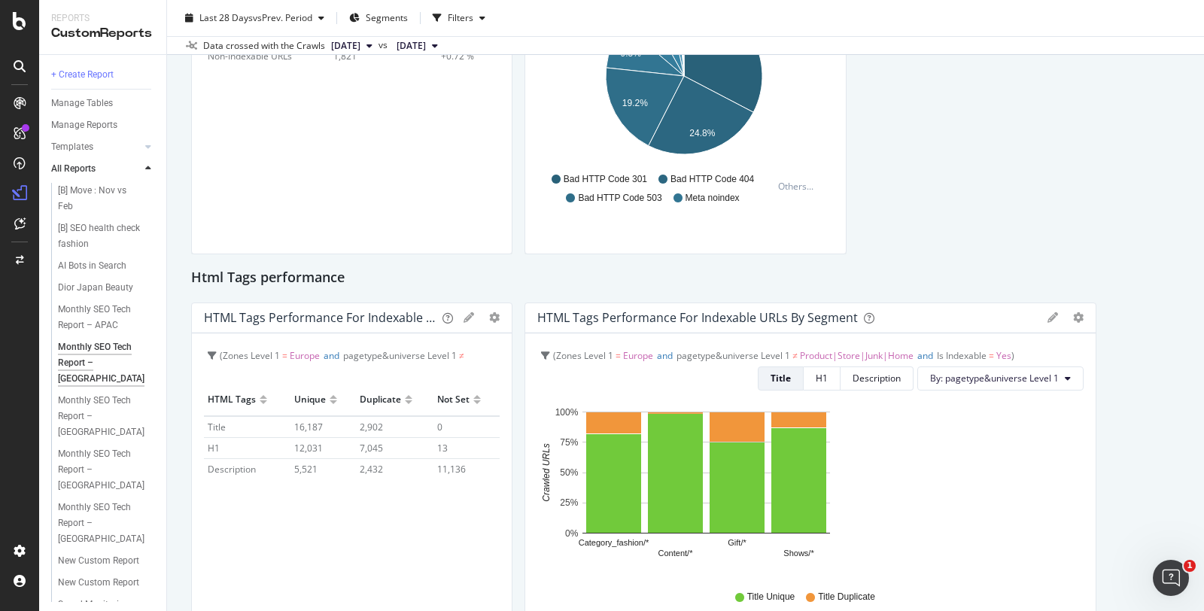
drag, startPoint x: 836, startPoint y: 391, endPoint x: 1105, endPoint y: 403, distance: 269.6
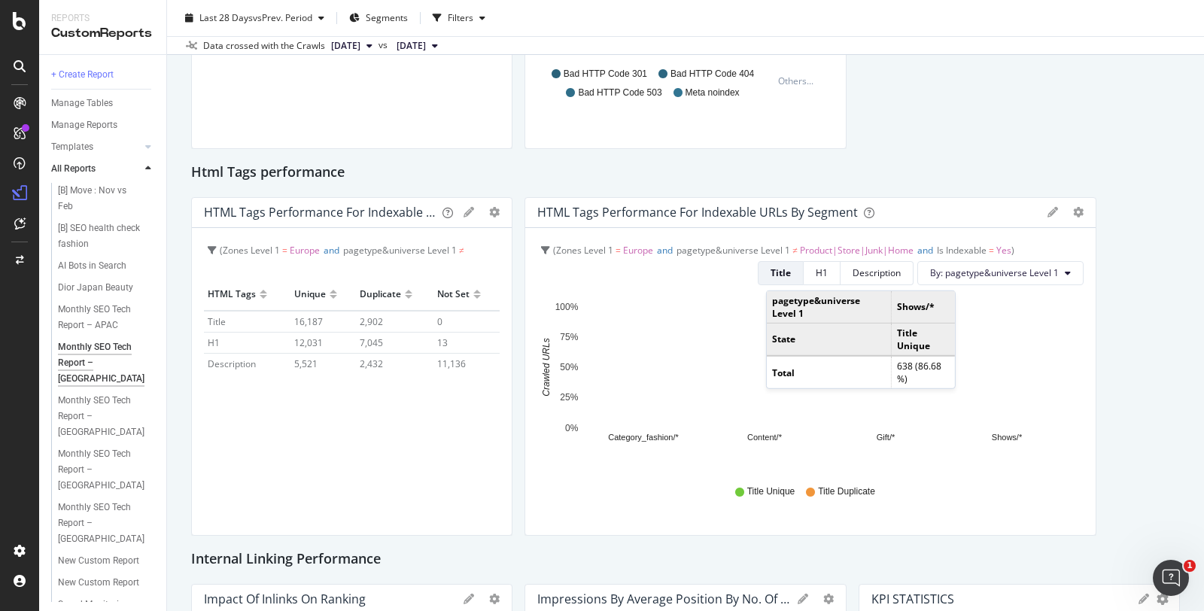
scroll to position [506, 0]
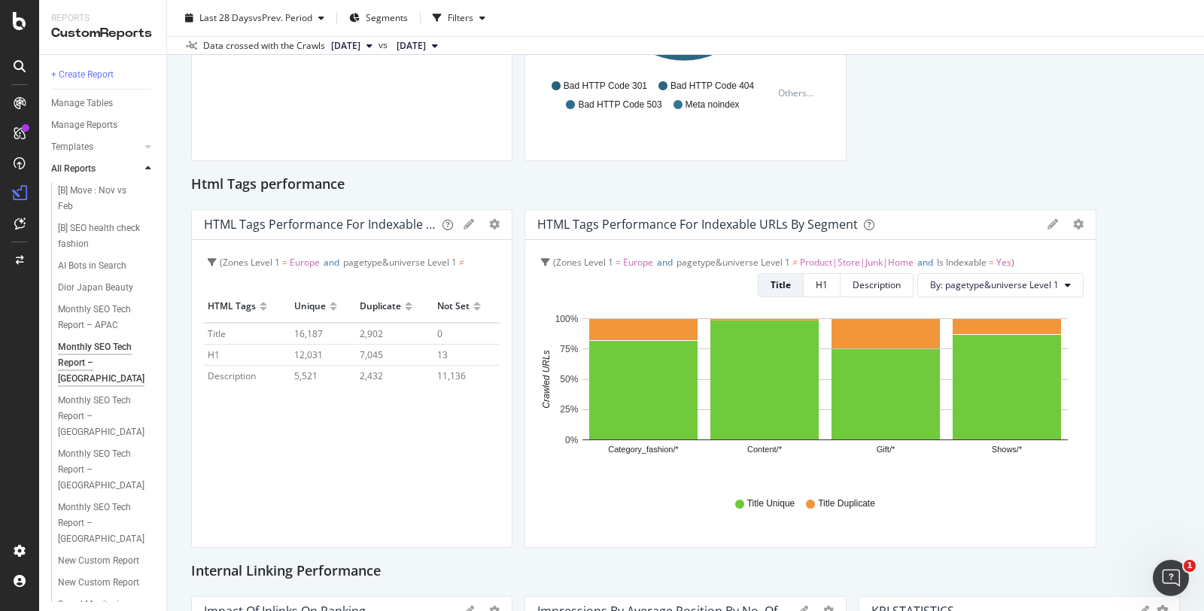
click at [816, 278] on div "H1" at bounding box center [822, 284] width 12 height 13
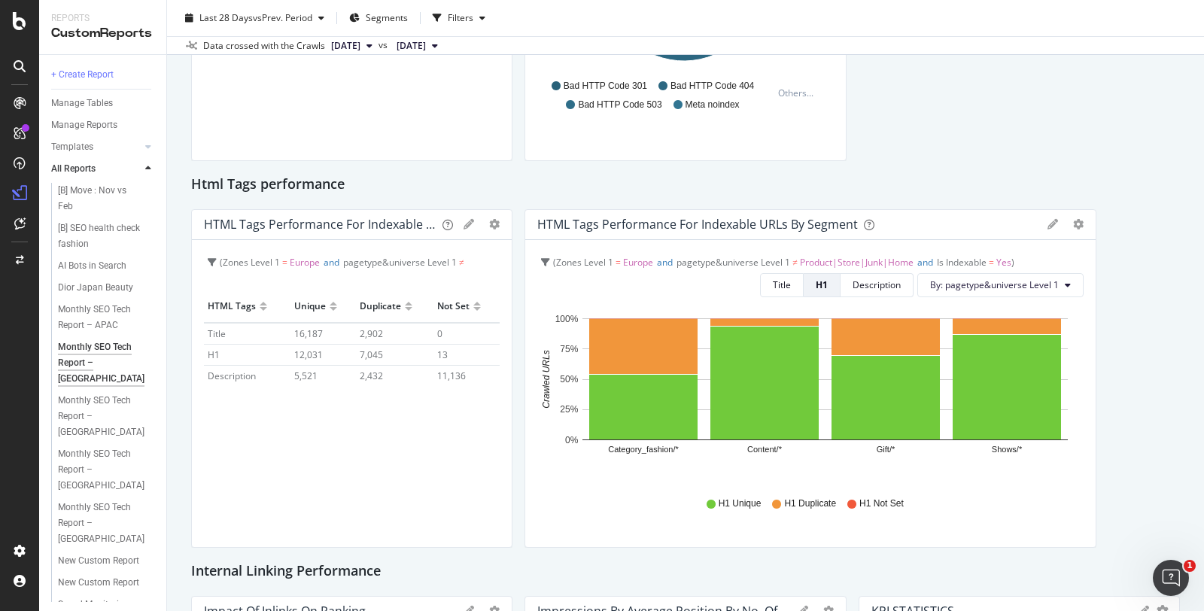
click at [773, 278] on div "Title" at bounding box center [782, 284] width 18 height 13
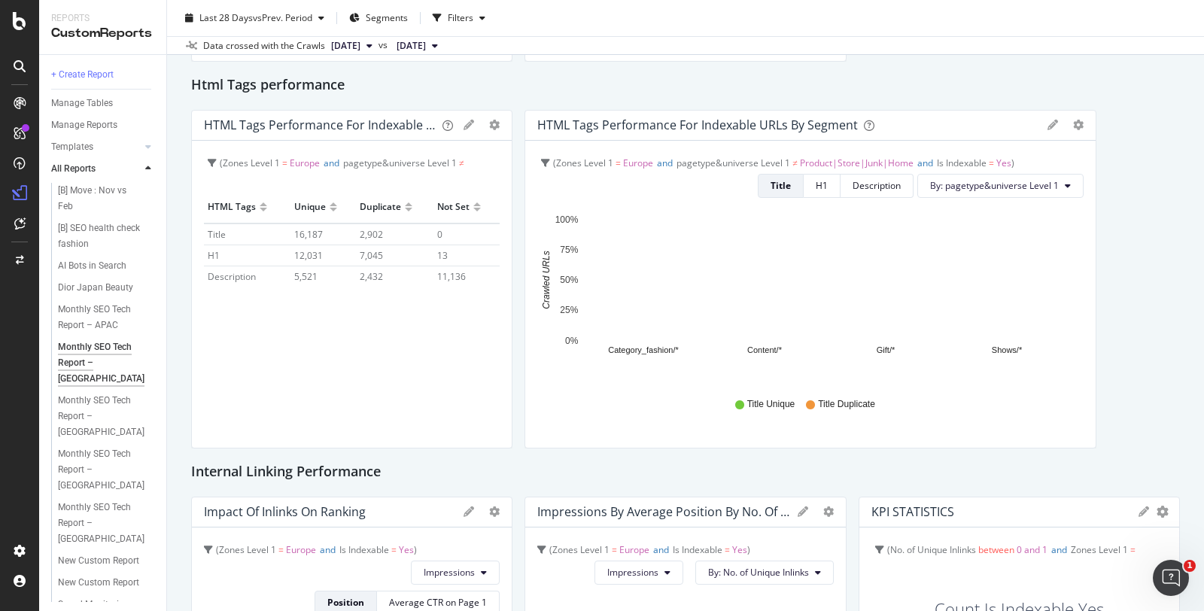
scroll to position [606, 0]
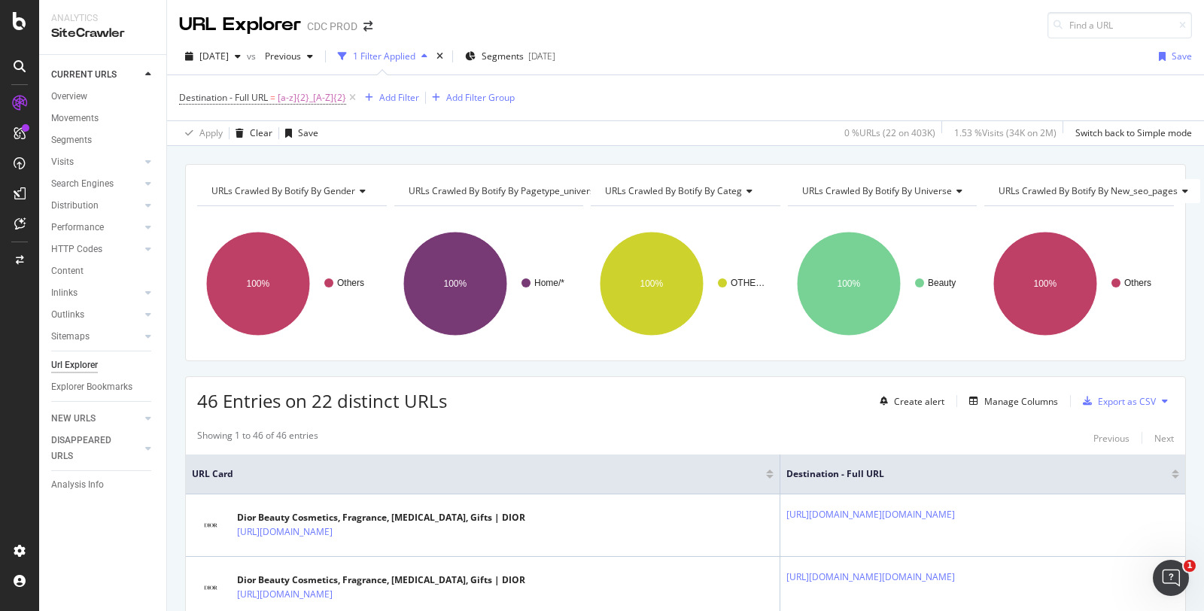
click at [351, 96] on icon at bounding box center [352, 97] width 13 height 15
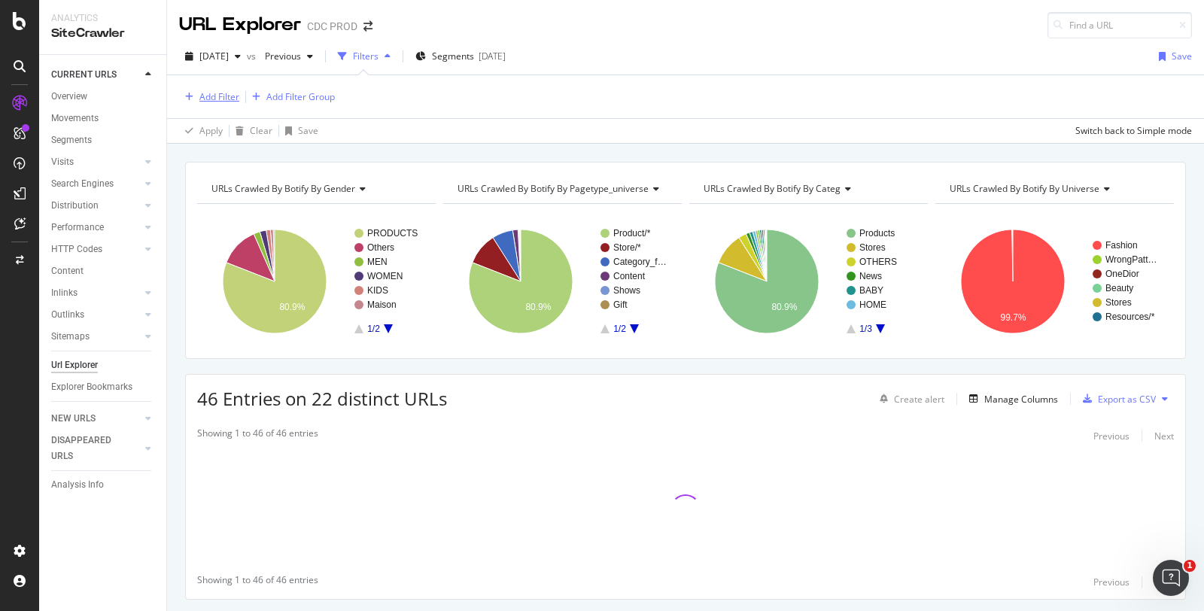
click at [223, 99] on div "Add Filter" at bounding box center [219, 96] width 40 height 13
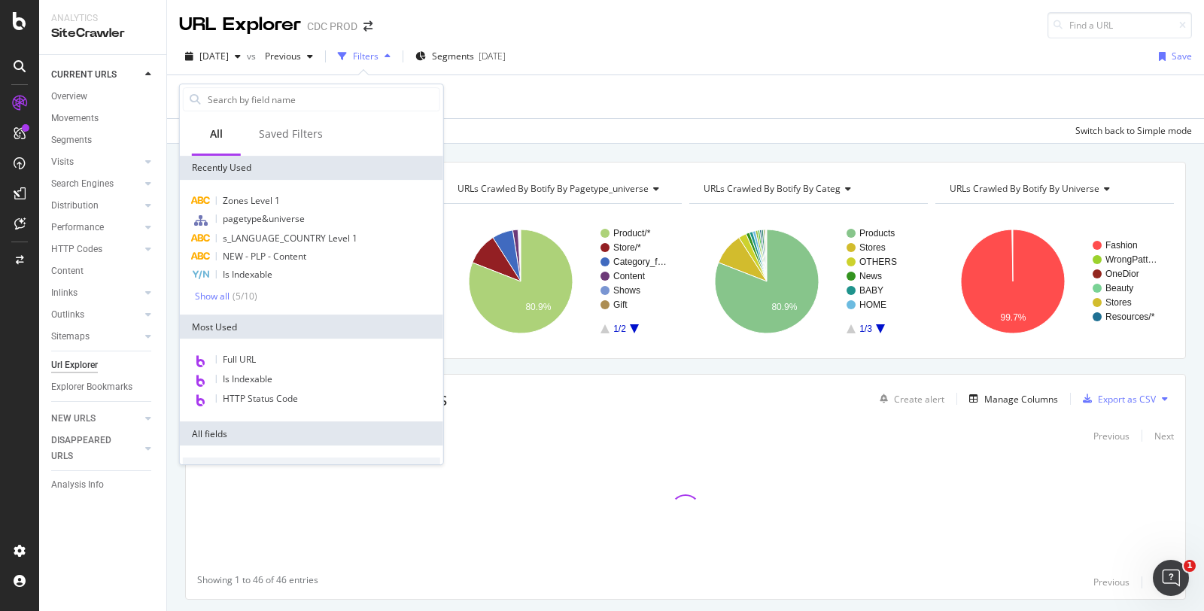
click at [235, 102] on input "text" at bounding box center [322, 99] width 233 height 23
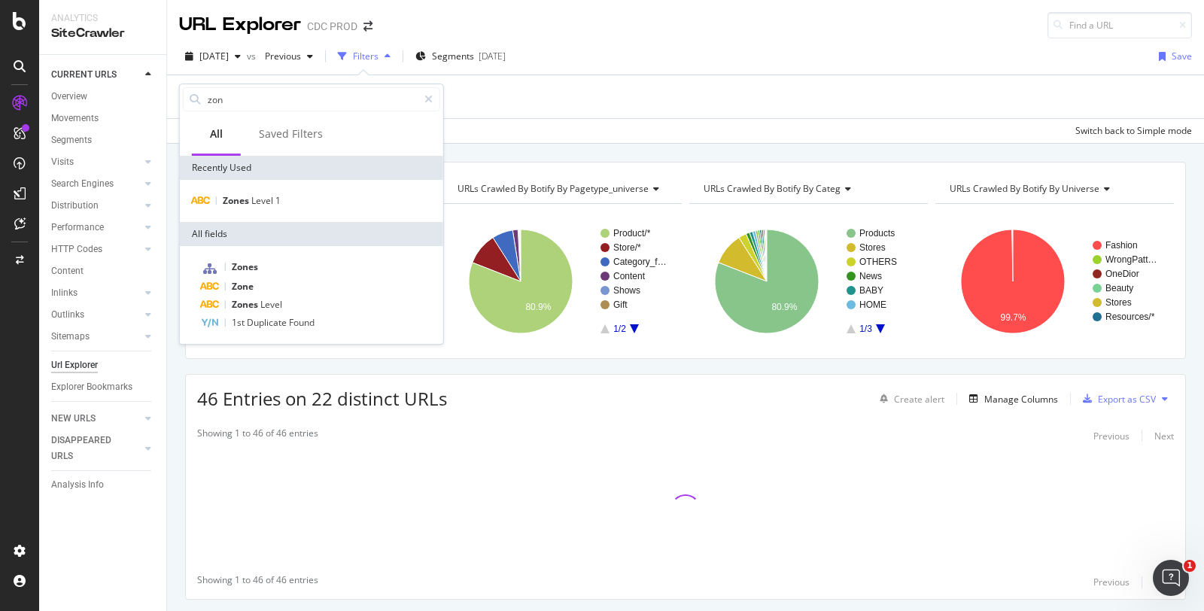
type input "zon"
click at [250, 202] on span "Zones" at bounding box center [237, 200] width 29 height 13
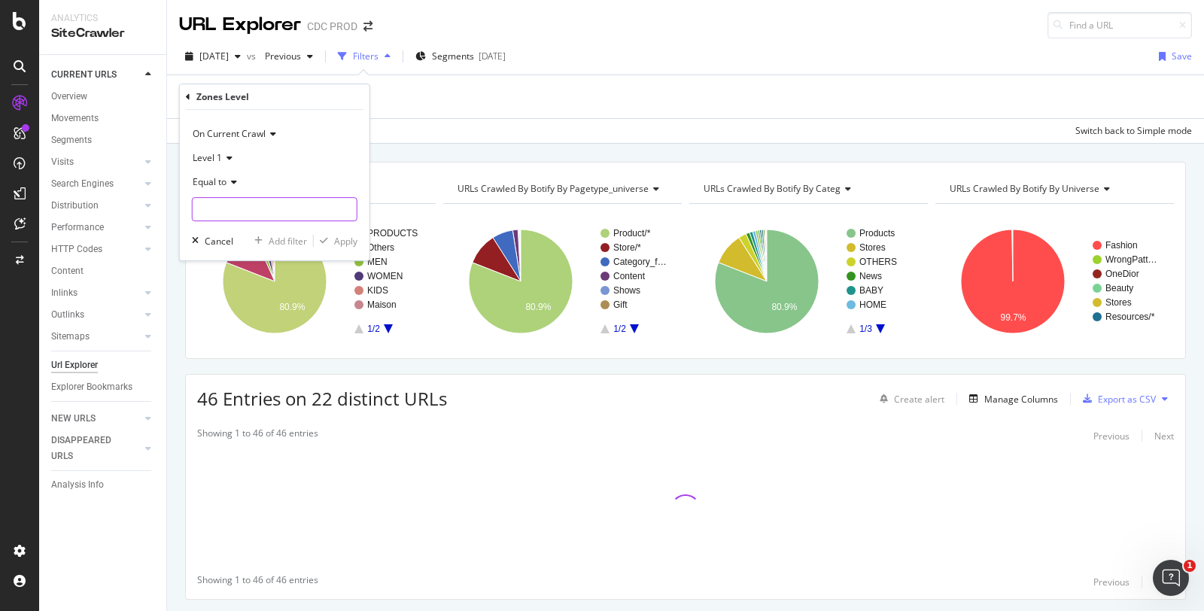
click at [238, 205] on input "text" at bounding box center [275, 209] width 164 height 24
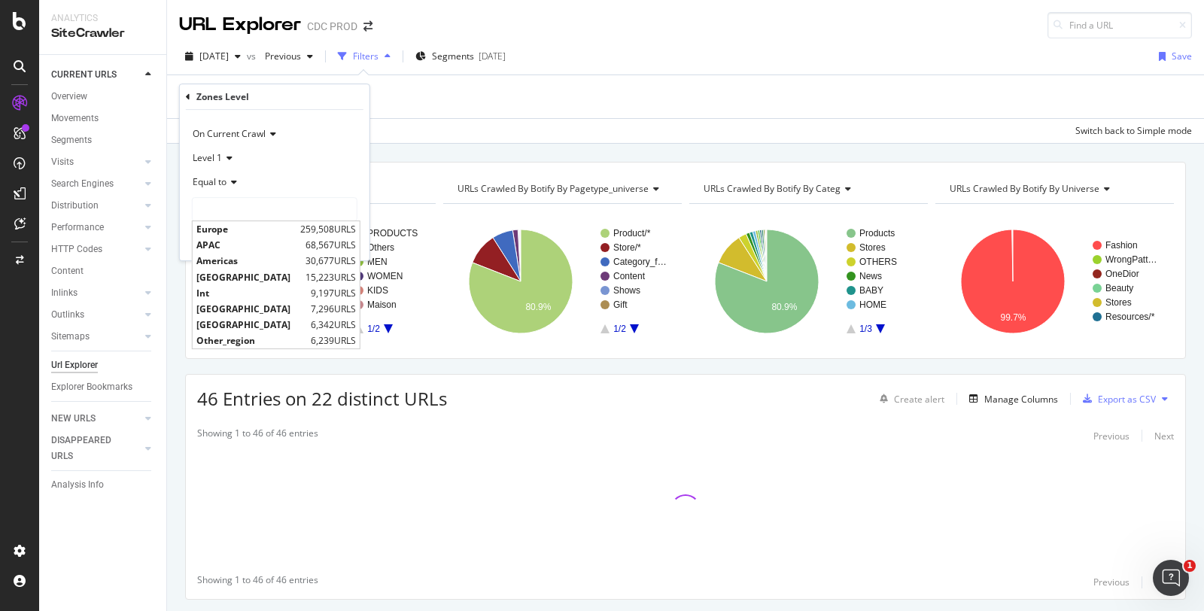
click at [228, 221] on div "Europe 259,508 URLS" at bounding box center [276, 229] width 167 height 16
type input "Europe"
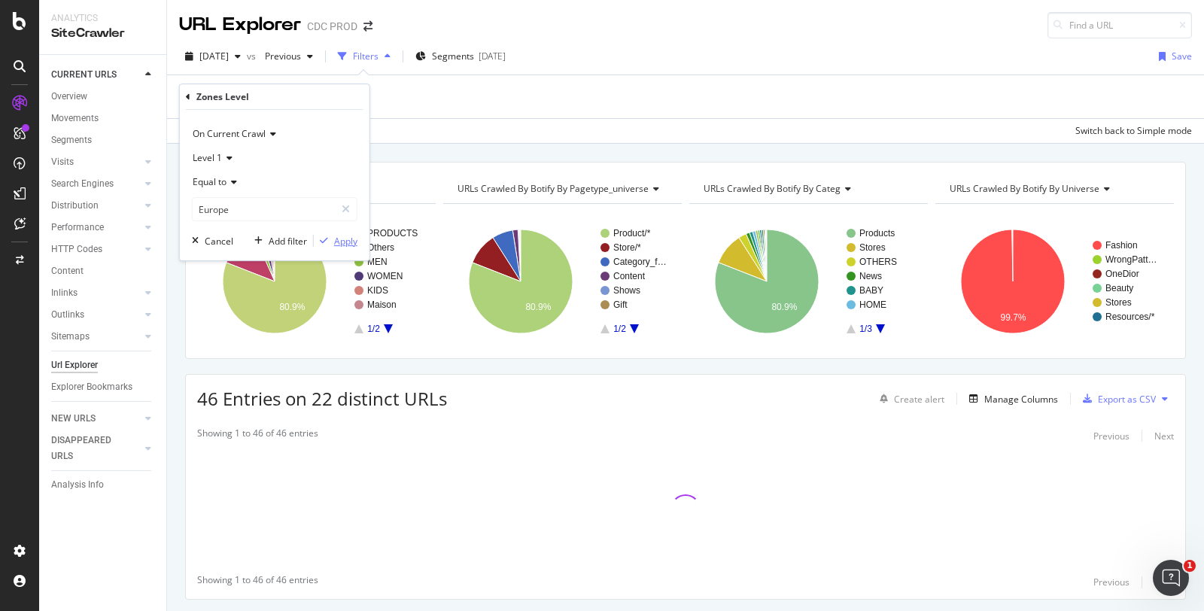
click at [331, 239] on div "button" at bounding box center [324, 240] width 20 height 9
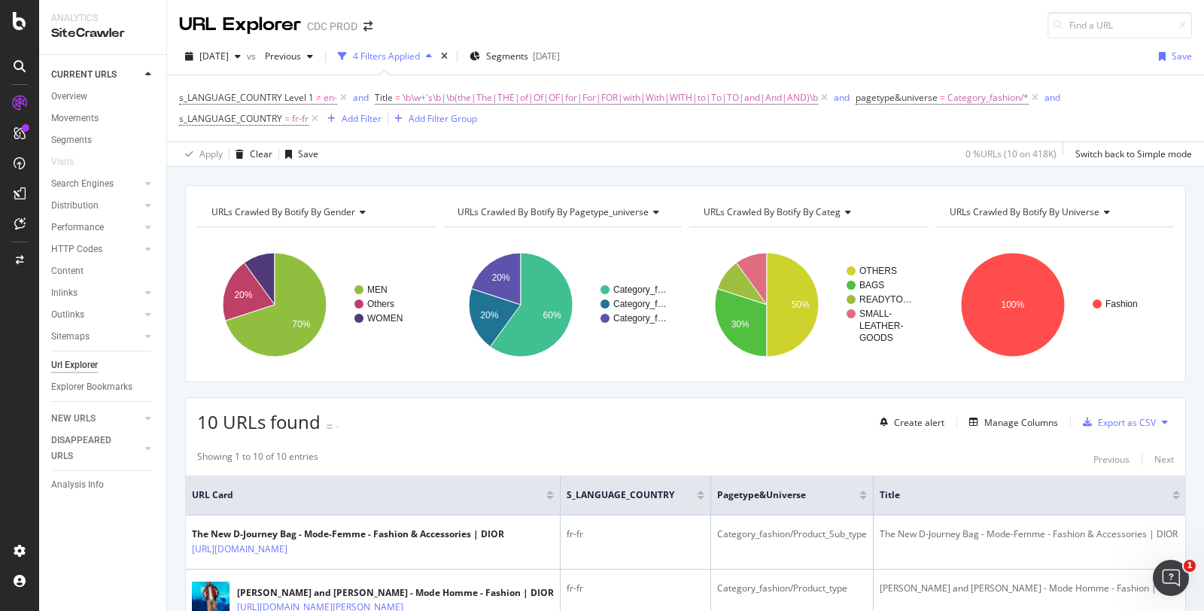
click at [311, 120] on icon at bounding box center [314, 118] width 13 height 15
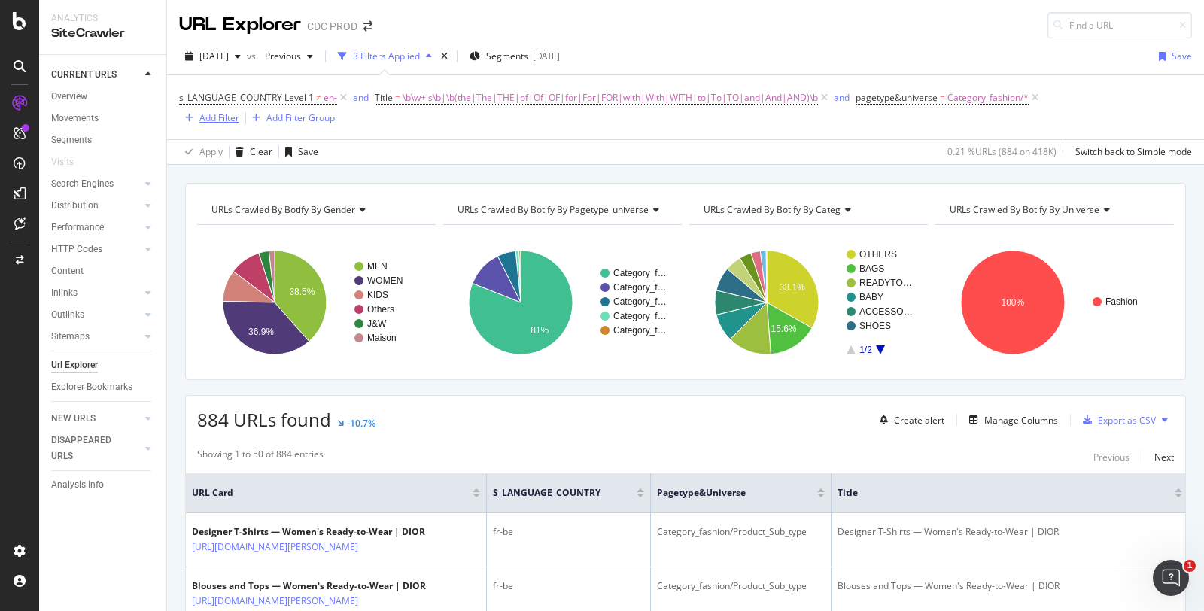
click at [220, 113] on div "Add Filter" at bounding box center [219, 117] width 40 height 13
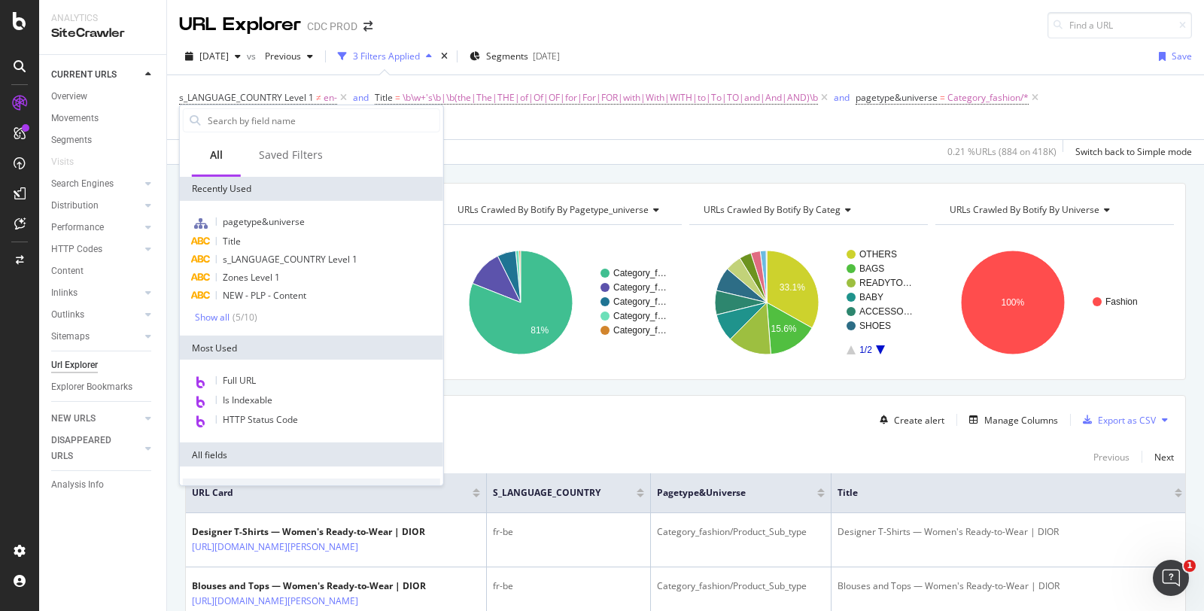
click at [279, 275] on div "Zones Level 1" at bounding box center [311, 278] width 257 height 18
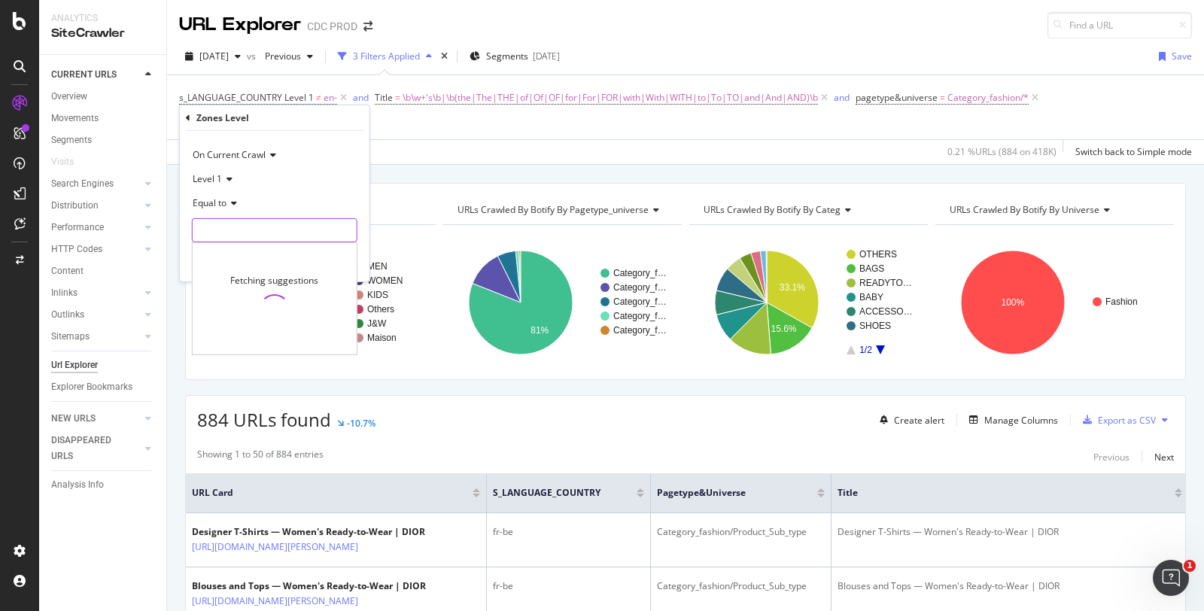
click at [237, 223] on input "text" at bounding box center [275, 230] width 164 height 24
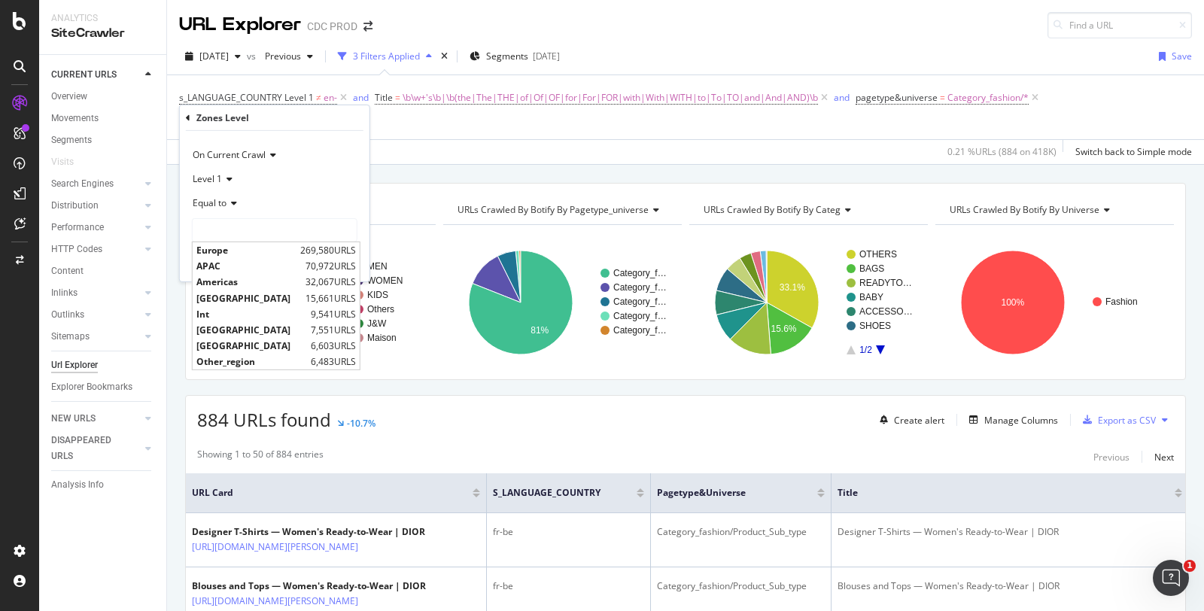
click at [235, 250] on span "Europe" at bounding box center [246, 250] width 100 height 13
type input "Europe"
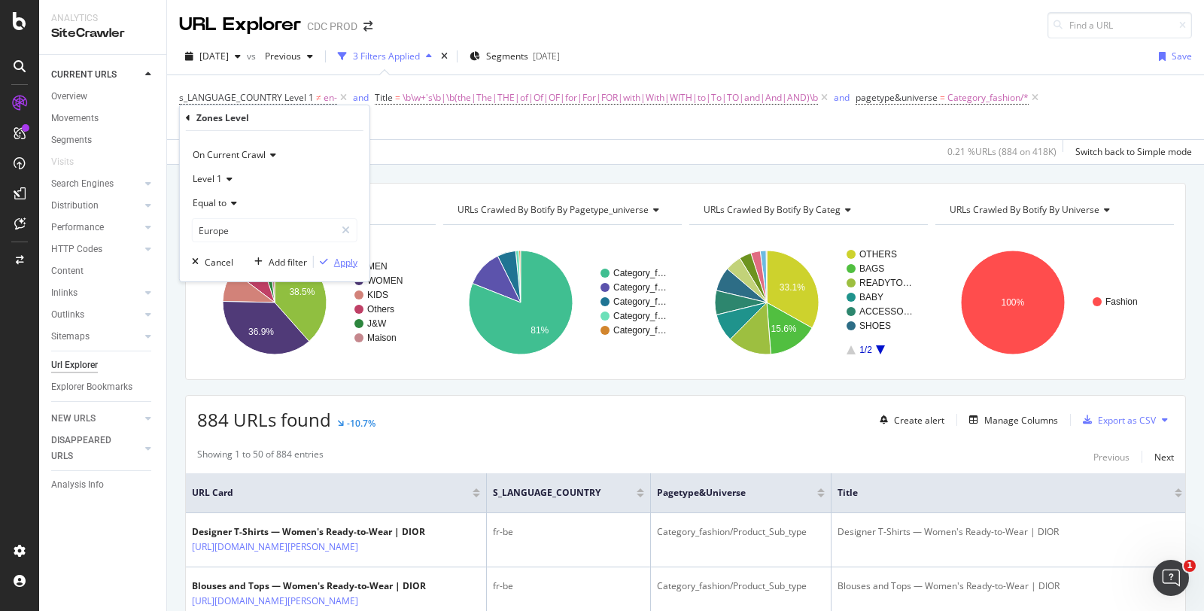
click at [332, 261] on div "button" at bounding box center [324, 261] width 20 height 9
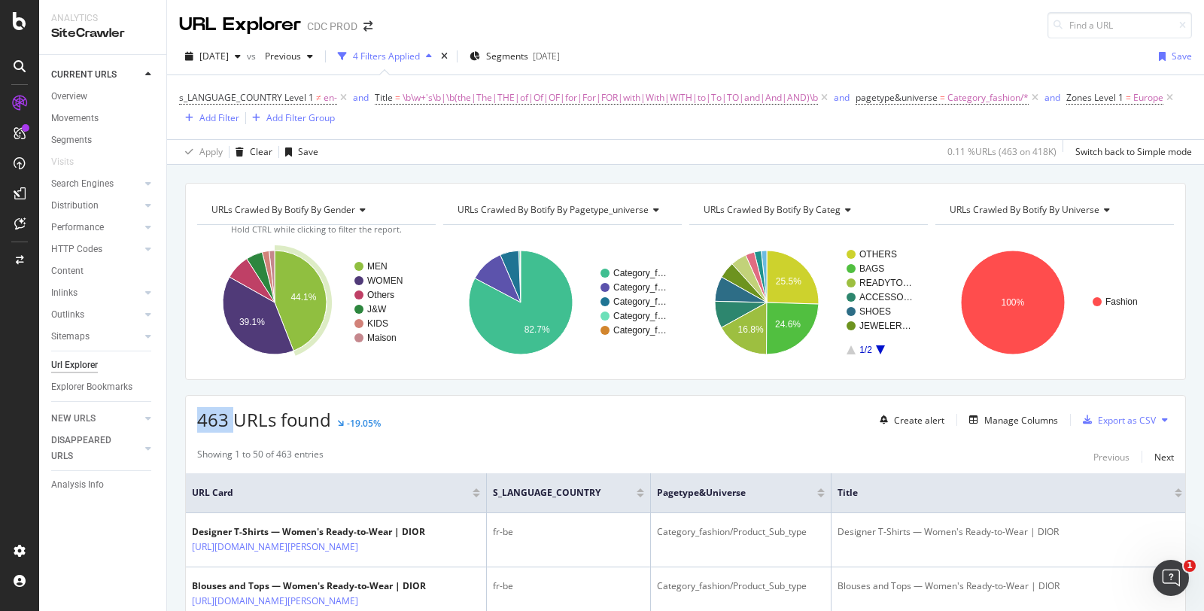
drag, startPoint x: 192, startPoint y: 414, endPoint x: 232, endPoint y: 414, distance: 39.9
click at [232, 414] on div "463 URLs found -19.05% Create alert Manage Columns Export as CSV" at bounding box center [685, 414] width 999 height 37
click at [232, 414] on span "463 URLs found" at bounding box center [264, 419] width 134 height 25
drag, startPoint x: 226, startPoint y: 415, endPoint x: 192, endPoint y: 418, distance: 34.1
click at [192, 418] on div "463 URLs found -19.05% Create alert Manage Columns Export as CSV" at bounding box center [685, 414] width 999 height 37
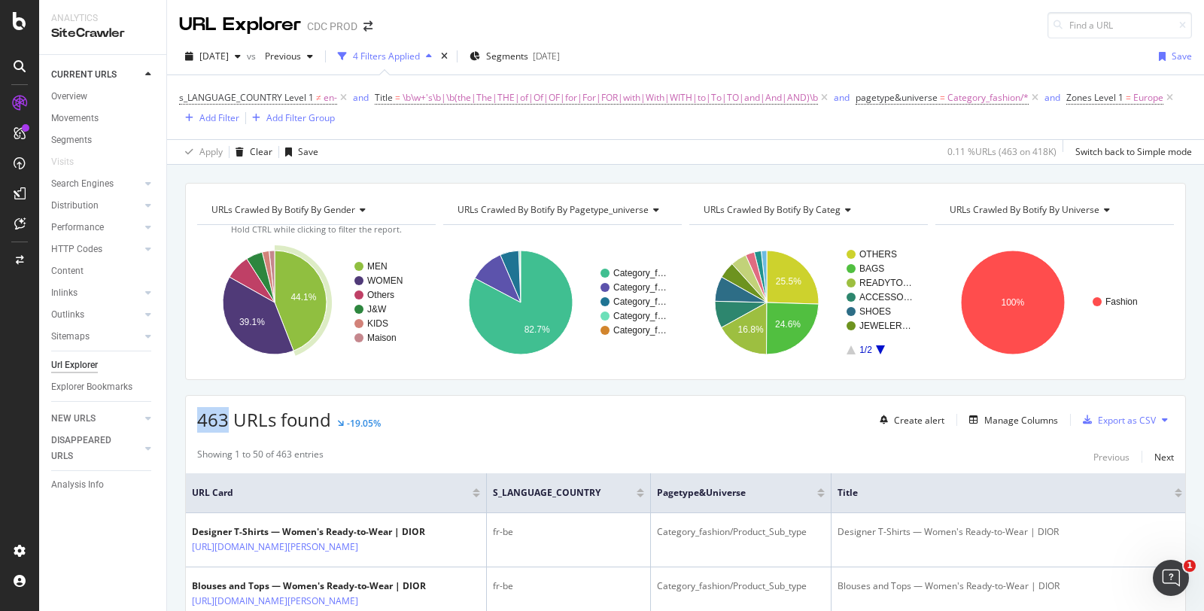
copy span "463"
click at [448, 132] on div "s_LANGUAGE_COUNTRY Level 1 ≠ en- and Title = \b\w+'s\b|\b(the|The|THE|of|Of|OF|…" at bounding box center [685, 107] width 1013 height 64
click at [301, 54] on span "Previous" at bounding box center [280, 56] width 42 height 13
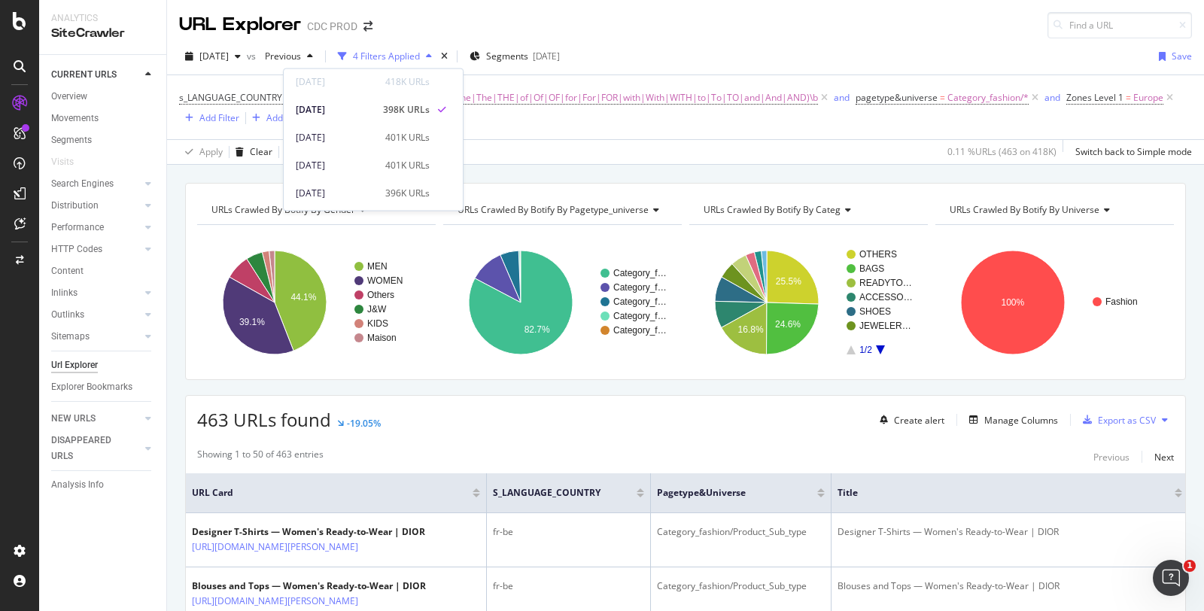
scroll to position [58, 0]
click at [354, 193] on div "2025 Jul. 25th" at bounding box center [336, 191] width 80 height 14
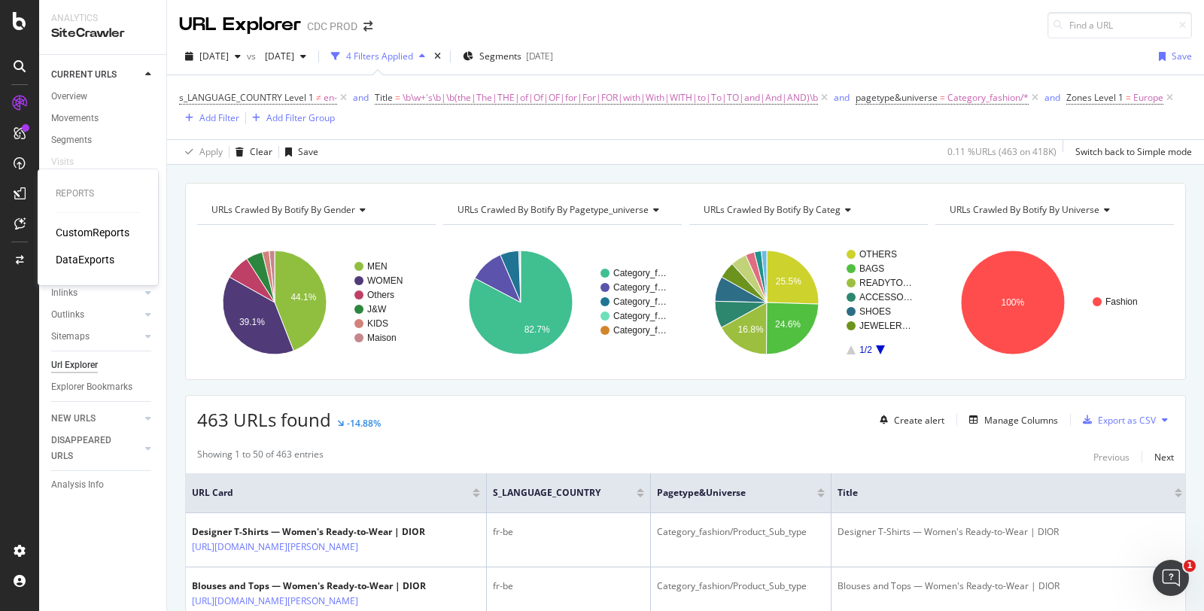
click at [110, 230] on div "CustomReports" at bounding box center [93, 232] width 74 height 15
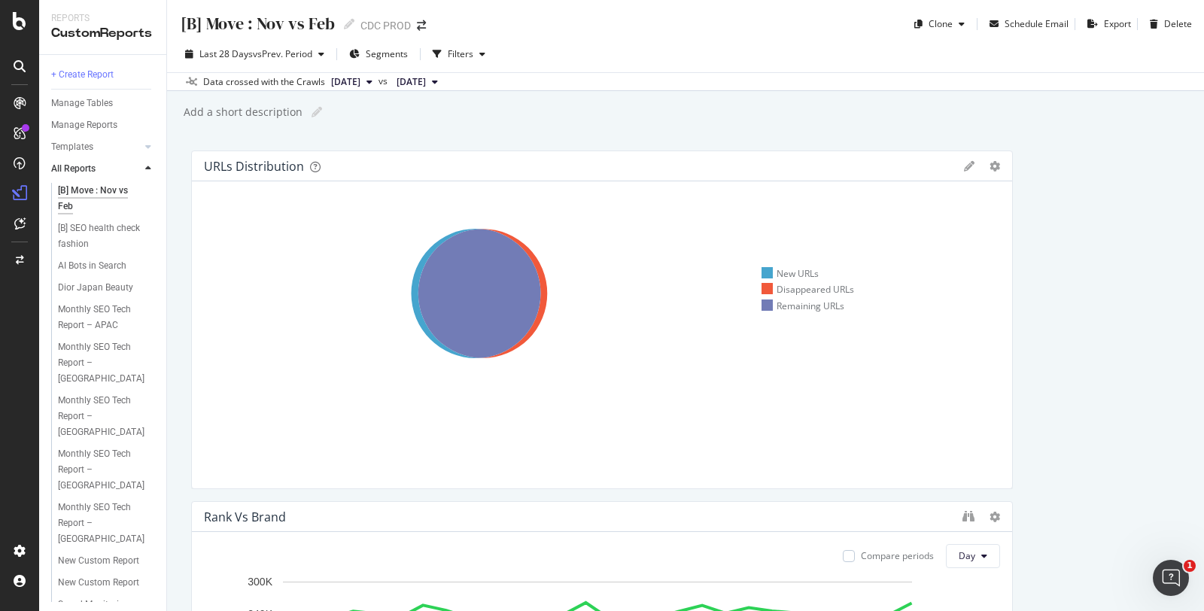
click at [91, 353] on div "Monthly SEO Tech Report – [GEOGRAPHIC_DATA]" at bounding box center [103, 362] width 91 height 47
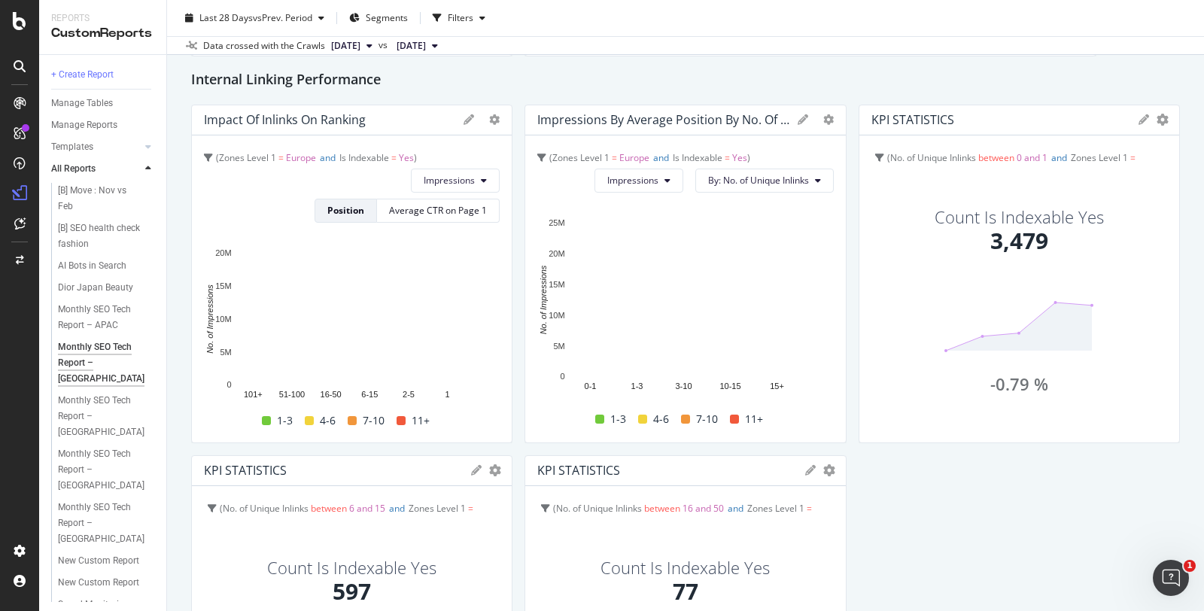
scroll to position [995, 0]
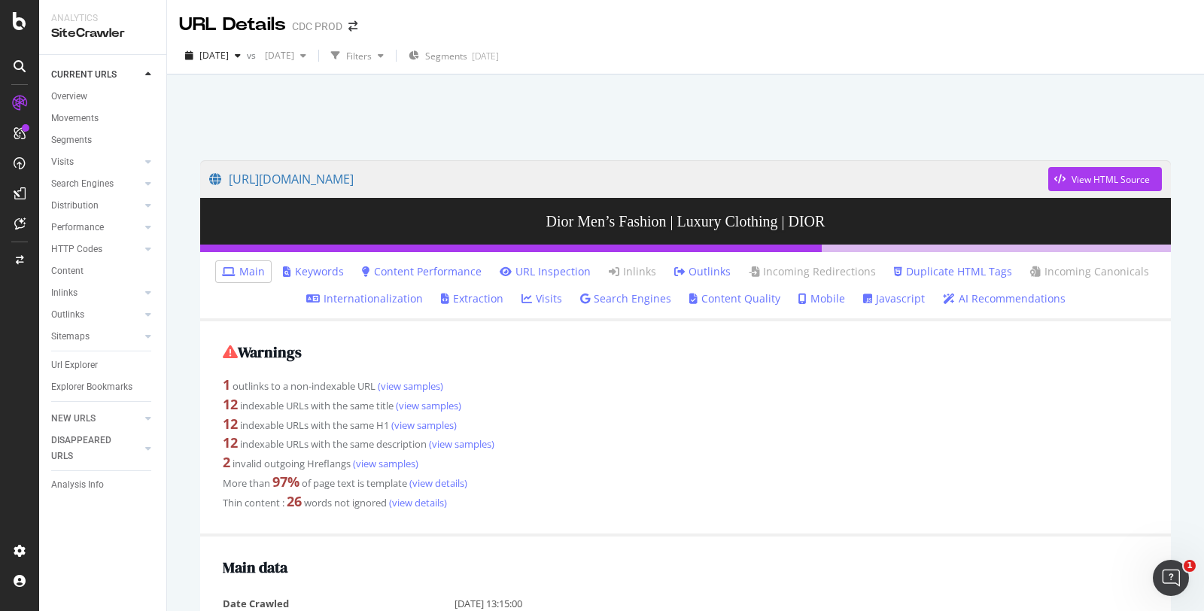
click at [392, 293] on link "Internationalization" at bounding box center [364, 298] width 117 height 15
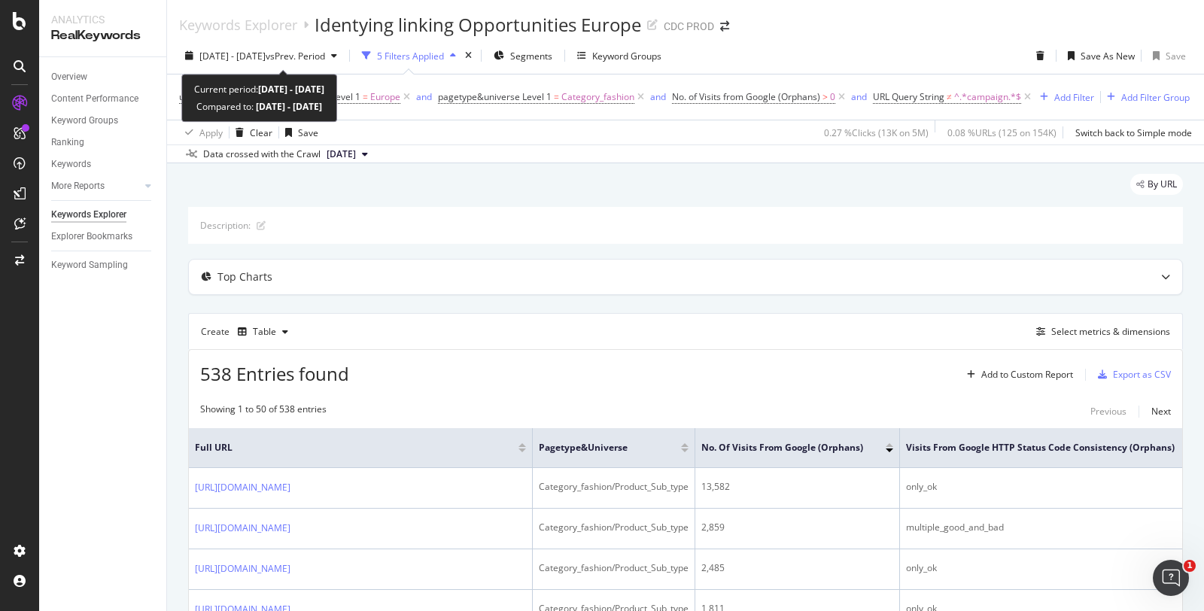
click at [266, 53] on span "2025 May. 1st - May. 31st" at bounding box center [232, 56] width 66 height 13
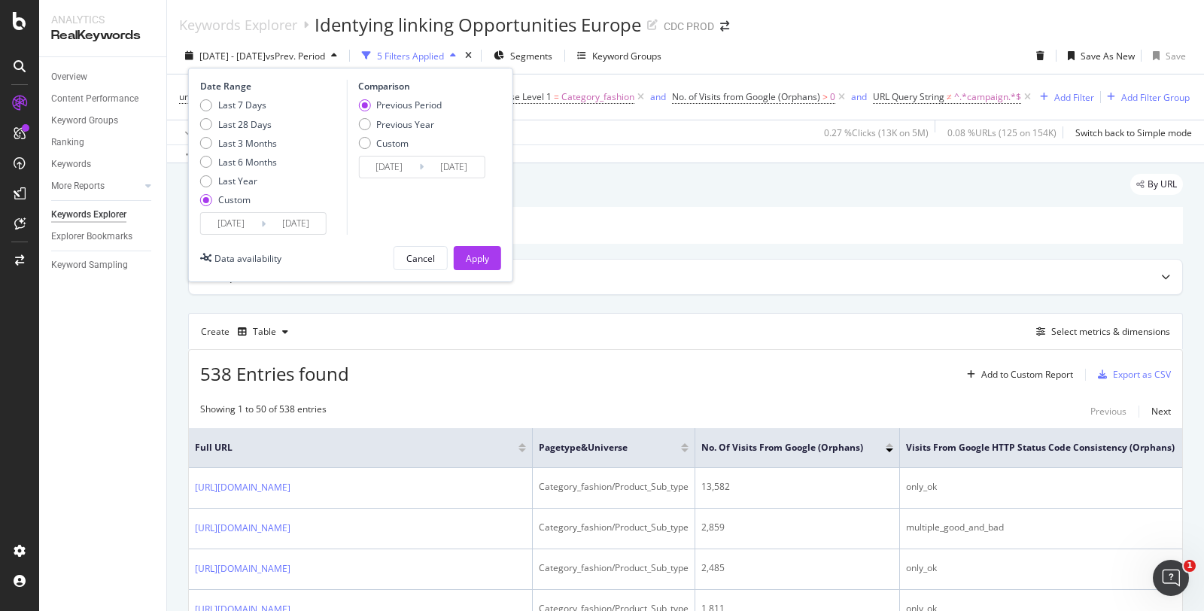
click at [247, 126] on div "Last 28 Days" at bounding box center [244, 124] width 53 height 13
type input "2025/08/03"
type input "2025/08/30"
type input "2025/07/06"
type input "2025/08/02"
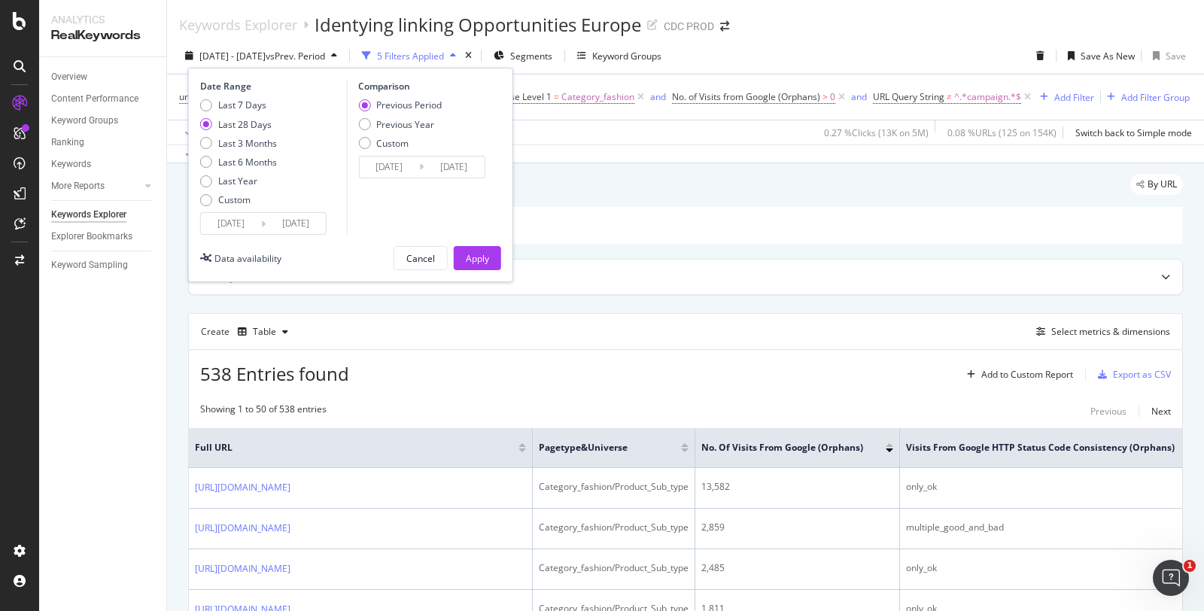
click at [469, 261] on div "Apply" at bounding box center [477, 258] width 23 height 13
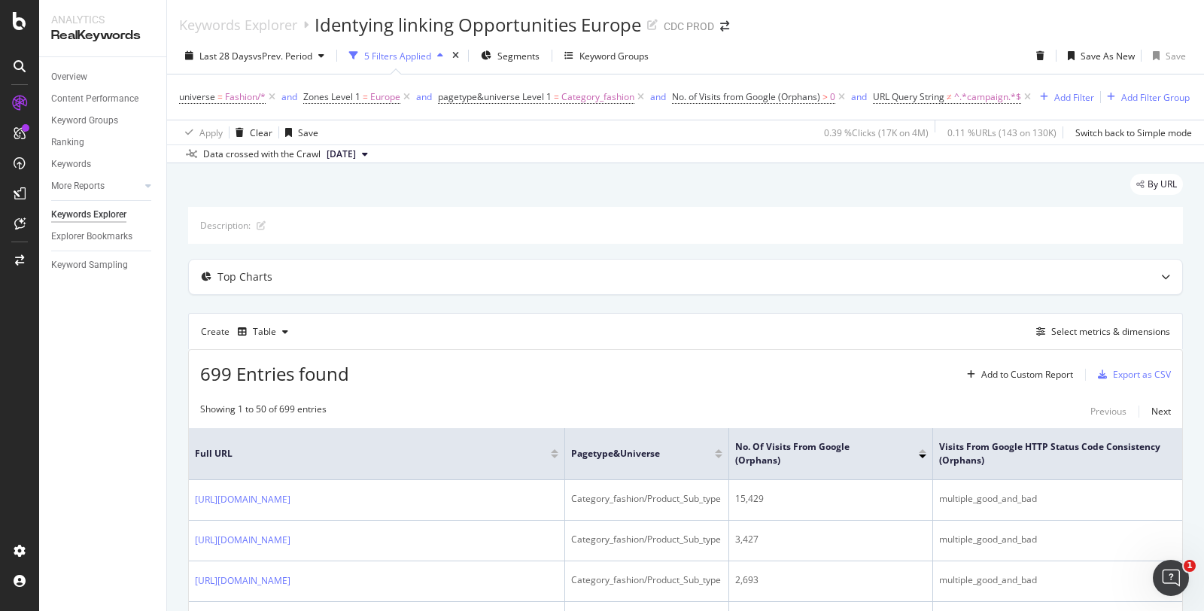
click at [822, 284] on div "Top Charts" at bounding box center [656, 276] width 934 height 15
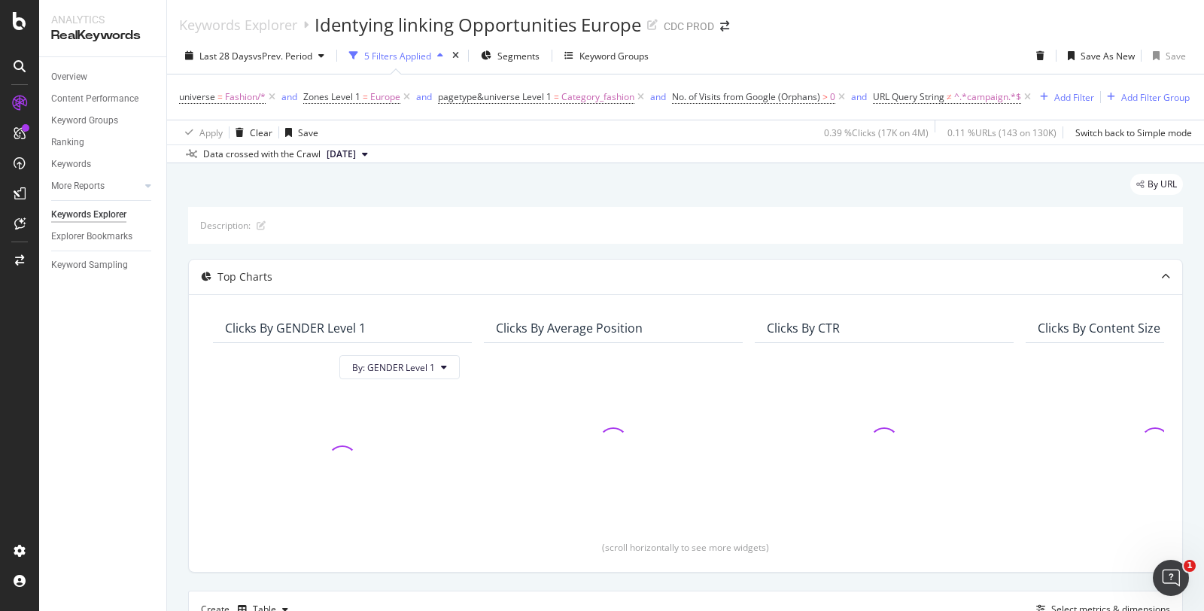
click at [437, 379] on button "By: GENDER Level 1" at bounding box center [399, 367] width 120 height 24
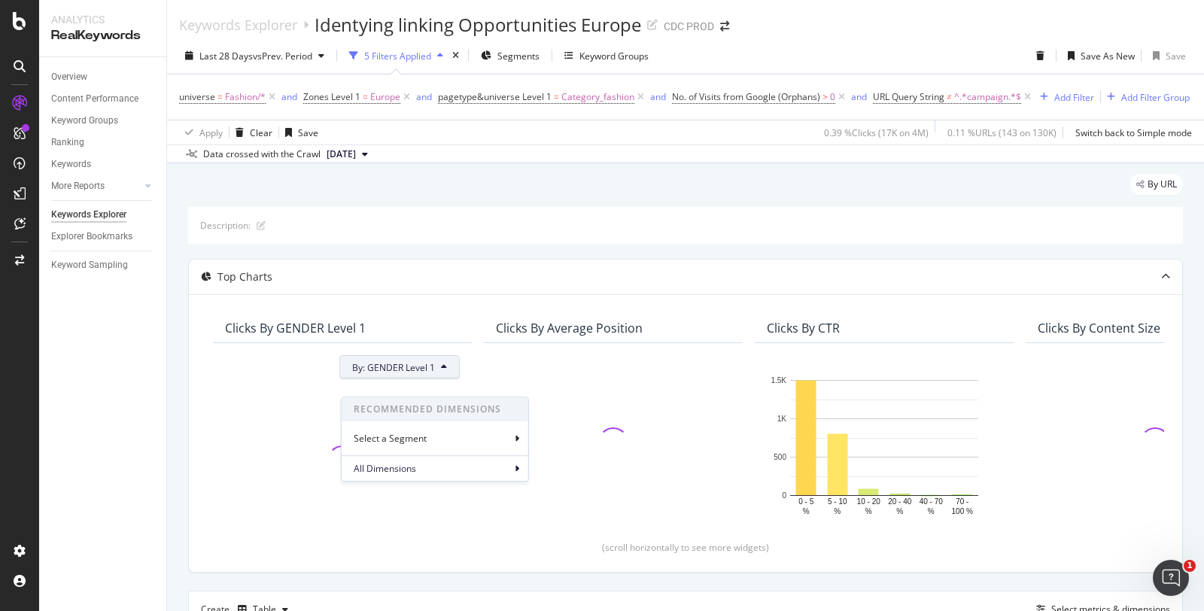
click at [468, 433] on div "Select a Segment" at bounding box center [435, 438] width 187 height 25
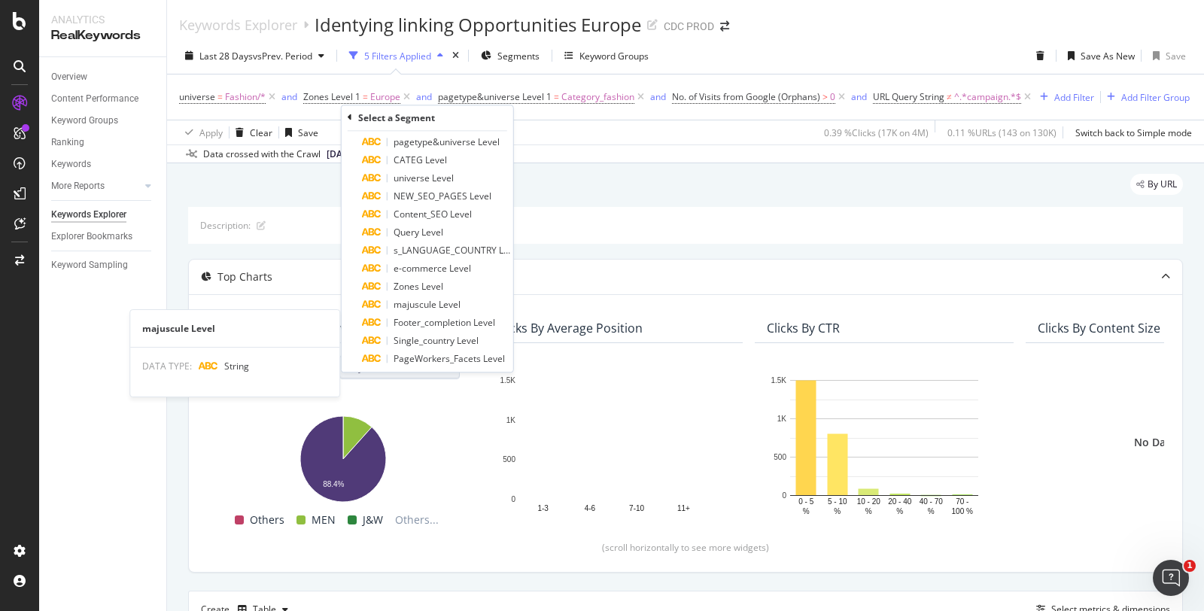
scroll to position [56, 0]
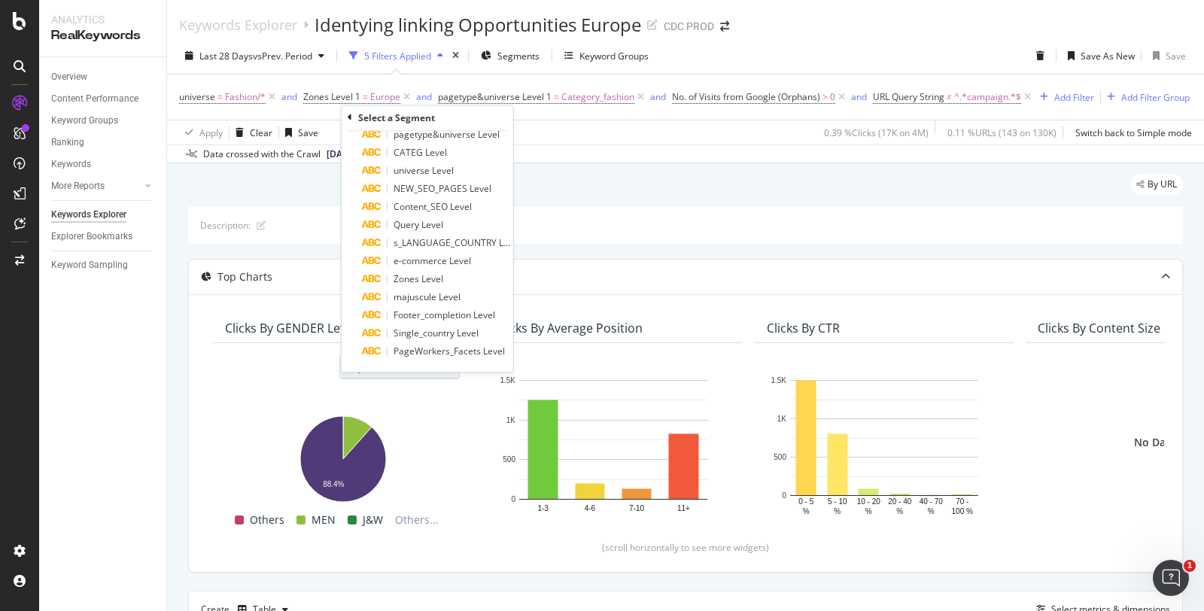
click at [457, 238] on span "s_LANGUAGE_COUNTRY Level" at bounding box center [456, 242] width 127 height 13
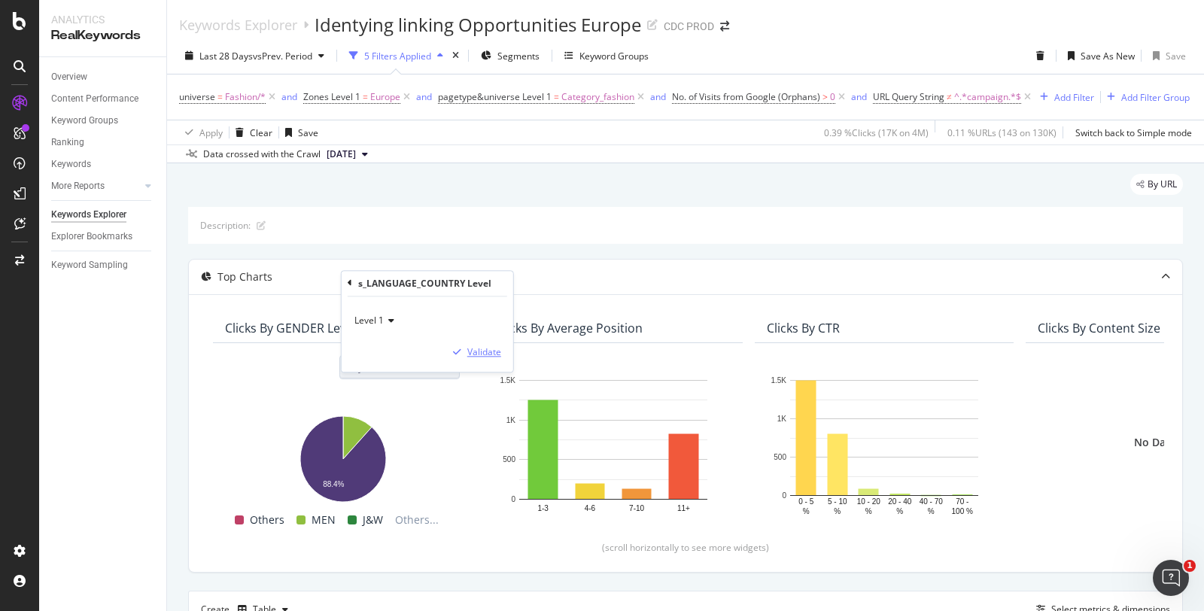
click at [486, 349] on div "Validate" at bounding box center [484, 352] width 34 height 13
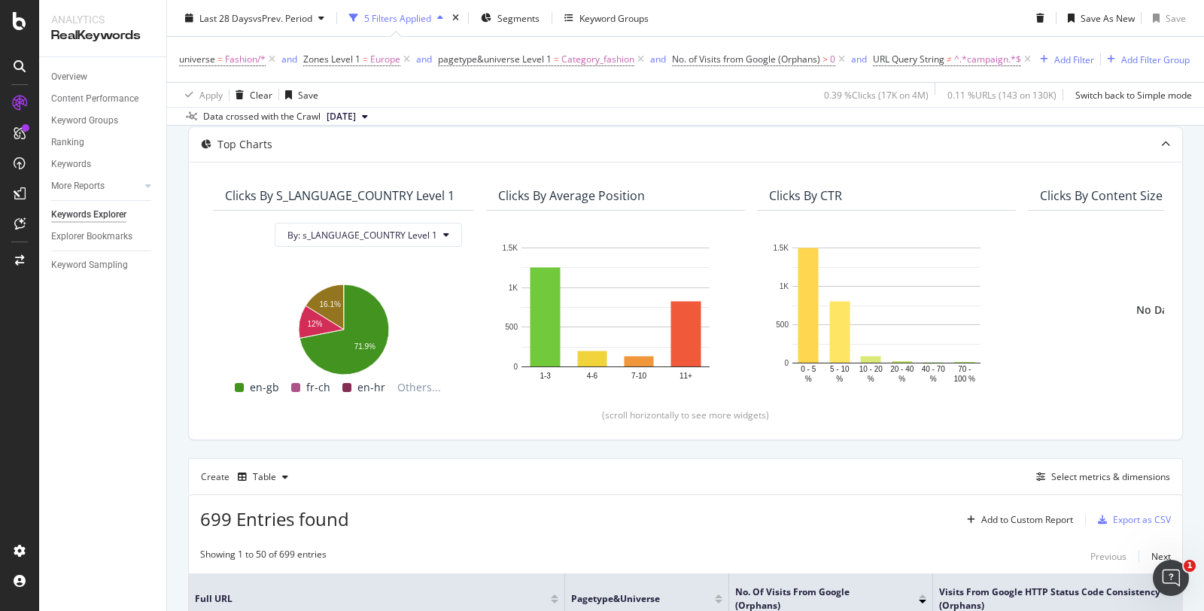
scroll to position [131, 0]
drag, startPoint x: 579, startPoint y: 425, endPoint x: 615, endPoint y: 442, distance: 39.4
click at [615, 441] on div "Clicks By s_LANGUAGE_COUNTRY Level 1 By: s_LANGUAGE_COUNTRY Level 1 Hold CTRL w…" at bounding box center [685, 302] width 993 height 278
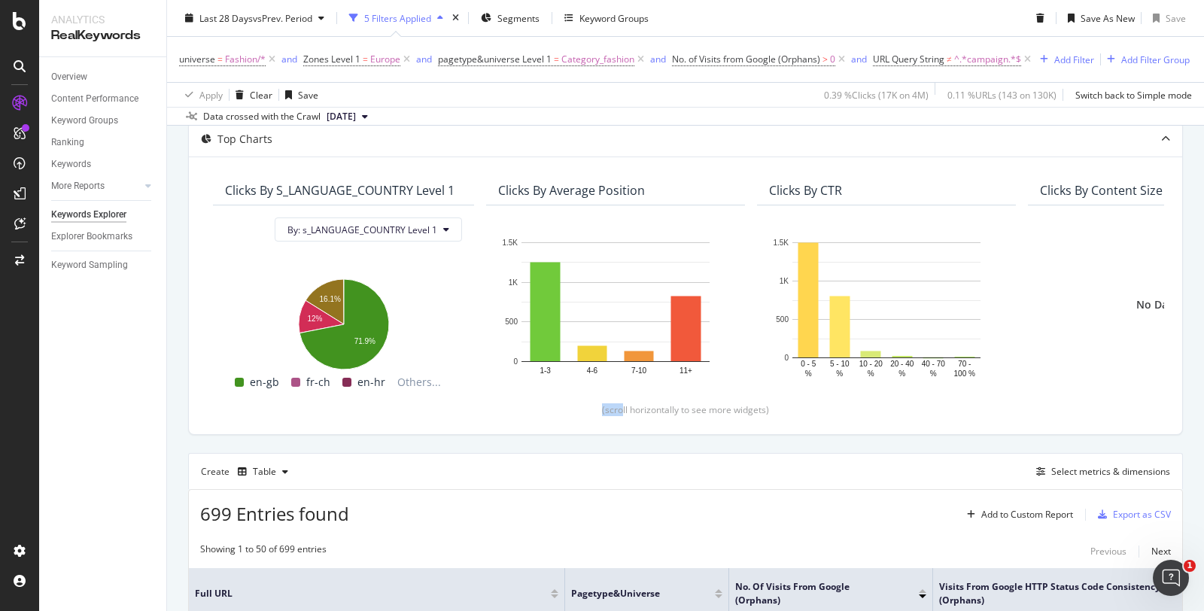
scroll to position [128, 0]
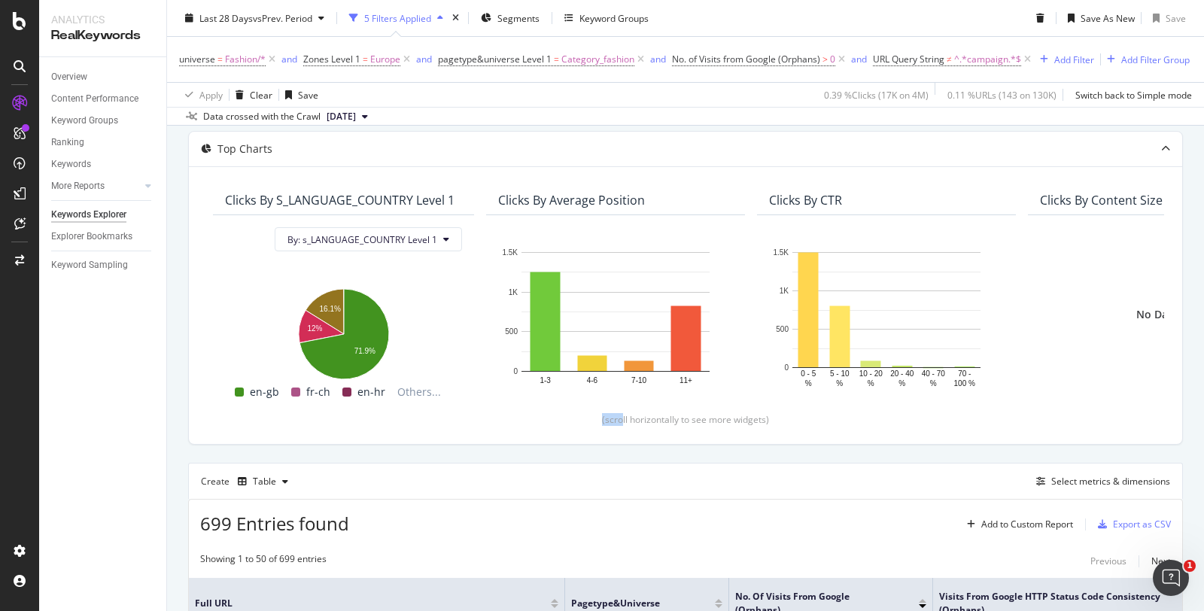
click at [401, 246] on span "By: s_LANGUAGE_COUNTRY Level 1" at bounding box center [362, 239] width 150 height 13
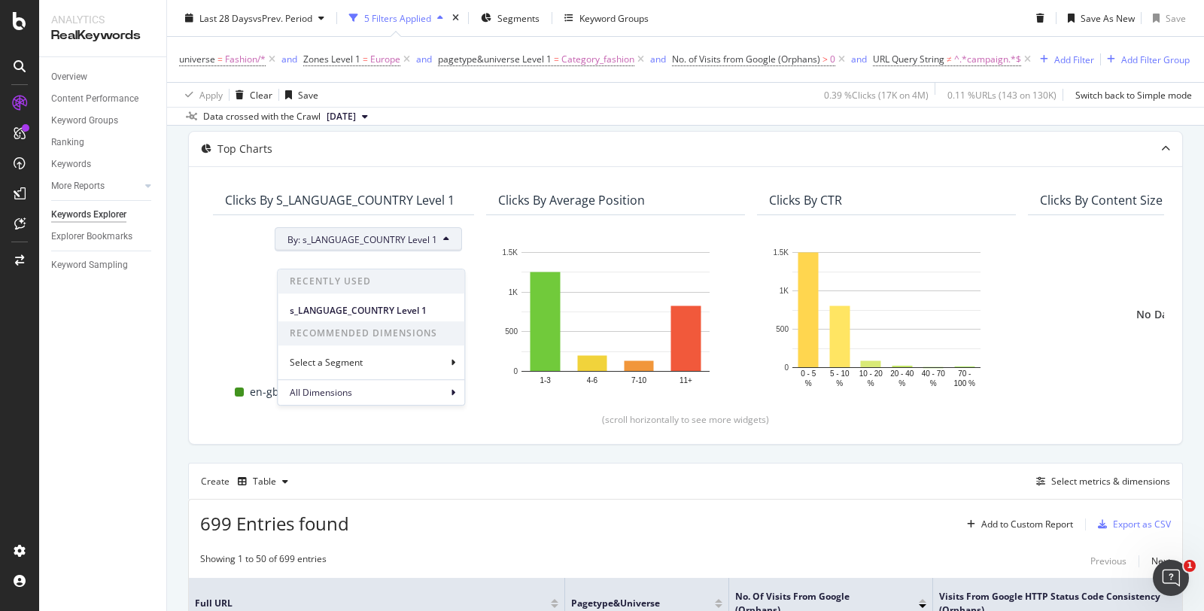
click at [411, 361] on div "Select a Segment" at bounding box center [371, 362] width 187 height 25
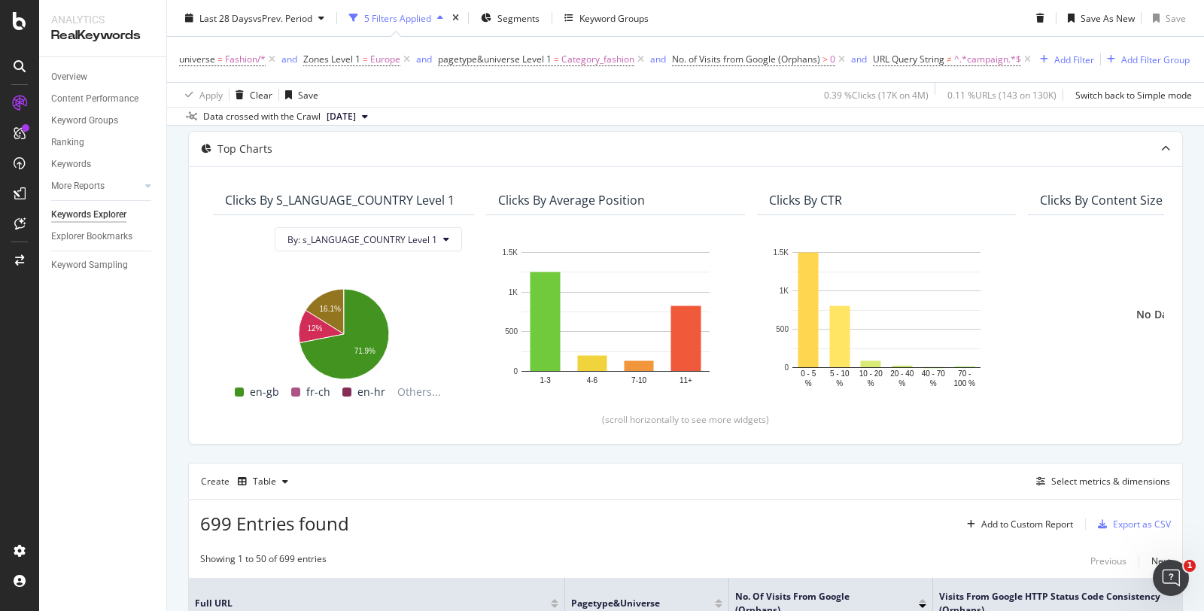
click at [401, 190] on div "Clicks By s_LANGUAGE_COUNTRY Level 1 By: s_LANGUAGE_COUNTRY Level 1 Hold CTRL w…" at bounding box center [685, 305] width 993 height 278
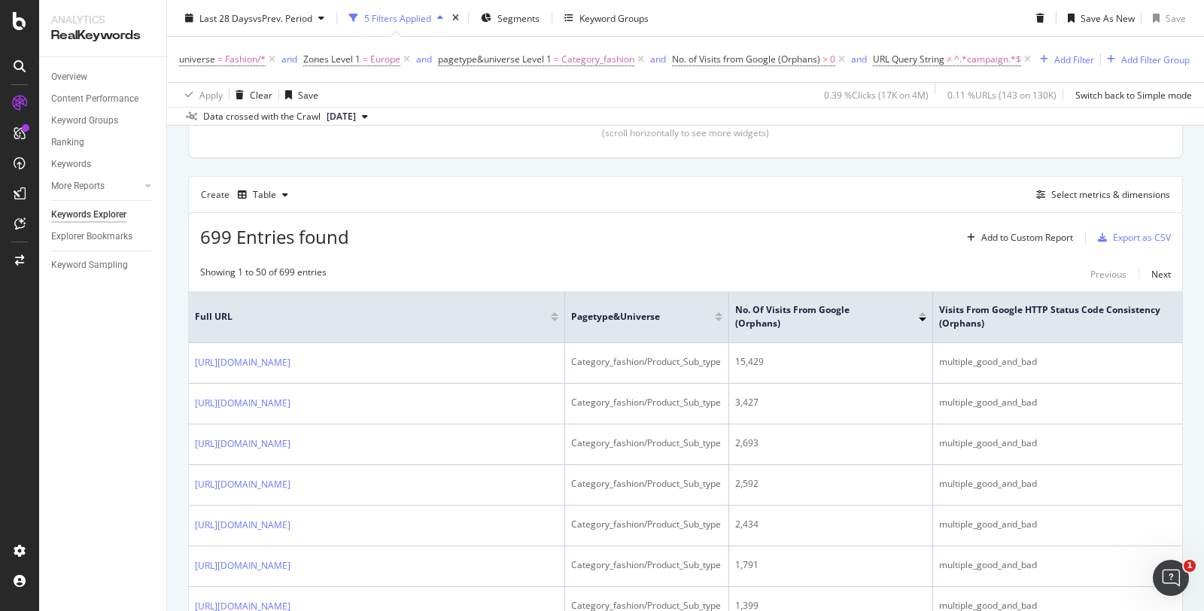
scroll to position [415, 0]
click at [269, 199] on div "Table" at bounding box center [264, 194] width 23 height 9
click at [281, 260] on div "Trend" at bounding box center [280, 260] width 25 height 13
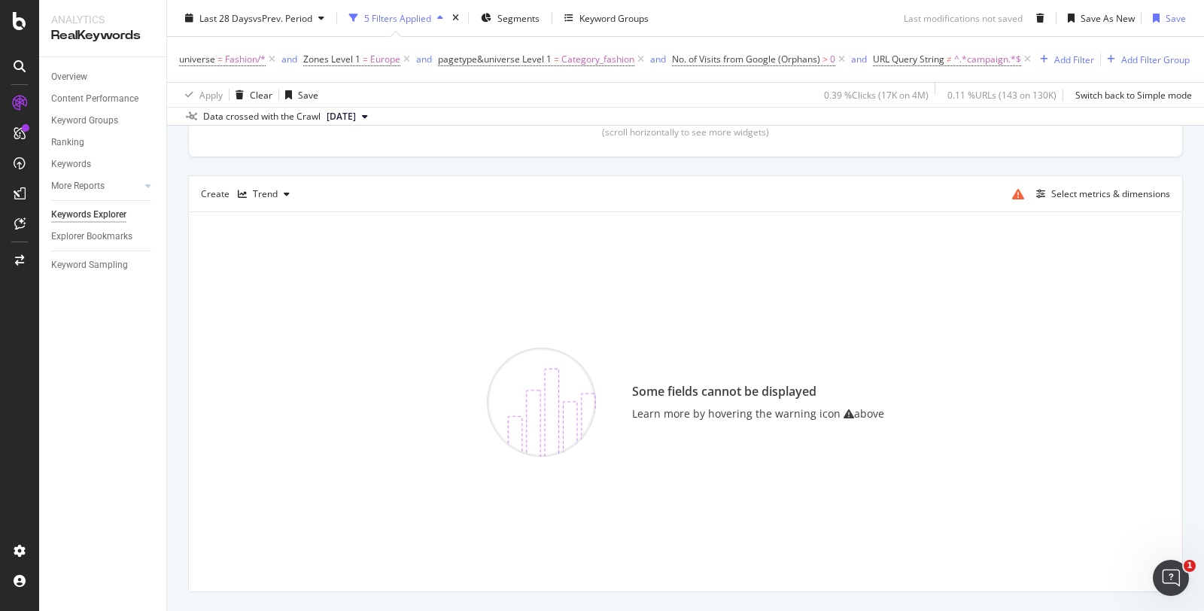
click at [273, 199] on div "Trend" at bounding box center [265, 194] width 25 height 9
click at [269, 278] on div "Series" at bounding box center [272, 285] width 68 height 19
click at [273, 199] on div "Series" at bounding box center [268, 194] width 26 height 9
click at [268, 305] on div "Bar" at bounding box center [275, 311] width 15 height 13
click at [255, 199] on div "Bar" at bounding box center [260, 194] width 15 height 9
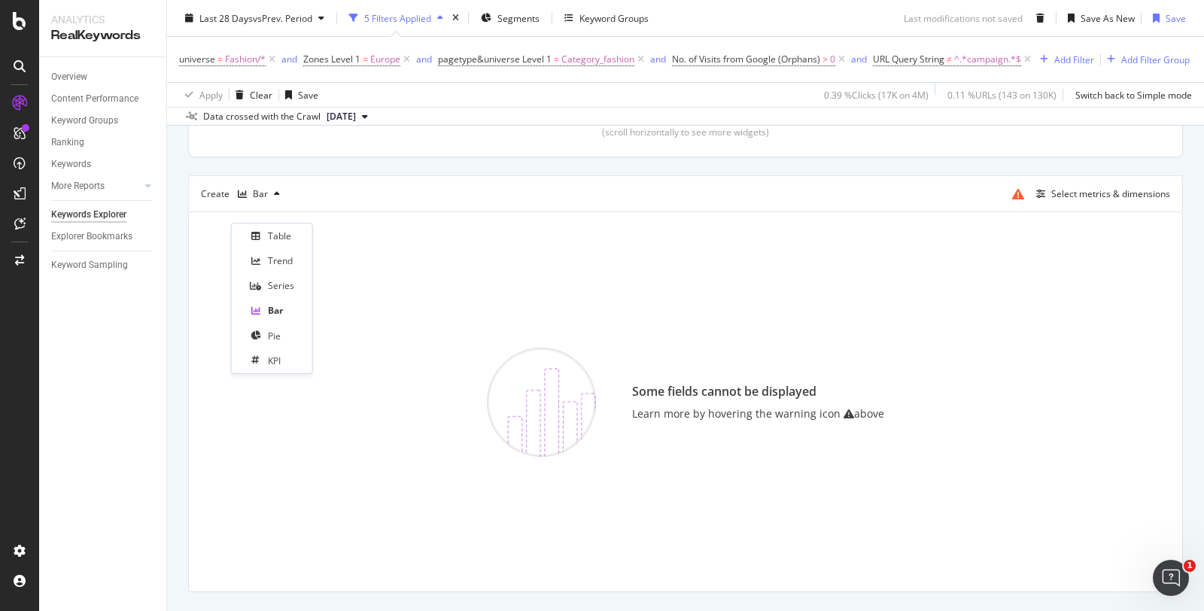
click at [266, 231] on div "Table" at bounding box center [272, 235] width 68 height 19
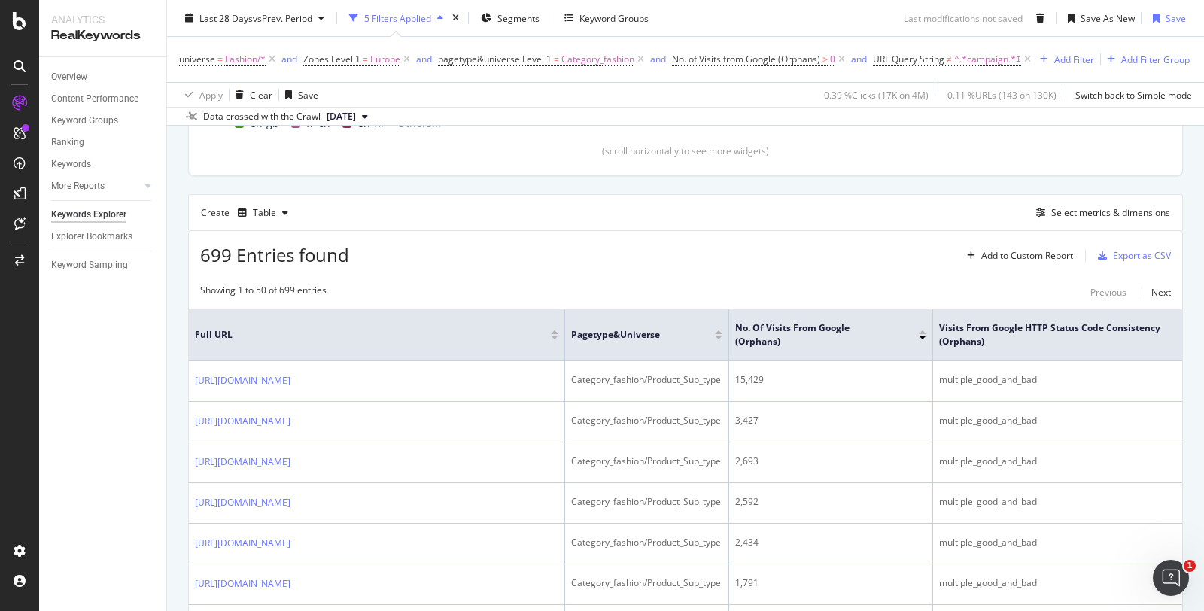
scroll to position [396, 0]
click at [1056, 220] on div "Select metrics & dimensions" at bounding box center [1110, 213] width 119 height 13
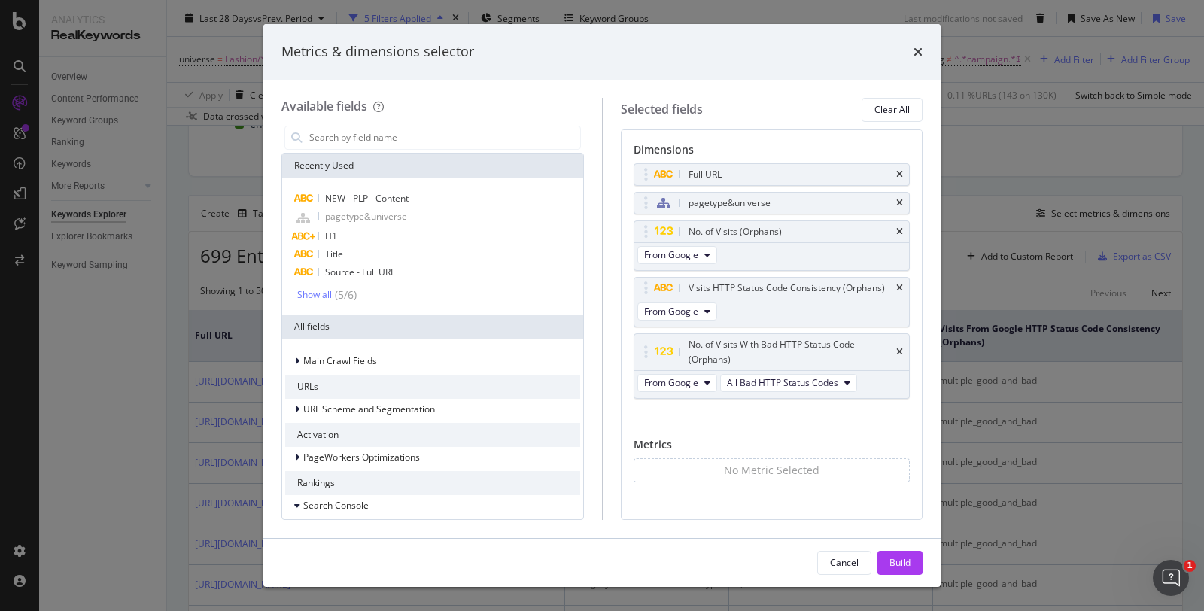
click at [423, 142] on input "modal" at bounding box center [444, 137] width 272 height 23
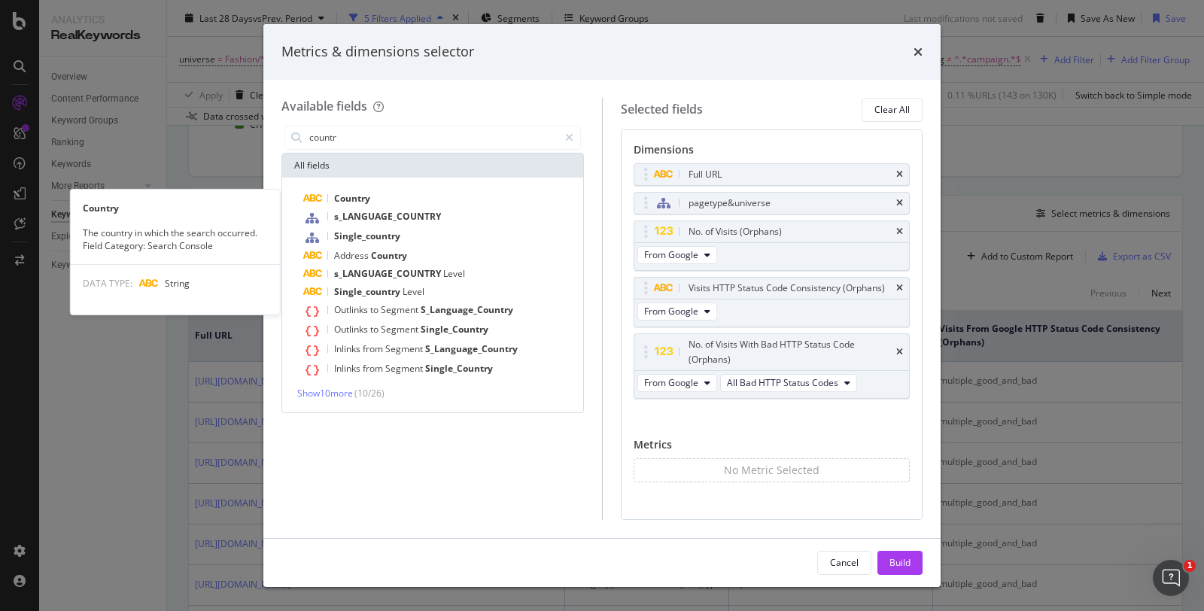
type input "countr"
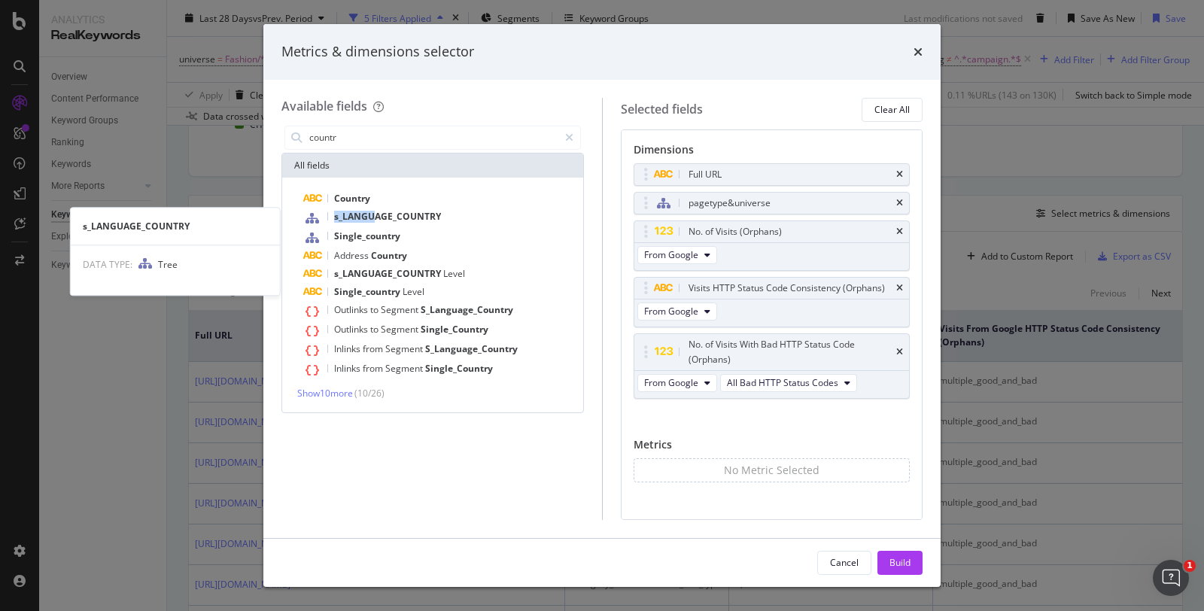
drag, startPoint x: 375, startPoint y: 196, endPoint x: 371, endPoint y: 211, distance: 15.7
click at [371, 211] on div "Country s_LANGUAGE_COUNTRY s_LANGUAGE_COUNTRY DATA TYPE: Tree Single_country Ad…" at bounding box center [432, 285] width 295 height 190
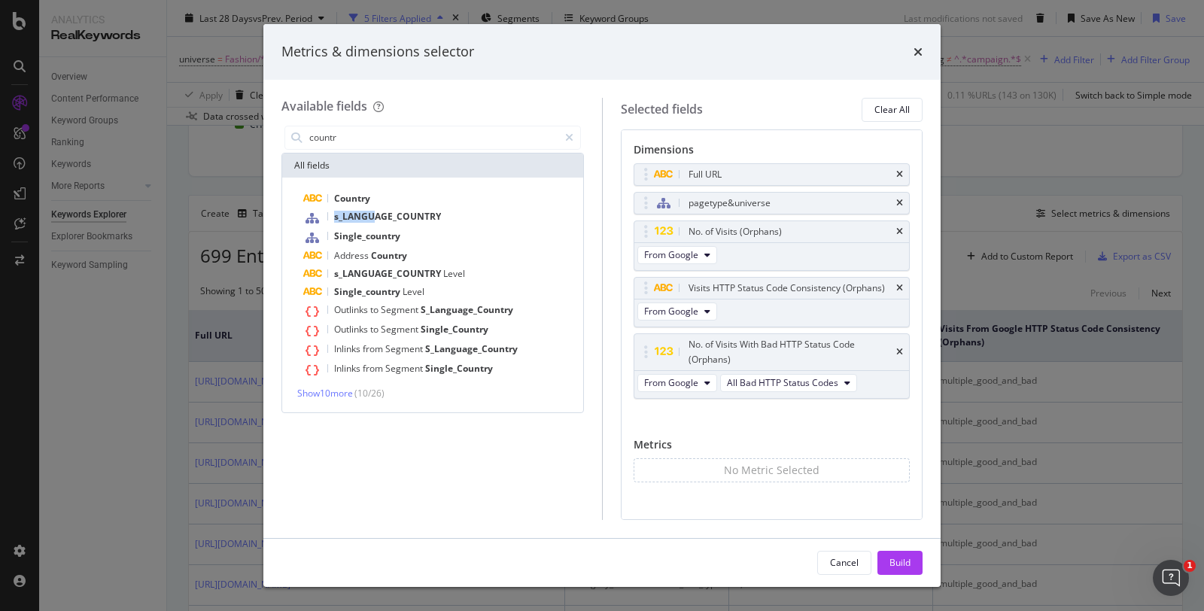
click at [371, 211] on span "s_LANGUAGE_COUNTRY" at bounding box center [387, 216] width 107 height 13
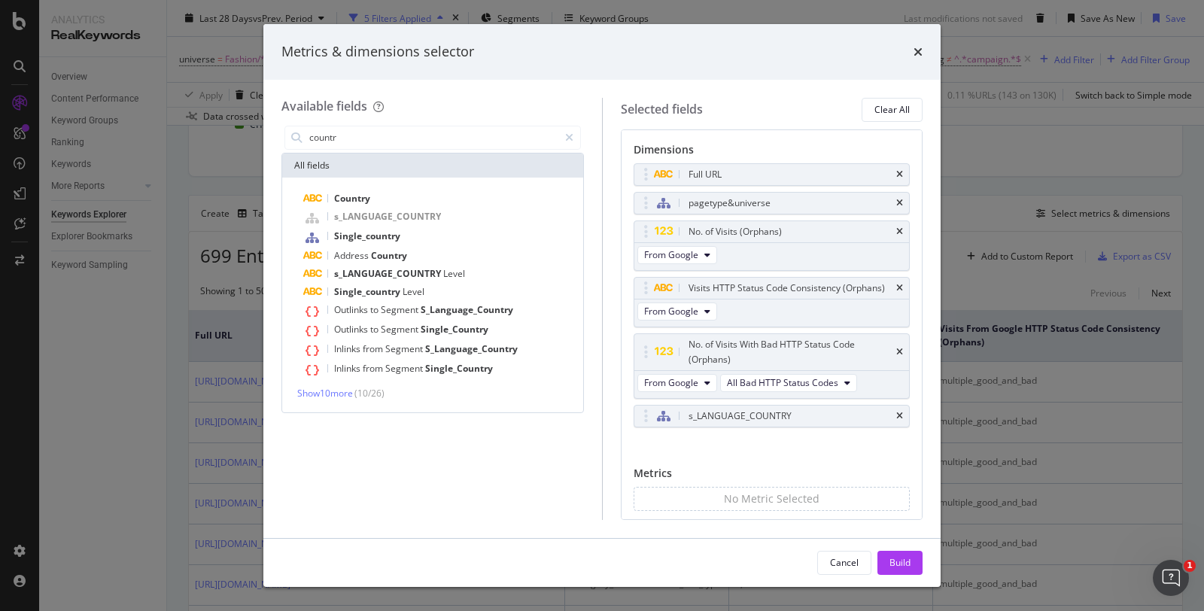
click at [904, 562] on div "Build" at bounding box center [899, 562] width 21 height 13
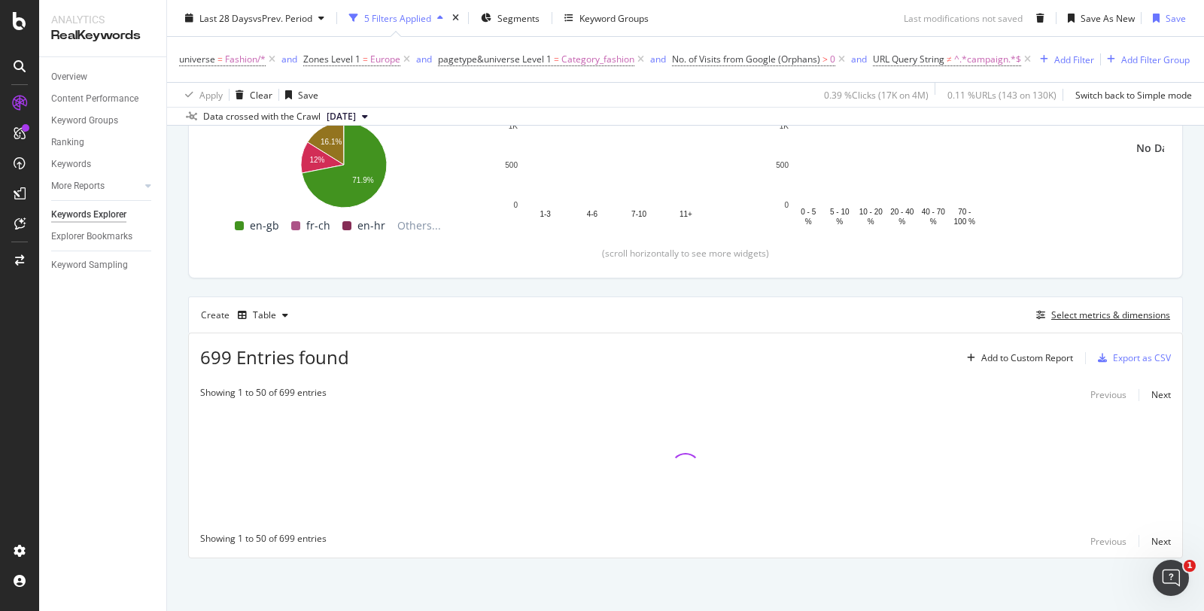
scroll to position [311, 0]
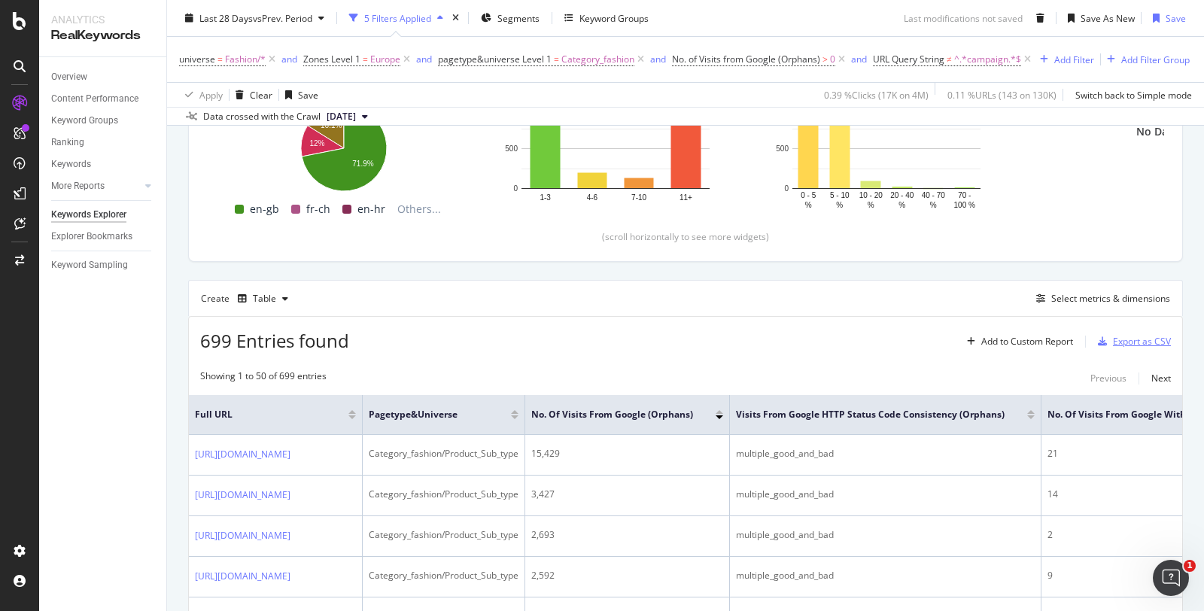
click at [1106, 350] on div "Export as CSV" at bounding box center [1131, 341] width 79 height 23
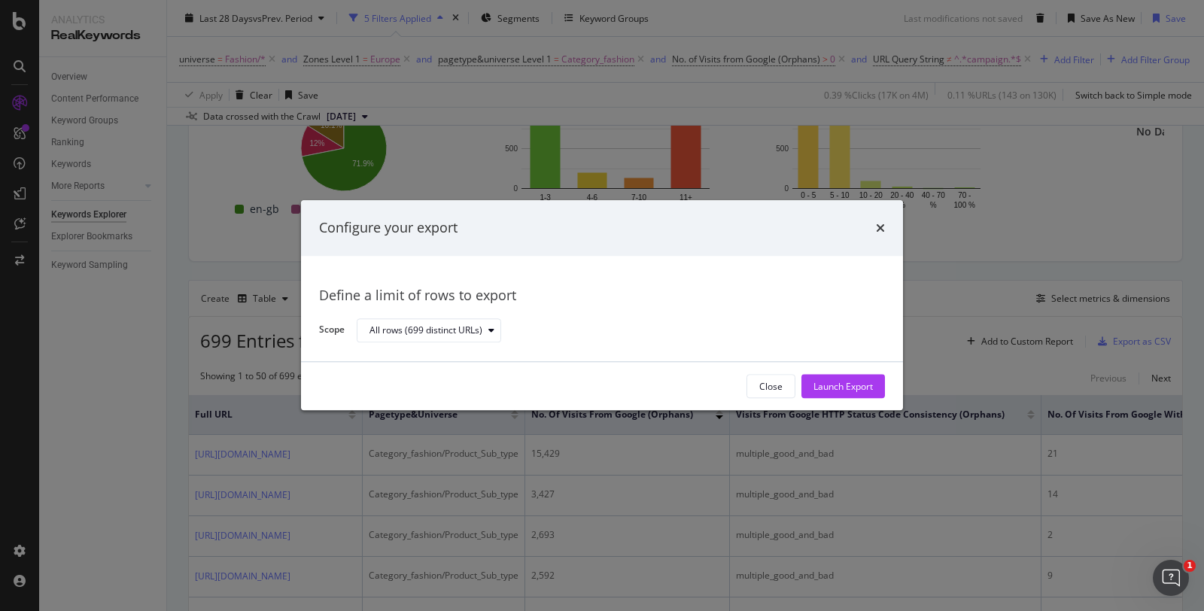
click at [861, 384] on div "Launch Export" at bounding box center [842, 386] width 59 height 13
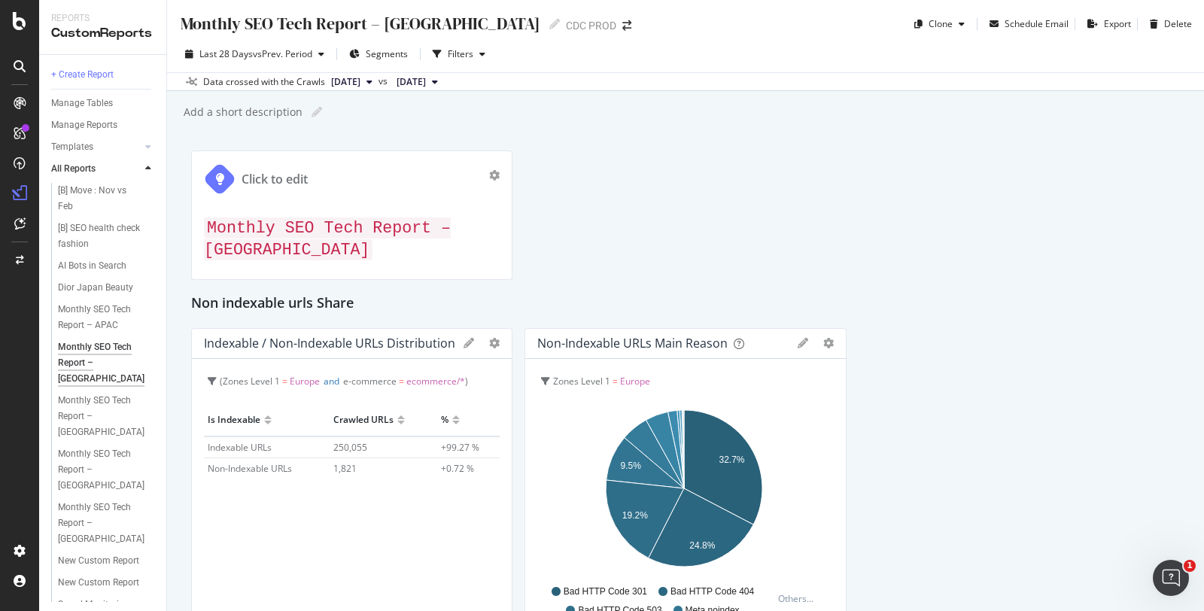
scroll to position [606, 0]
